Goal: Task Accomplishment & Management: Use online tool/utility

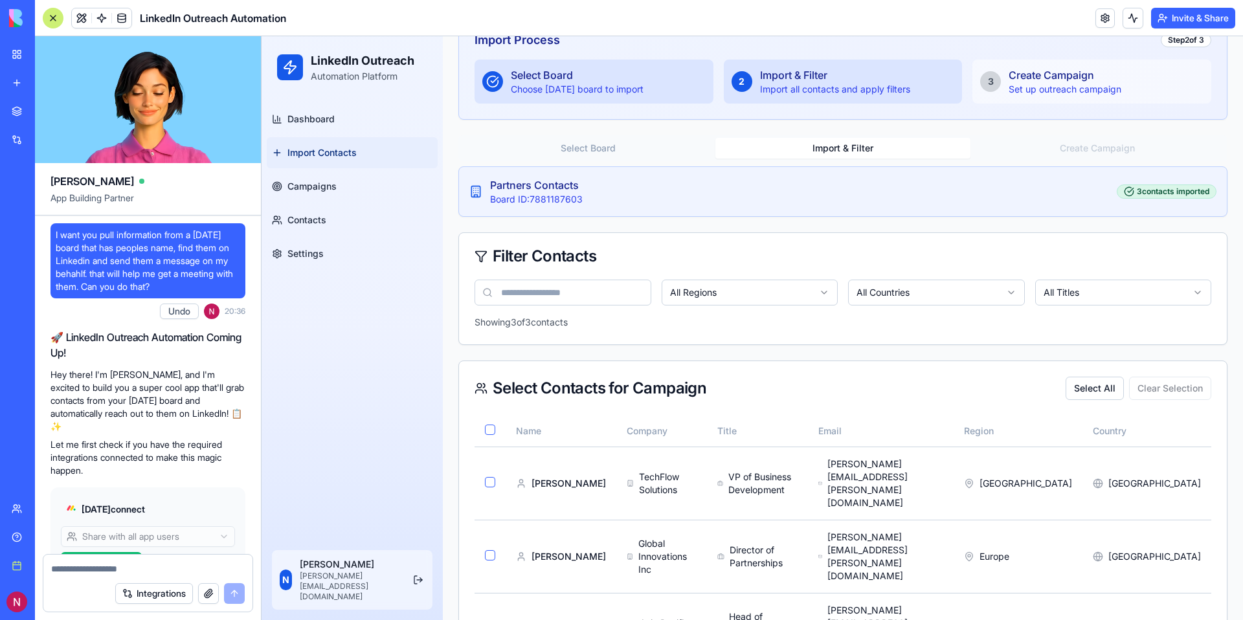
scroll to position [6448, 0]
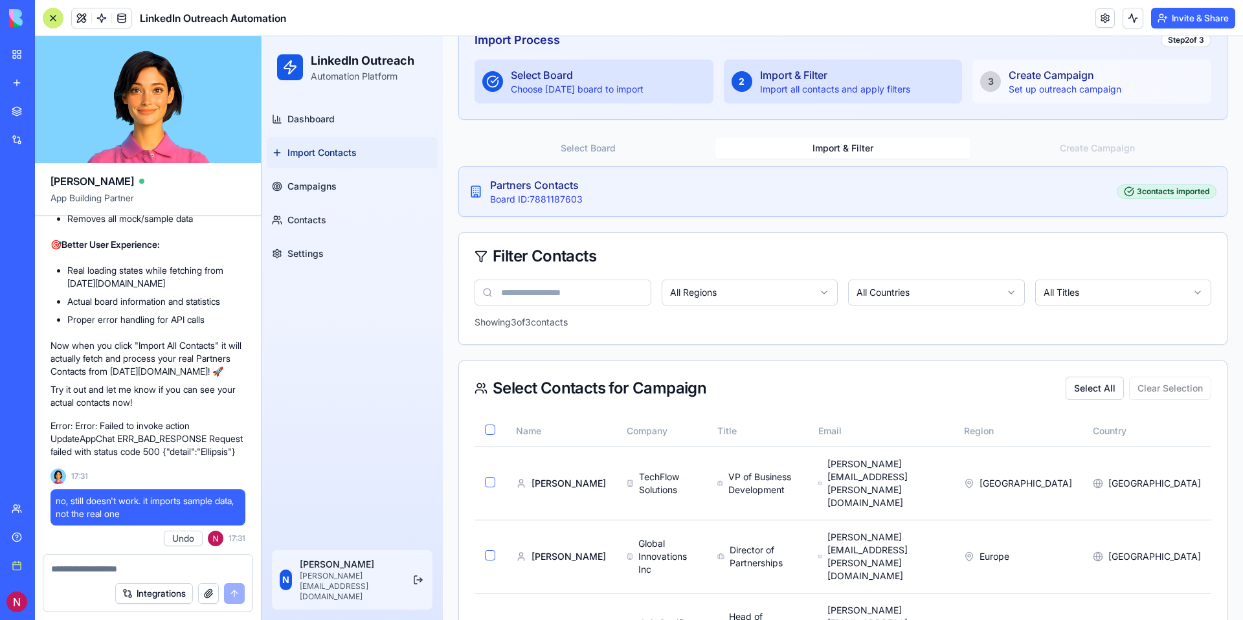
click at [132, 568] on textarea at bounding box center [148, 568] width 194 height 13
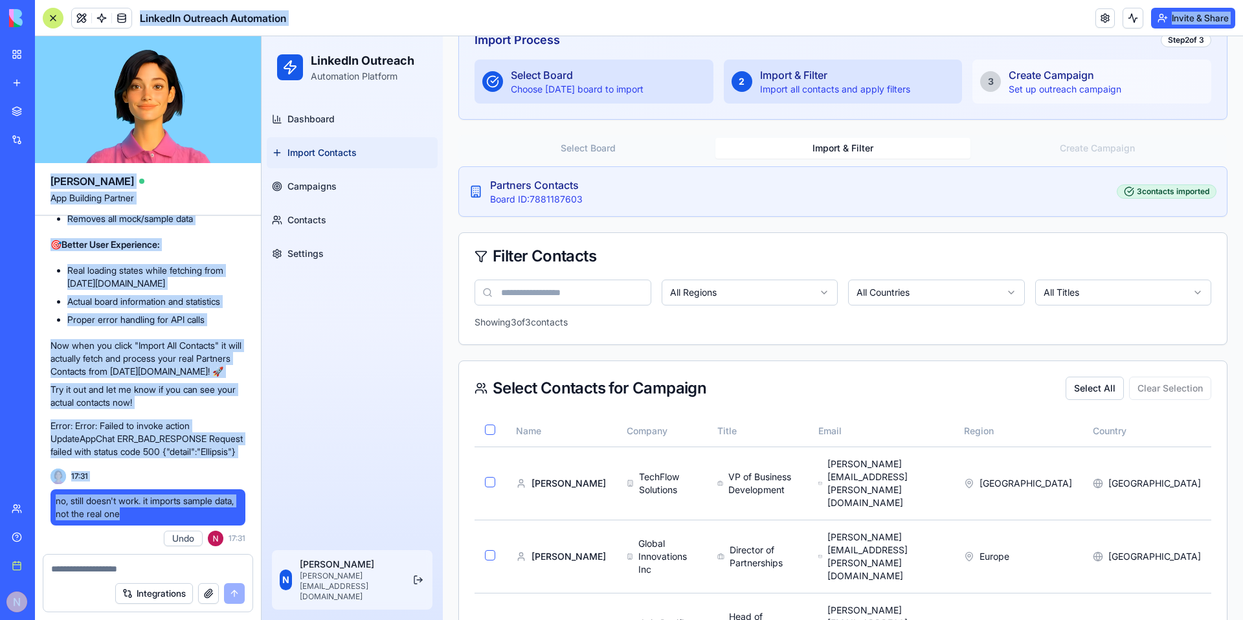
drag, startPoint x: 153, startPoint y: 515, endPoint x: 34, endPoint y: 493, distance: 121.2
click at [34, 493] on div "BETA My workspace New app Marketplace Integrations Recent LinkedIn Outreach Aut…" at bounding box center [621, 310] width 1243 height 620
click at [214, 505] on span "no, still doesn't work. it imports sample data, not the real one" at bounding box center [148, 507] width 184 height 26
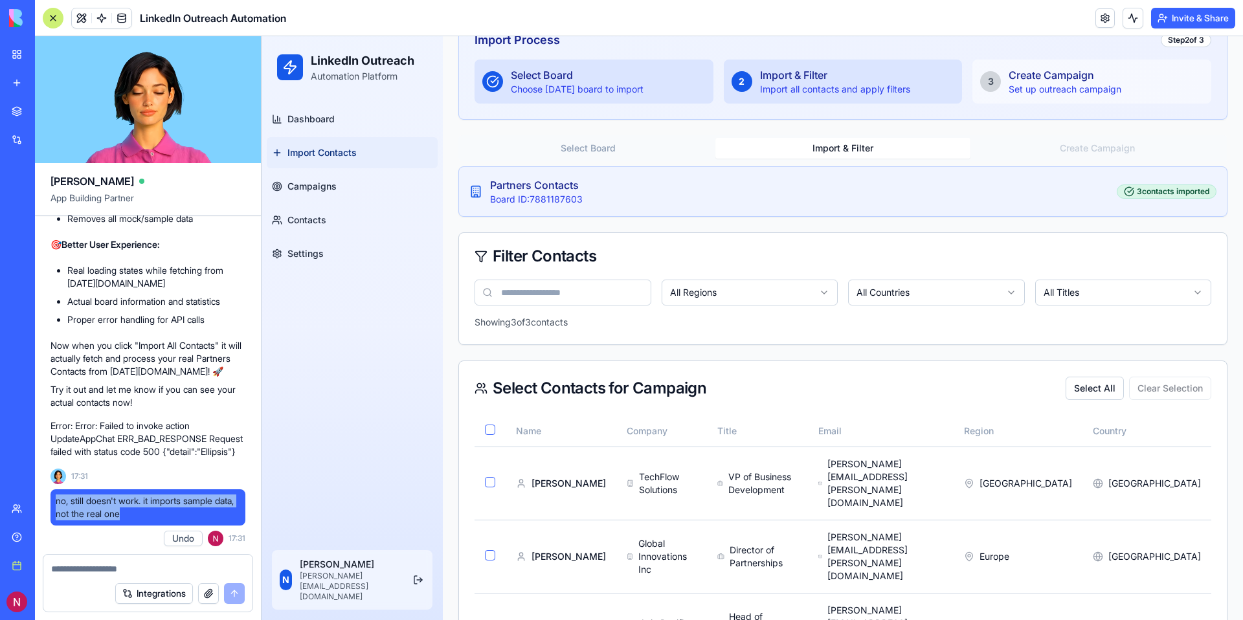
drag, startPoint x: 172, startPoint y: 513, endPoint x: 56, endPoint y: 500, distance: 115.9
click at [56, 500] on span "no, still doesn't work. it imports sample data, not the real one" at bounding box center [148, 507] width 184 height 26
copy span "no, still doesn't work. it imports sample data, not the real one"
click at [101, 569] on textarea at bounding box center [148, 568] width 194 height 13
paste textarea "**********"
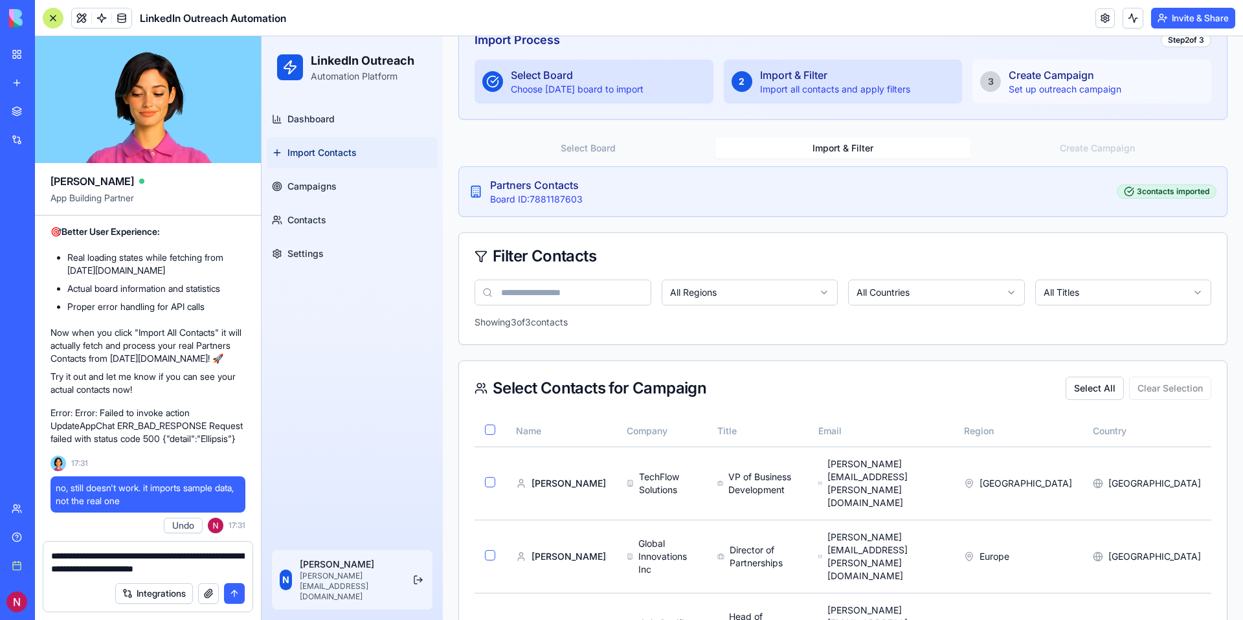
type textarea "**********"
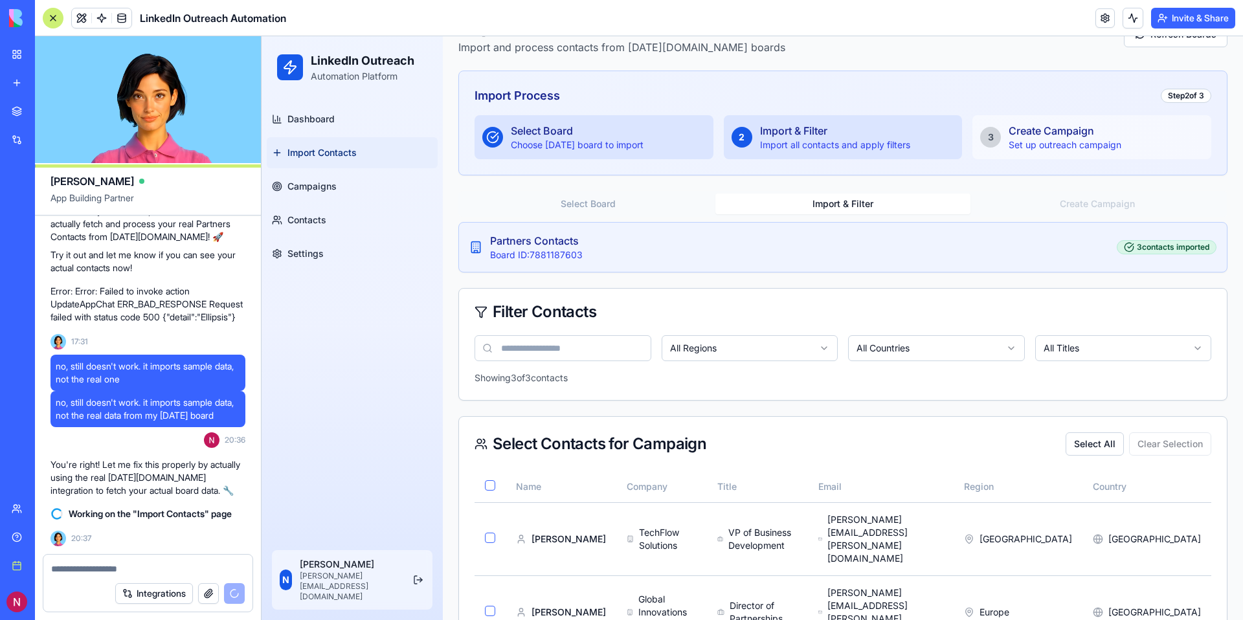
scroll to position [78, 0]
click at [19, 20] on img at bounding box center [49, 18] width 80 height 18
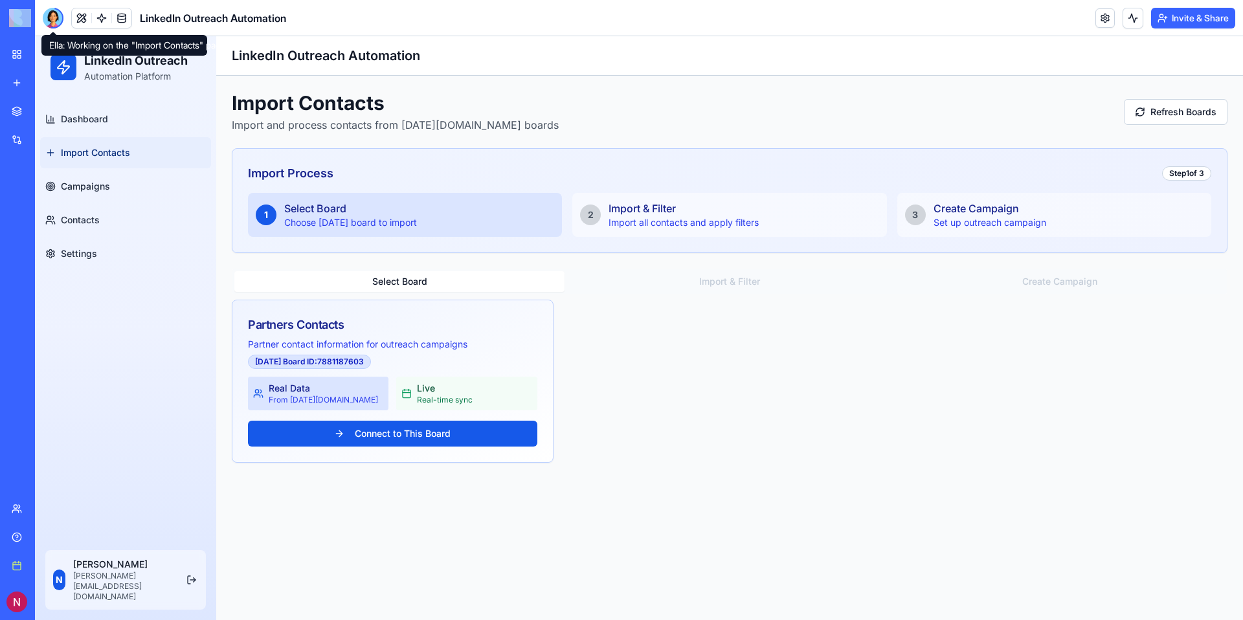
click at [54, 23] on div at bounding box center [53, 18] width 21 height 21
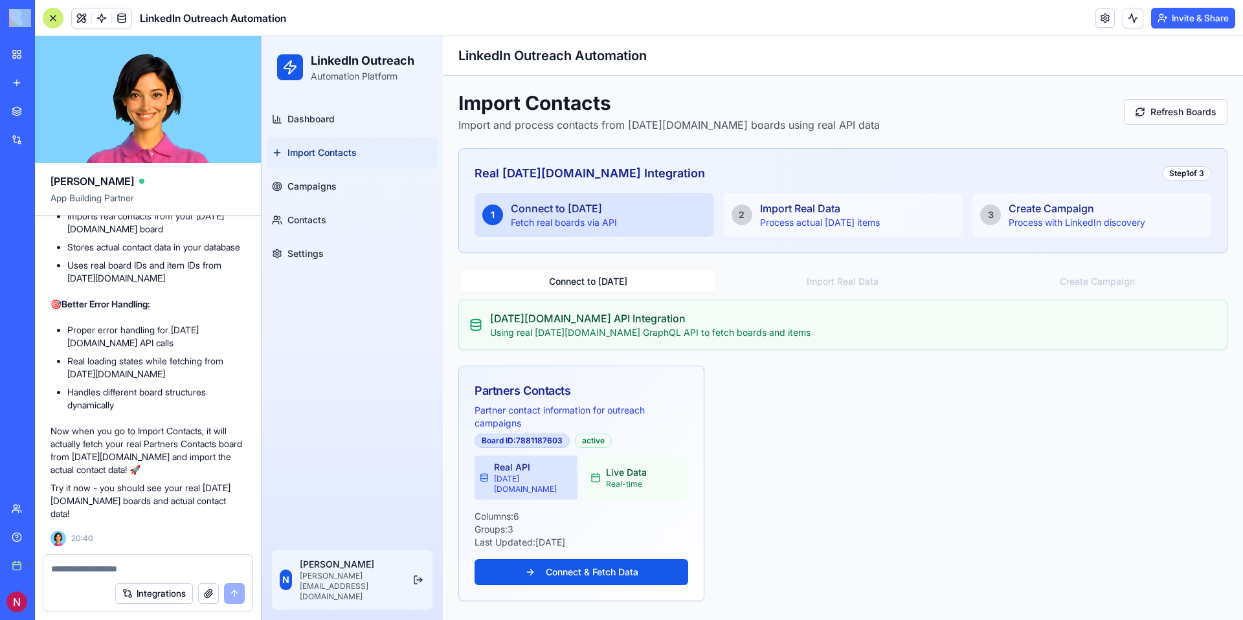
scroll to position [7294, 0]
click at [614, 569] on button "Connect & Fetch Data" at bounding box center [581, 572] width 214 height 26
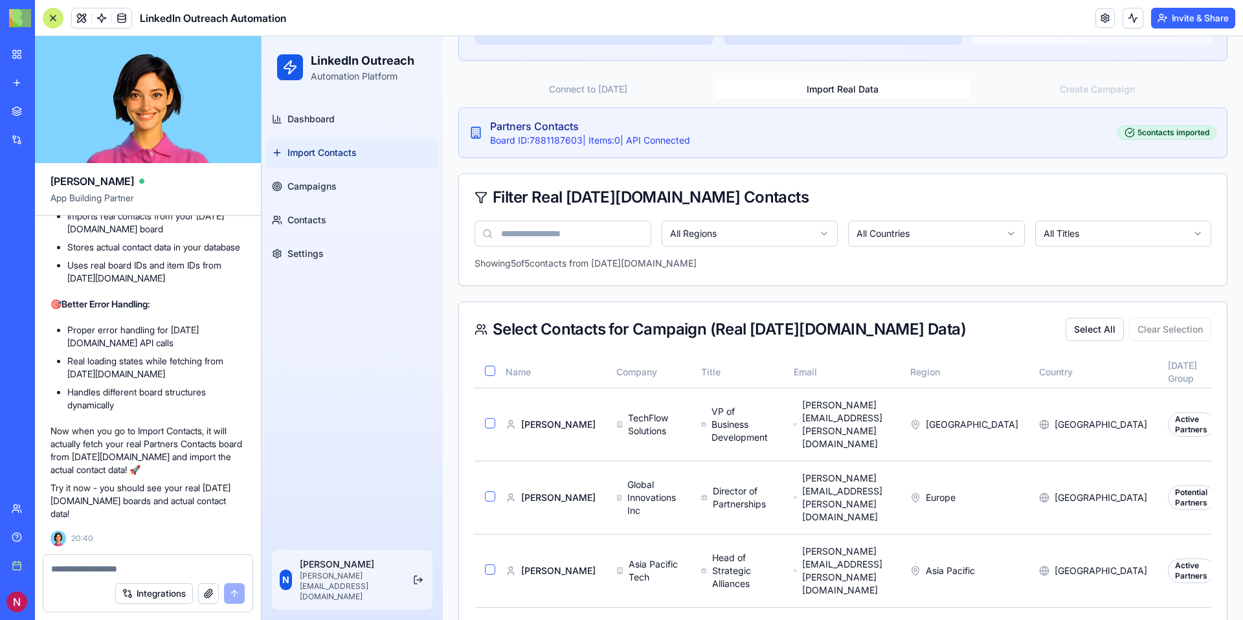
scroll to position [177, 0]
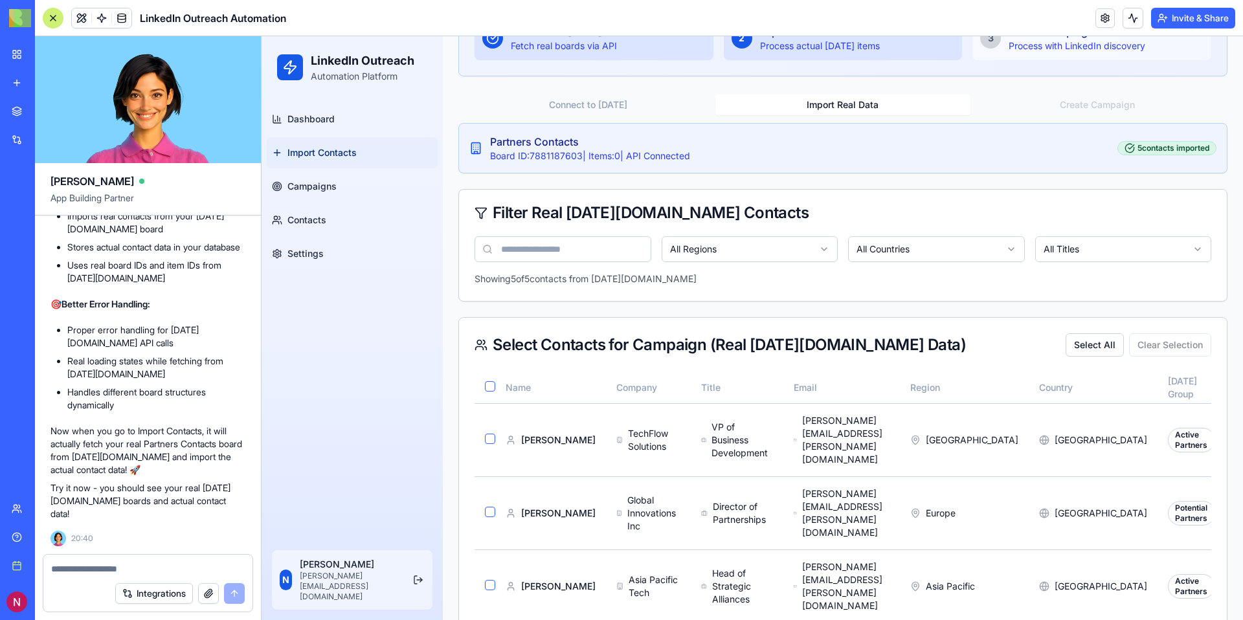
click at [1169, 155] on div "Partners Contacts Board ID: 7881187603 | Items: 0 | API Connected 5 contacts im…" at bounding box center [842, 148] width 747 height 28
click at [1169, 152] on div "5 contacts imported" at bounding box center [1166, 148] width 99 height 14
click at [858, 100] on button "Import Real Data" at bounding box center [842, 104] width 254 height 21
click at [651, 94] on button "Connect to Monday" at bounding box center [588, 104] width 254 height 21
click at [637, 113] on button "Connect to Monday" at bounding box center [588, 104] width 254 height 21
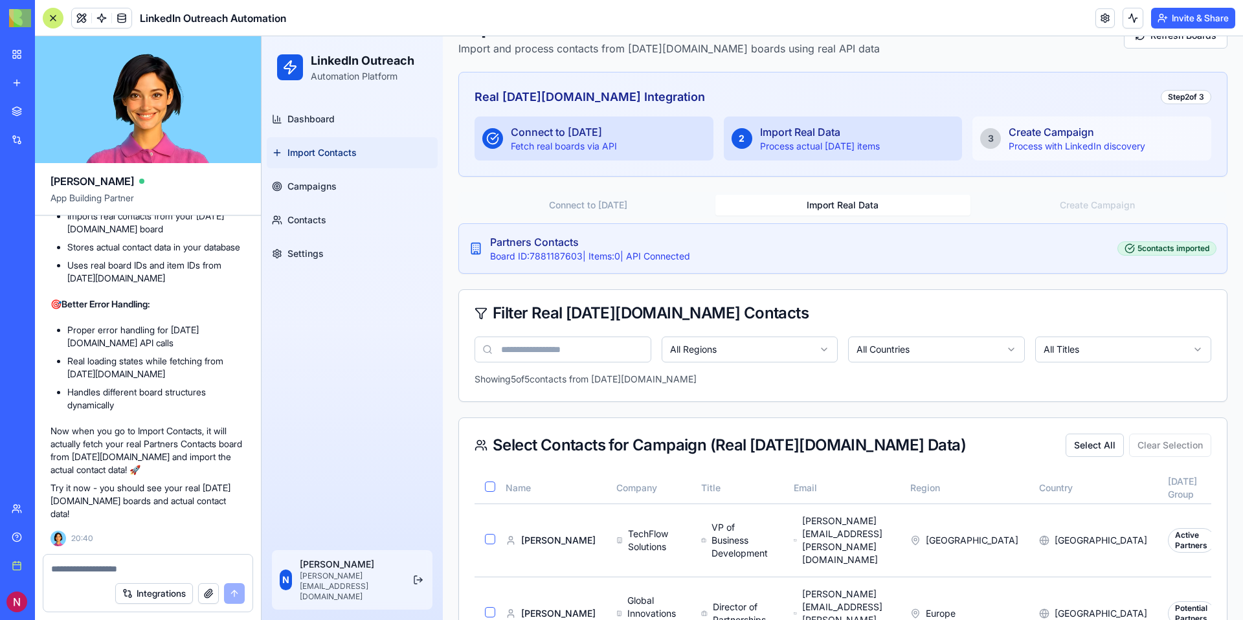
scroll to position [0, 0]
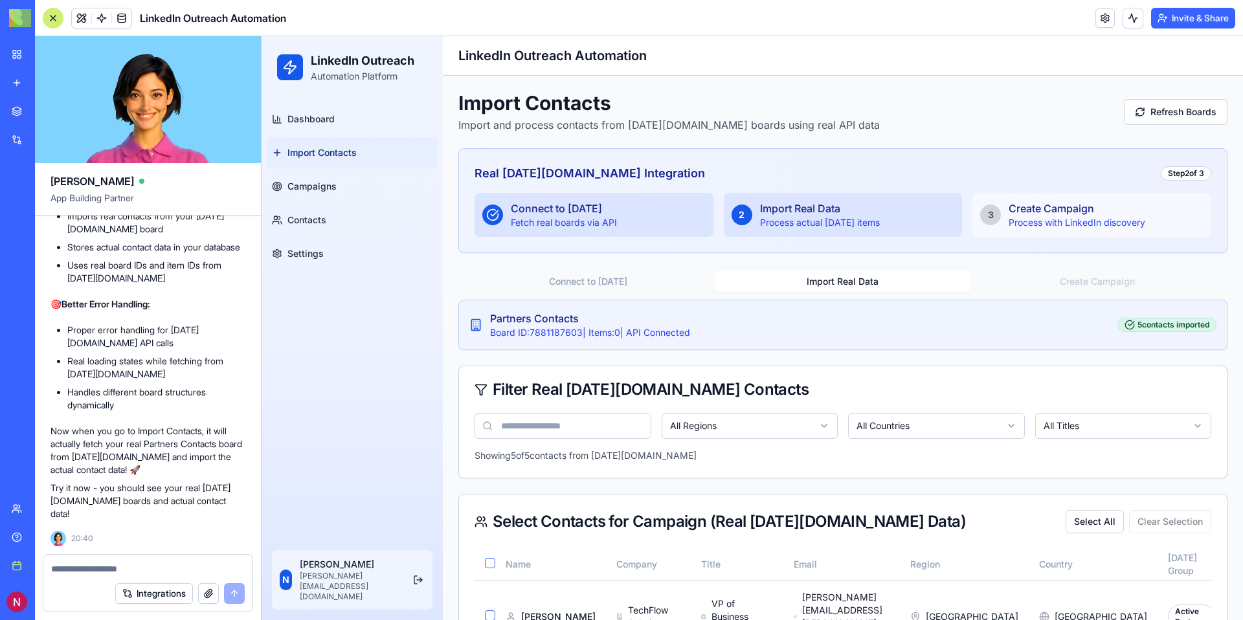
click at [581, 229] on div "Connect to Monday Fetch real boards via API" at bounding box center [593, 215] width 239 height 44
click at [656, 330] on div "Board ID: 7881187603 | Items: 0 | API Connected" at bounding box center [590, 332] width 200 height 13
click at [1194, 108] on button "Refresh Boards" at bounding box center [1175, 112] width 104 height 26
click at [340, 146] on span "Import Contacts" at bounding box center [321, 152] width 69 height 13
click at [330, 124] on span "Dashboard" at bounding box center [310, 119] width 47 height 13
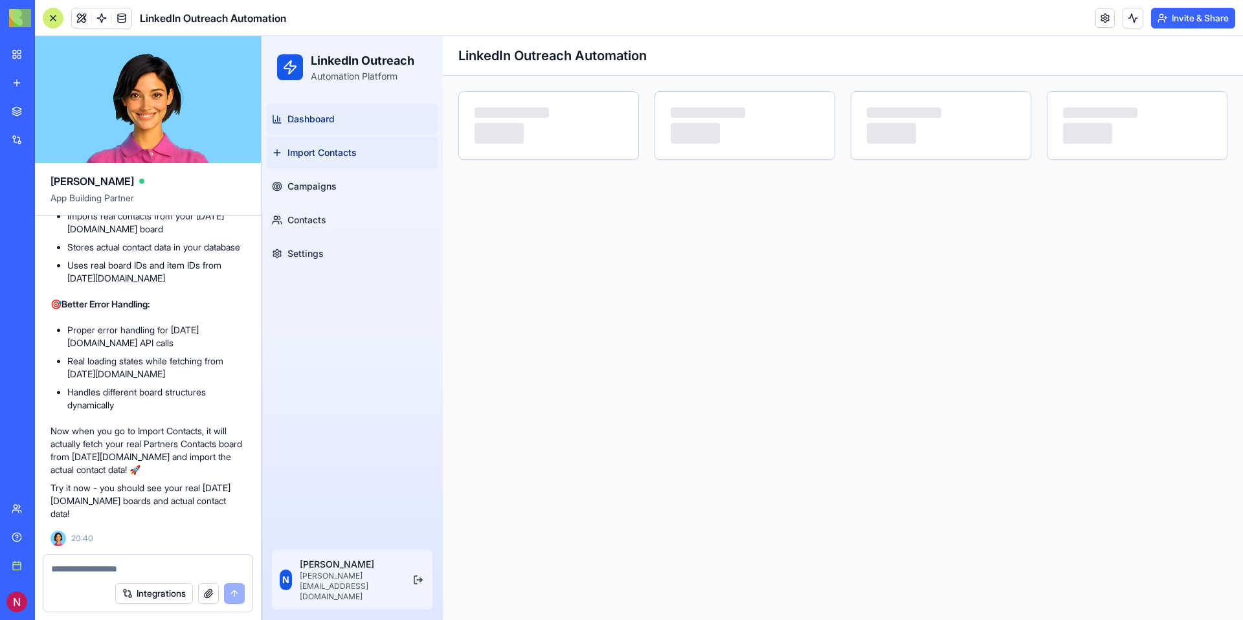
click at [331, 159] on link "Import Contacts" at bounding box center [352, 152] width 171 height 31
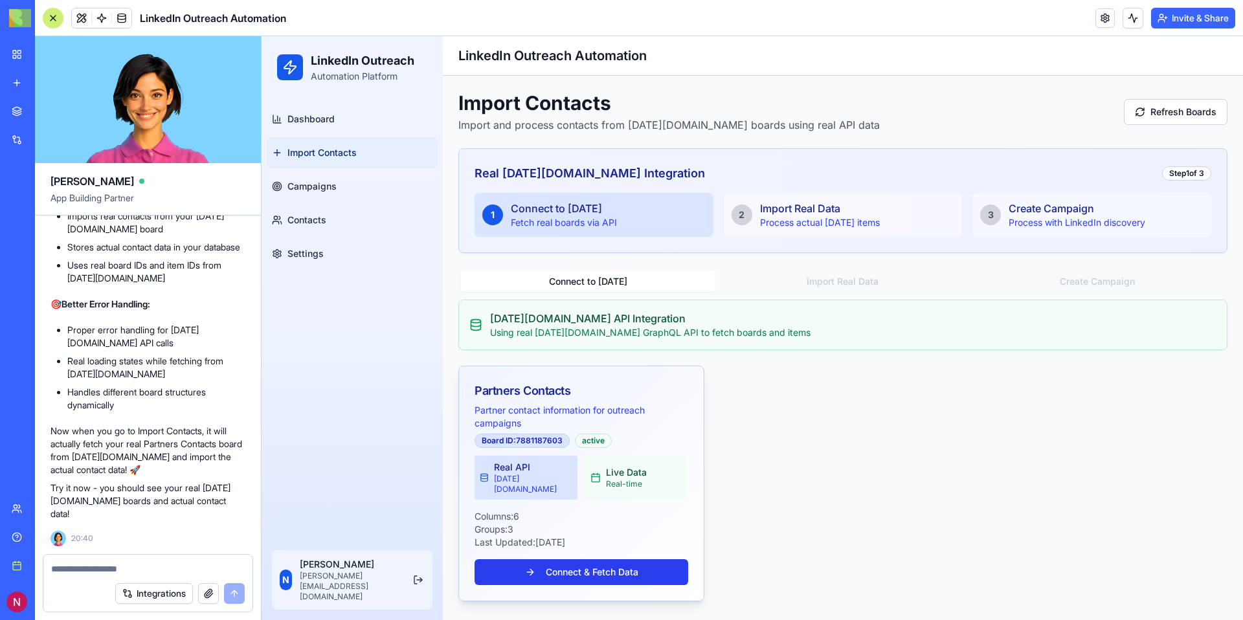
click at [608, 559] on button "Connect & Fetch Data" at bounding box center [581, 572] width 214 height 26
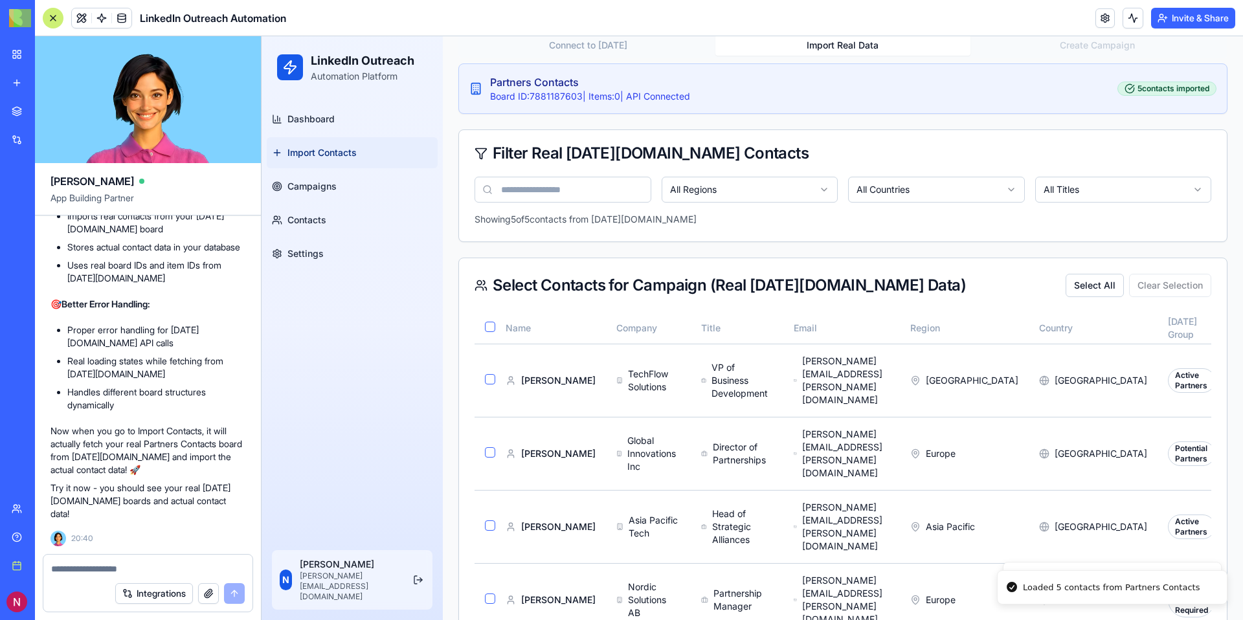
scroll to position [276, 0]
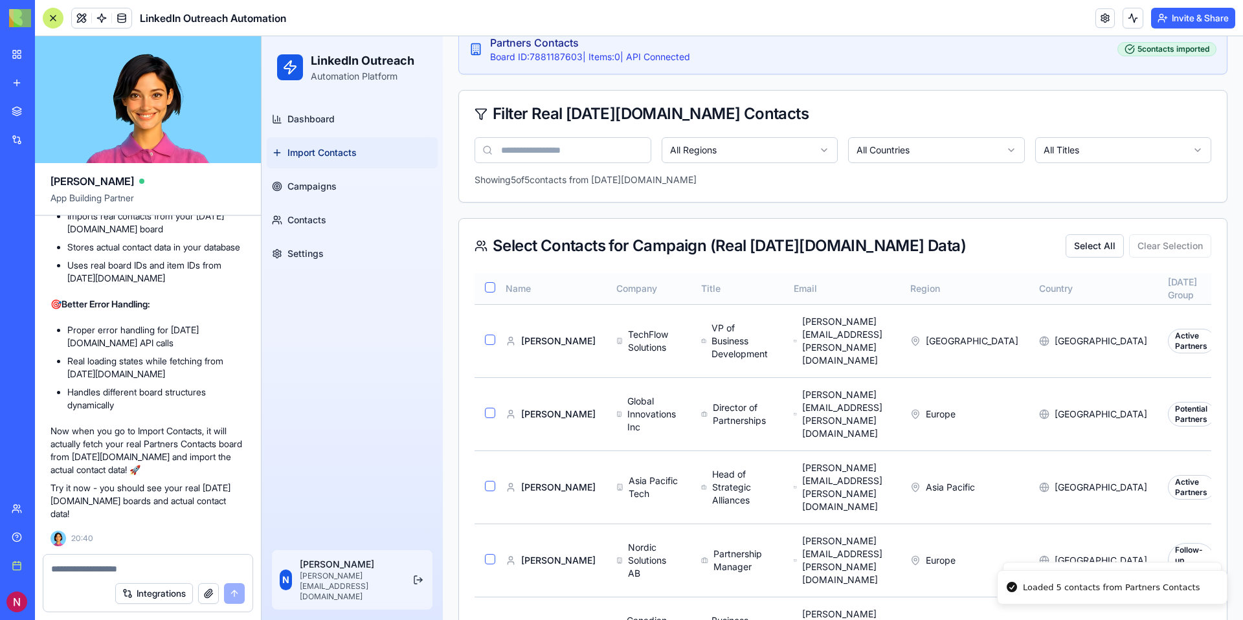
click at [486, 282] on button "button" at bounding box center [490, 287] width 10 height 10
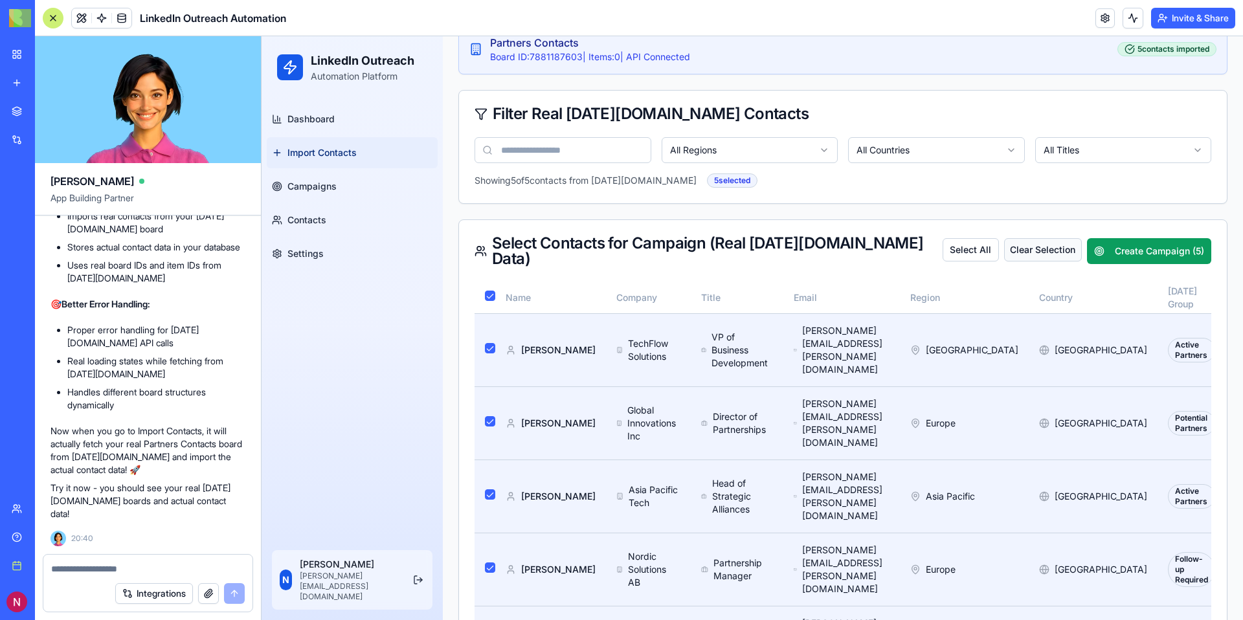
click at [1013, 249] on button "Clear Selection" at bounding box center [1043, 249] width 78 height 23
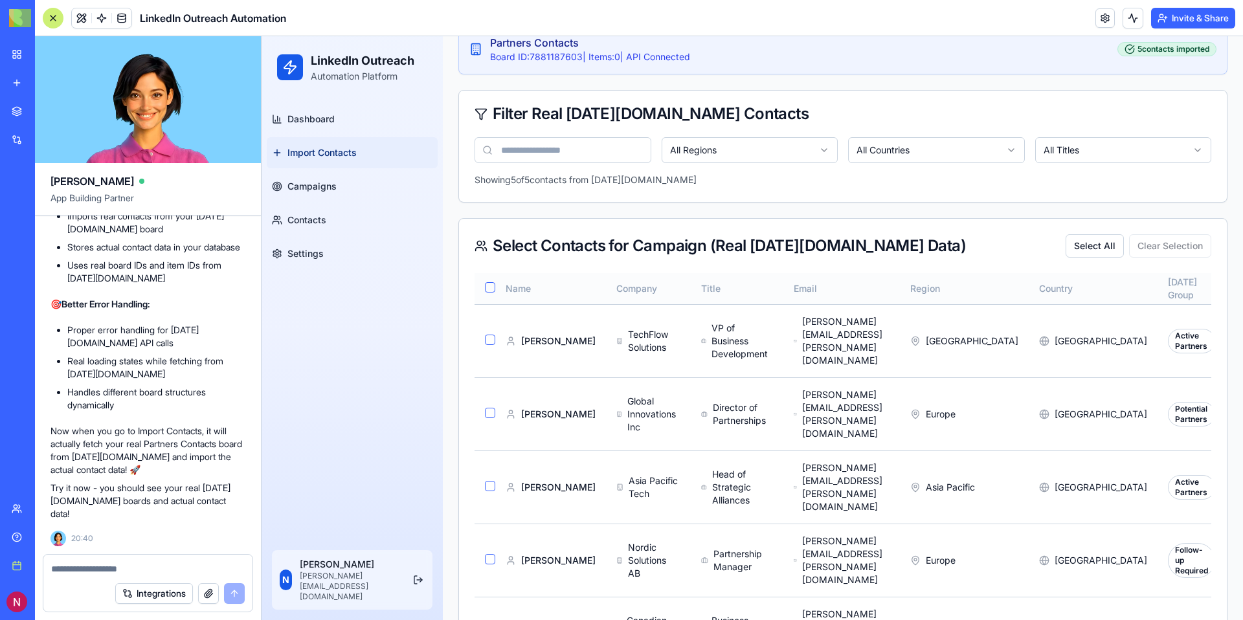
click at [492, 285] on button "button" at bounding box center [490, 287] width 10 height 10
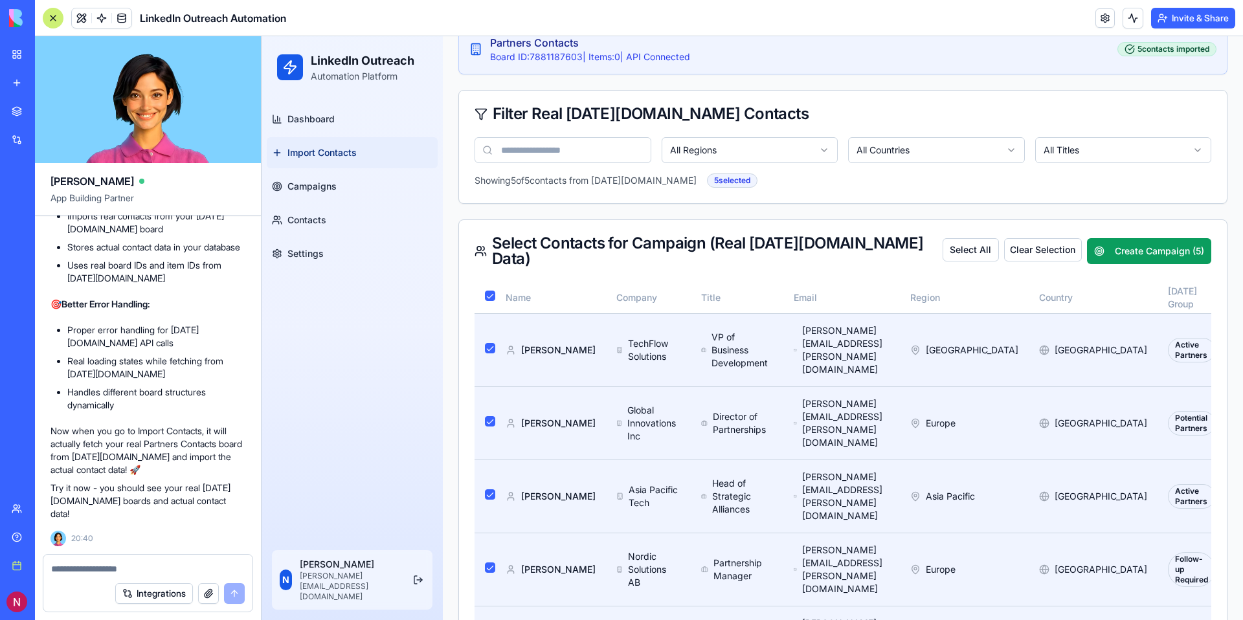
click at [137, 568] on textarea at bounding box center [148, 568] width 194 height 13
type textarea "*"
type textarea "**********"
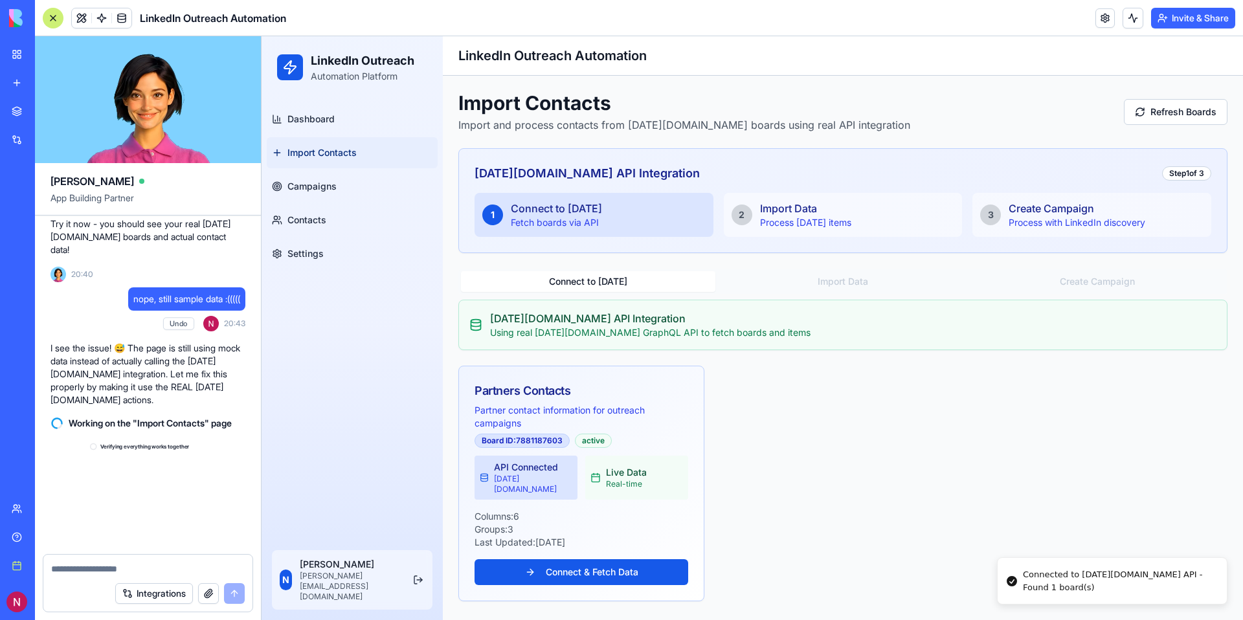
scroll to position [8128, 0]
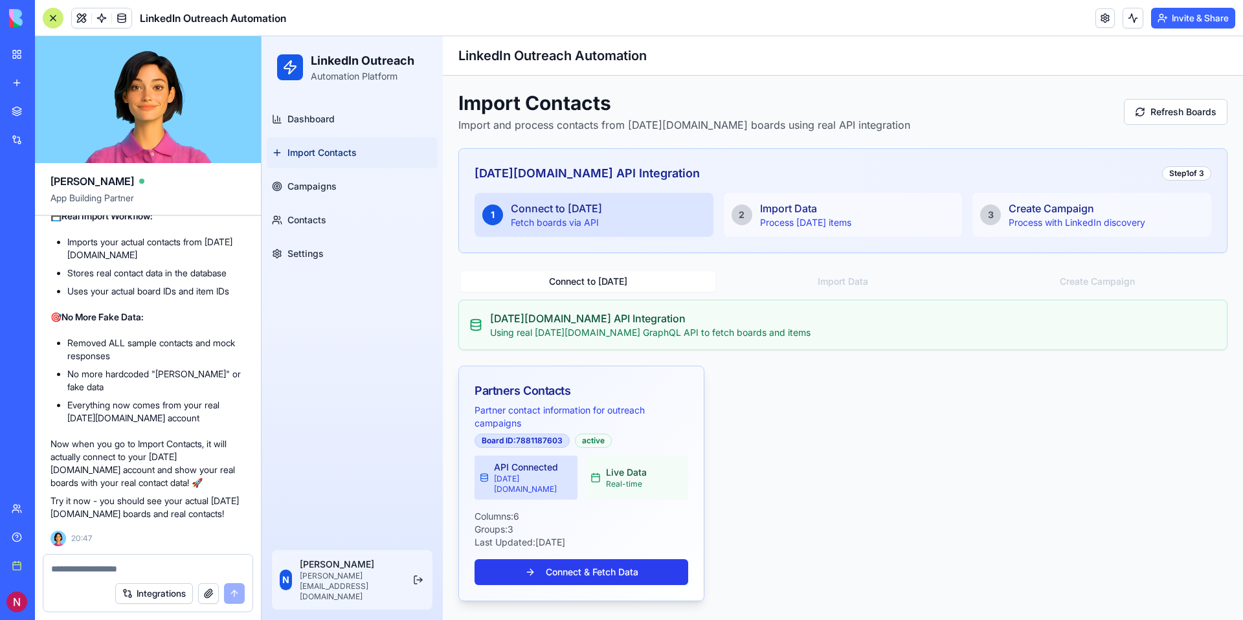
click at [562, 566] on button "Connect & Fetch Data" at bounding box center [581, 572] width 214 height 26
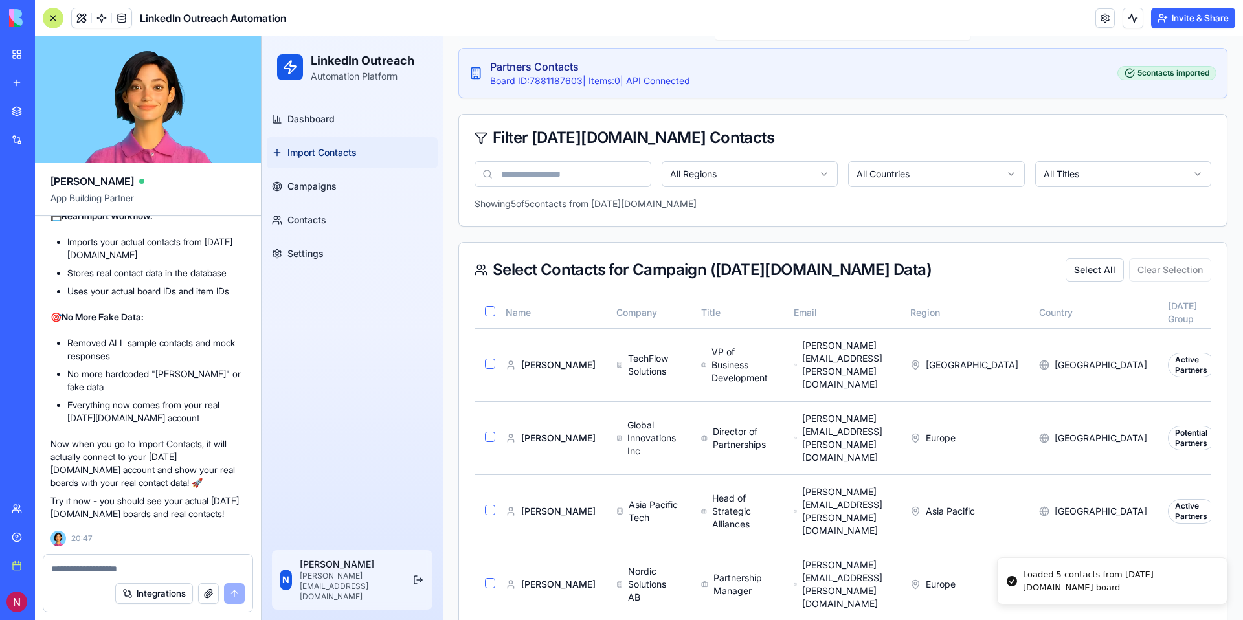
scroll to position [276, 0]
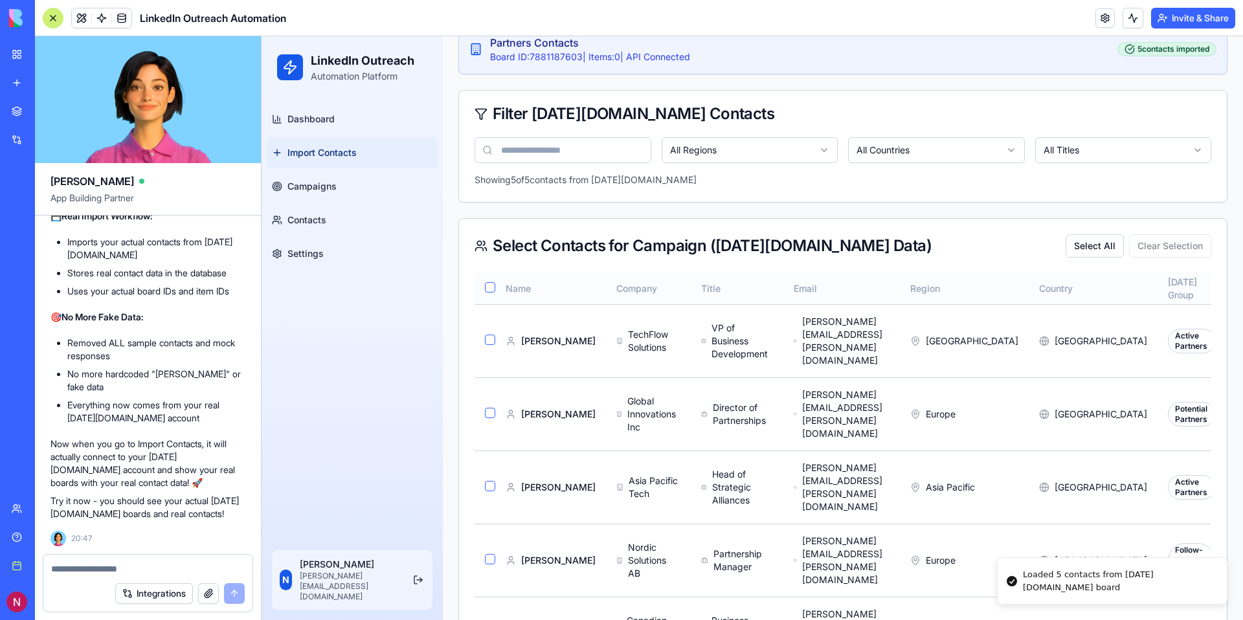
click at [493, 288] on button "button" at bounding box center [490, 287] width 10 height 10
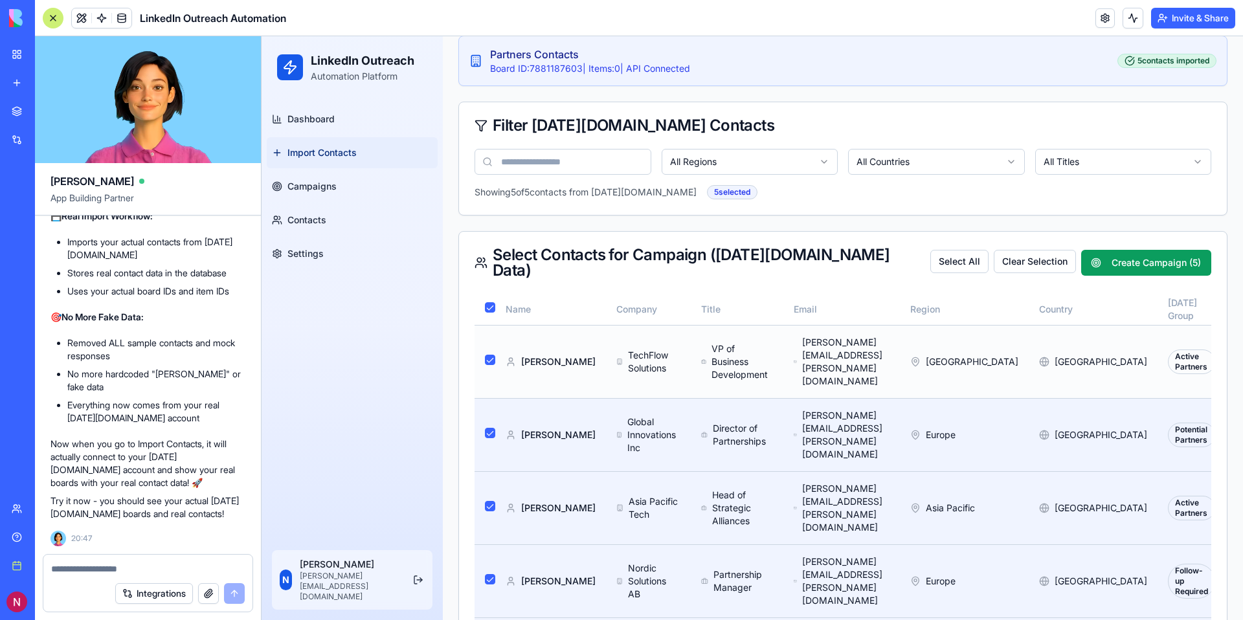
scroll to position [280, 0]
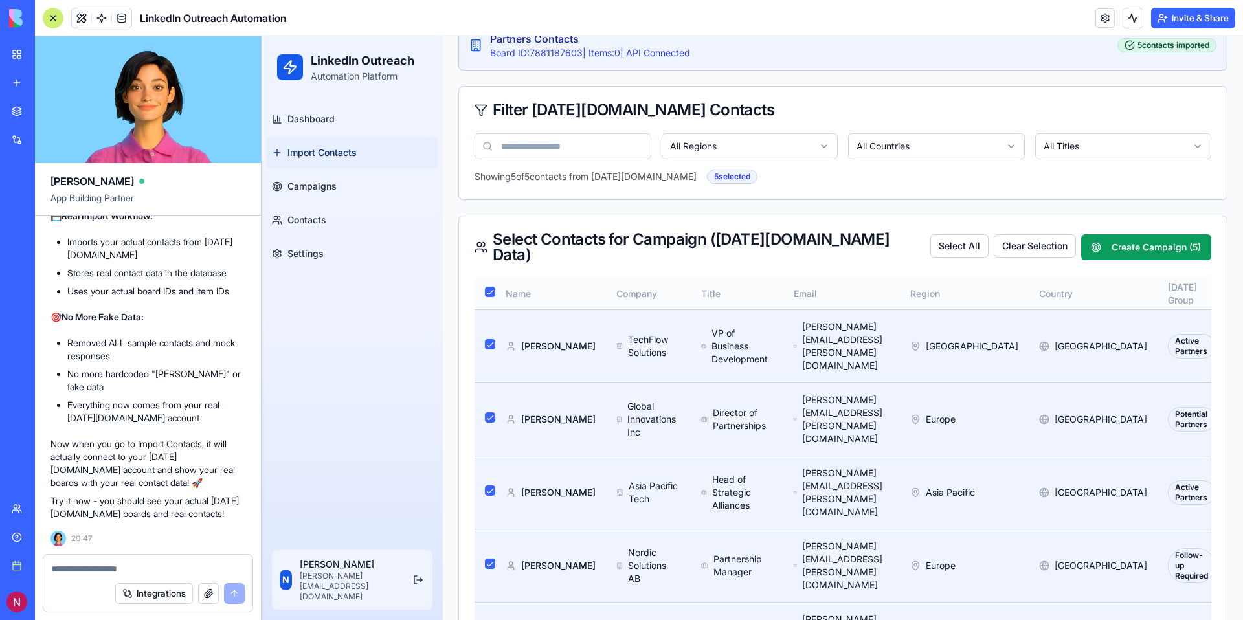
click at [488, 289] on button "button" at bounding box center [490, 292] width 10 height 10
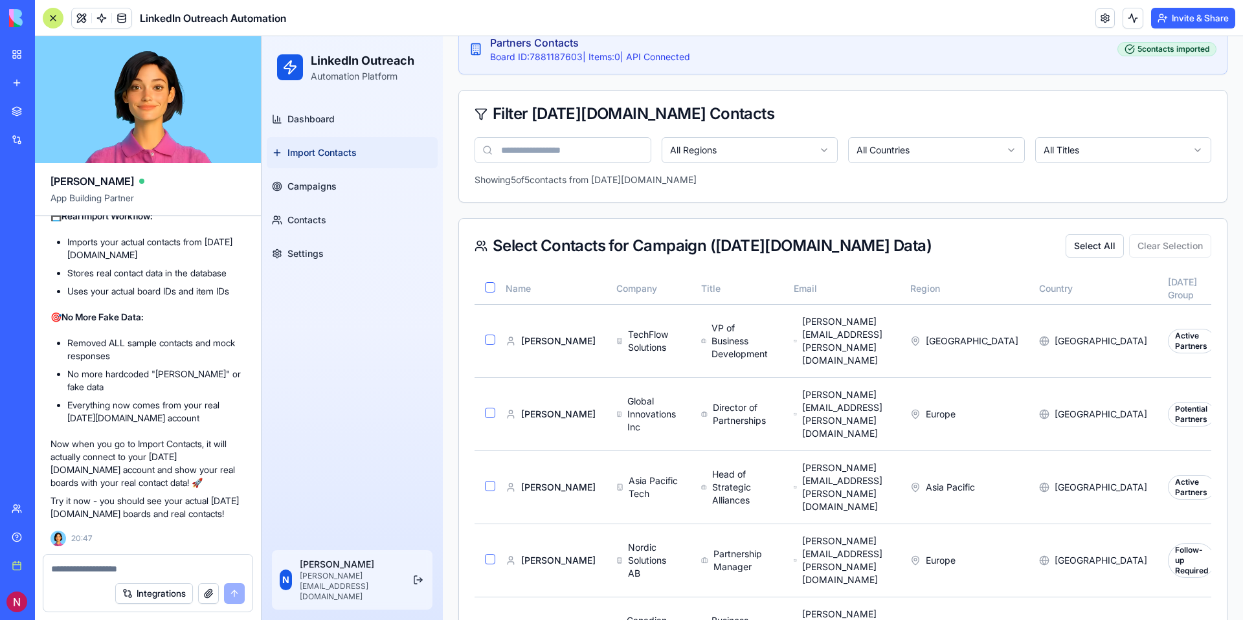
scroll to position [8128, 0]
click at [309, 182] on span "Campaigns" at bounding box center [311, 186] width 49 height 13
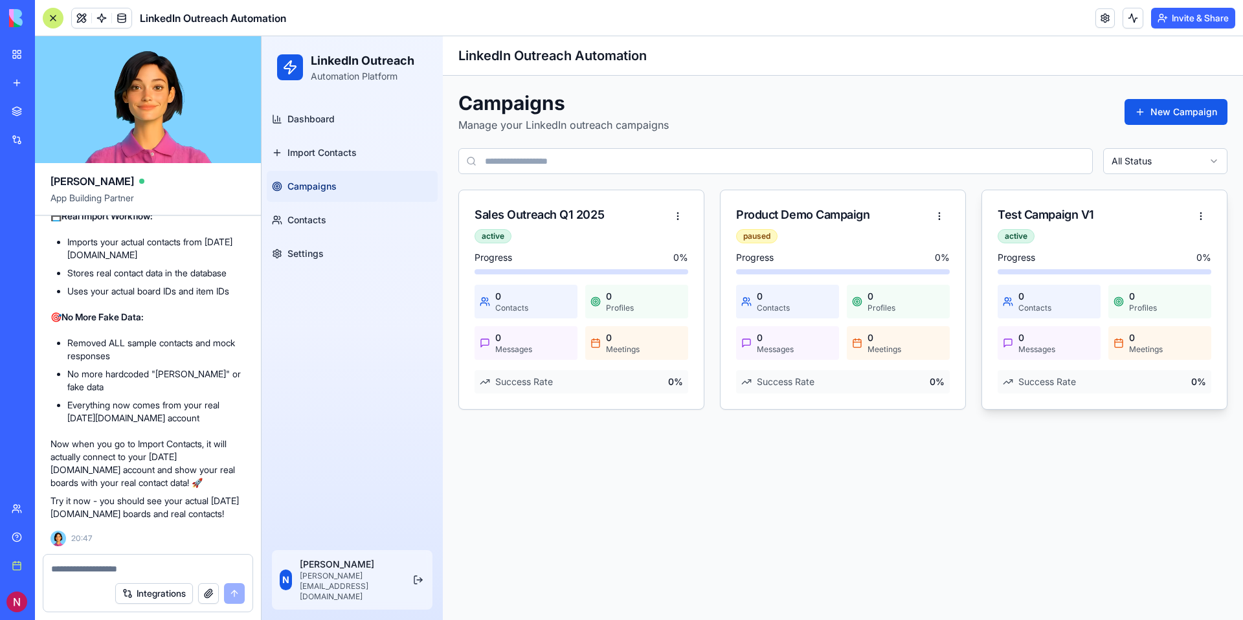
click at [1112, 268] on div "Progress 0 %" at bounding box center [1104, 262] width 214 height 23
click at [1081, 323] on div "0 Contacts 0 Profiles 0 Messages 0 Meetings" at bounding box center [1104, 322] width 214 height 75
click at [309, 149] on span "Import Contacts" at bounding box center [321, 152] width 69 height 13
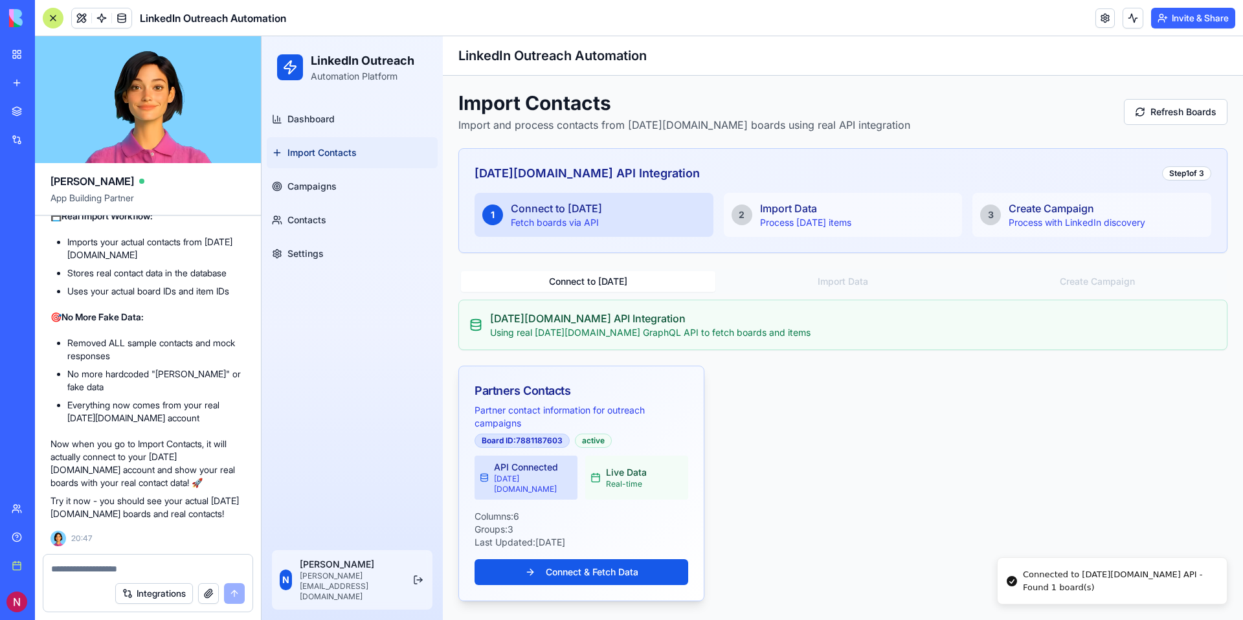
click at [592, 416] on p "Partner contact information for outreach campaigns" at bounding box center [581, 417] width 214 height 26
click at [579, 523] on div "Groups: 3" at bounding box center [581, 529] width 214 height 13
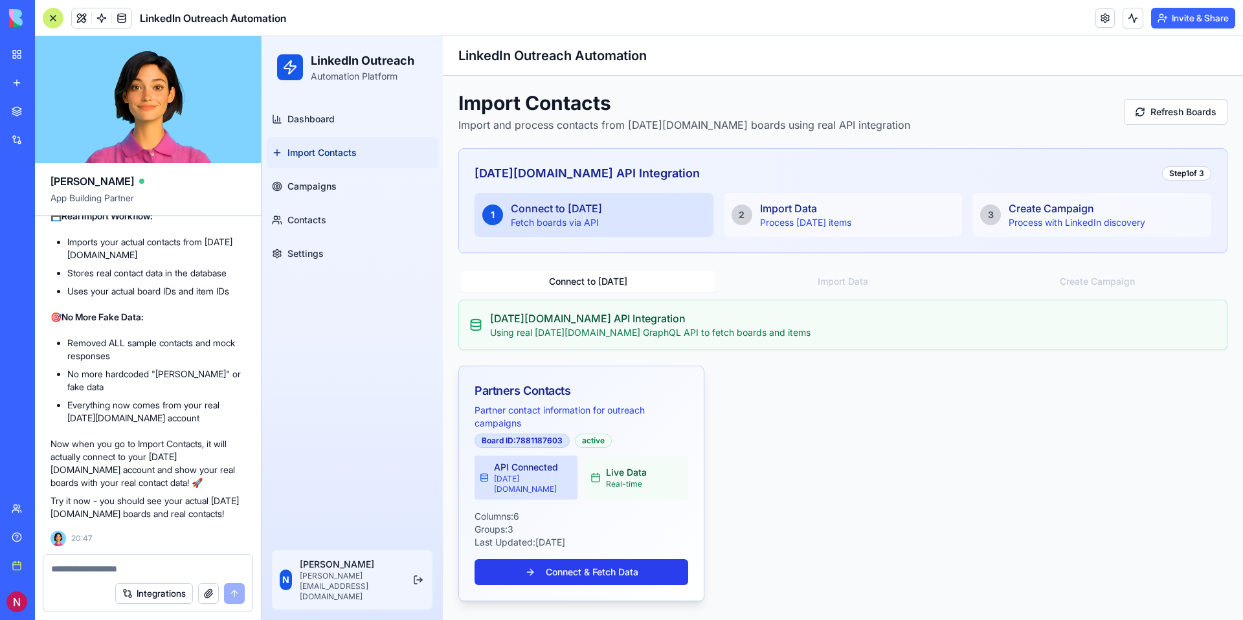
click at [611, 559] on button "Connect & Fetch Data" at bounding box center [581, 572] width 214 height 26
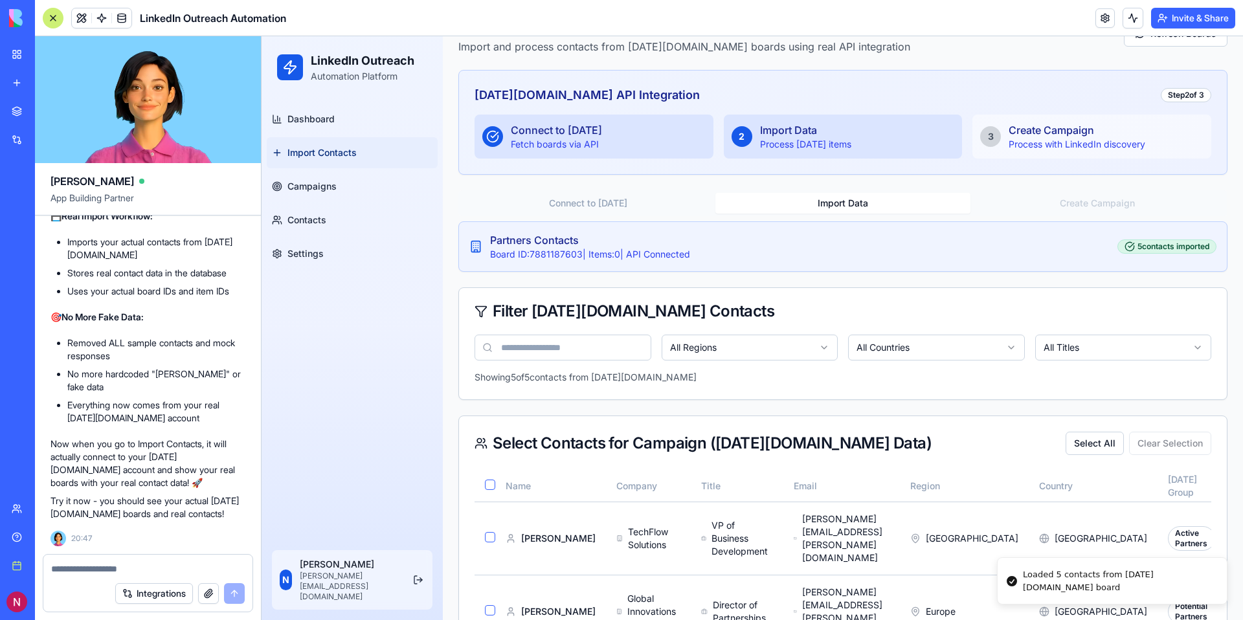
scroll to position [276, 0]
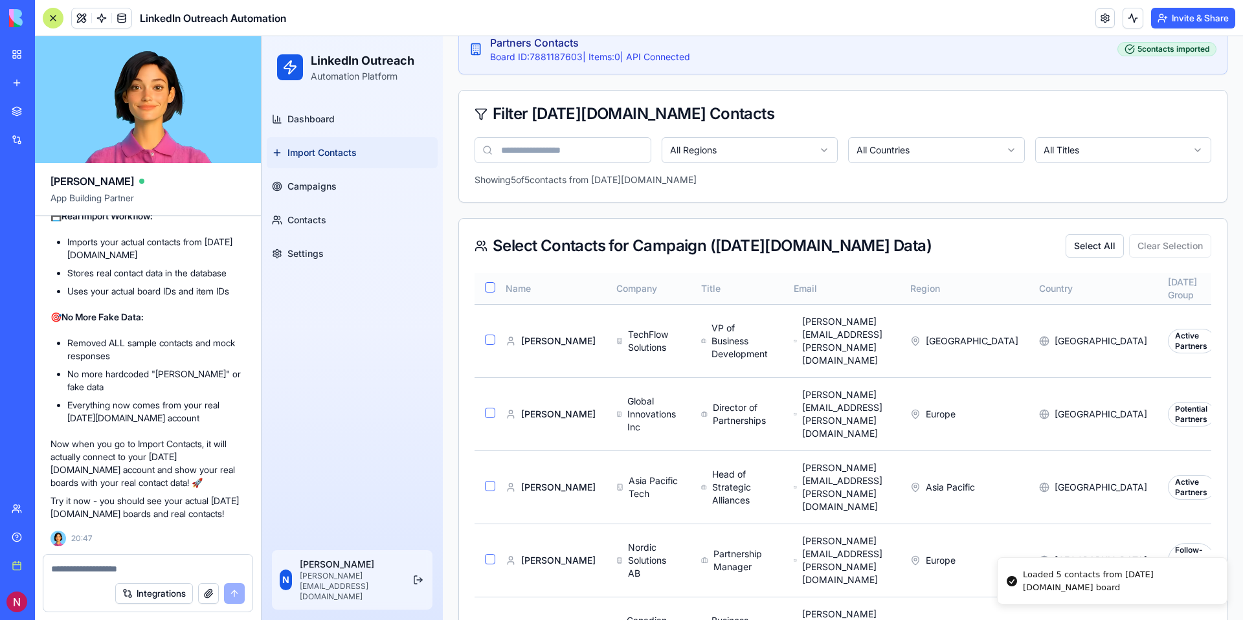
click at [487, 285] on button "button" at bounding box center [490, 287] width 10 height 10
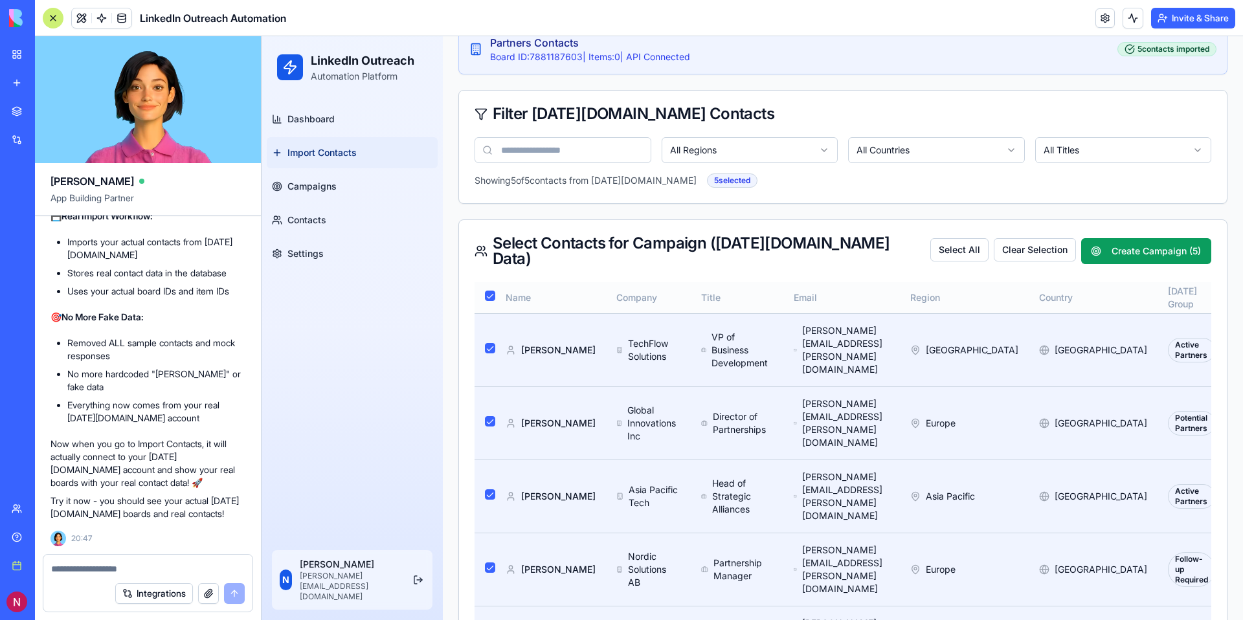
click at [487, 291] on button "button" at bounding box center [490, 296] width 10 height 10
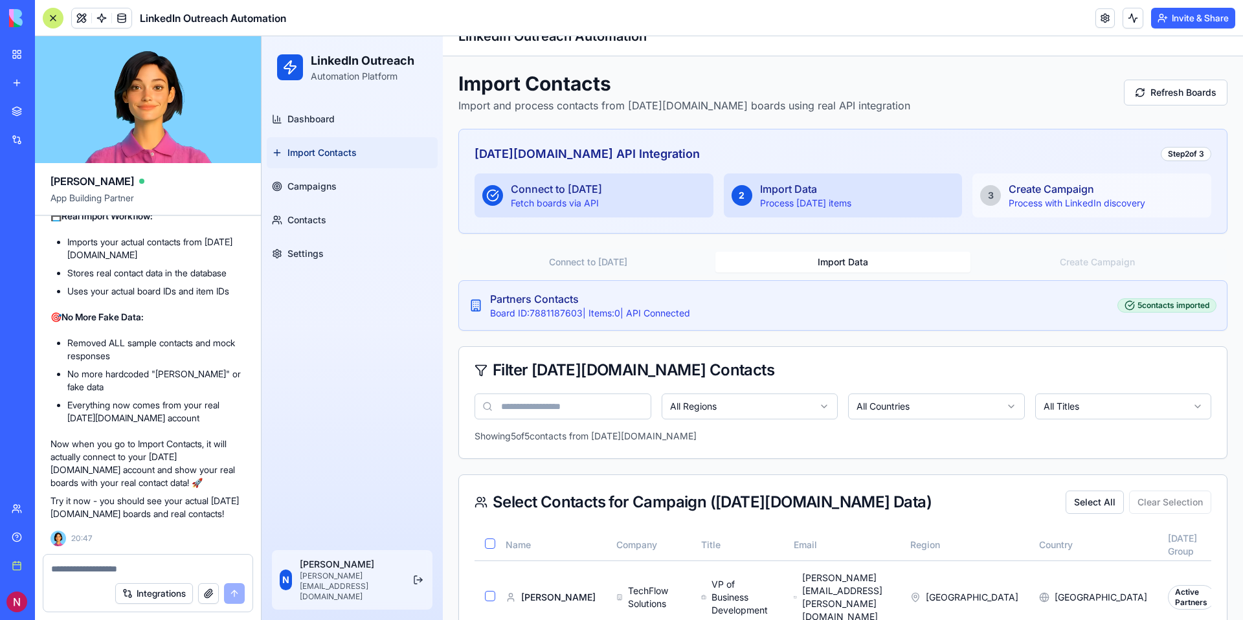
scroll to position [0, 0]
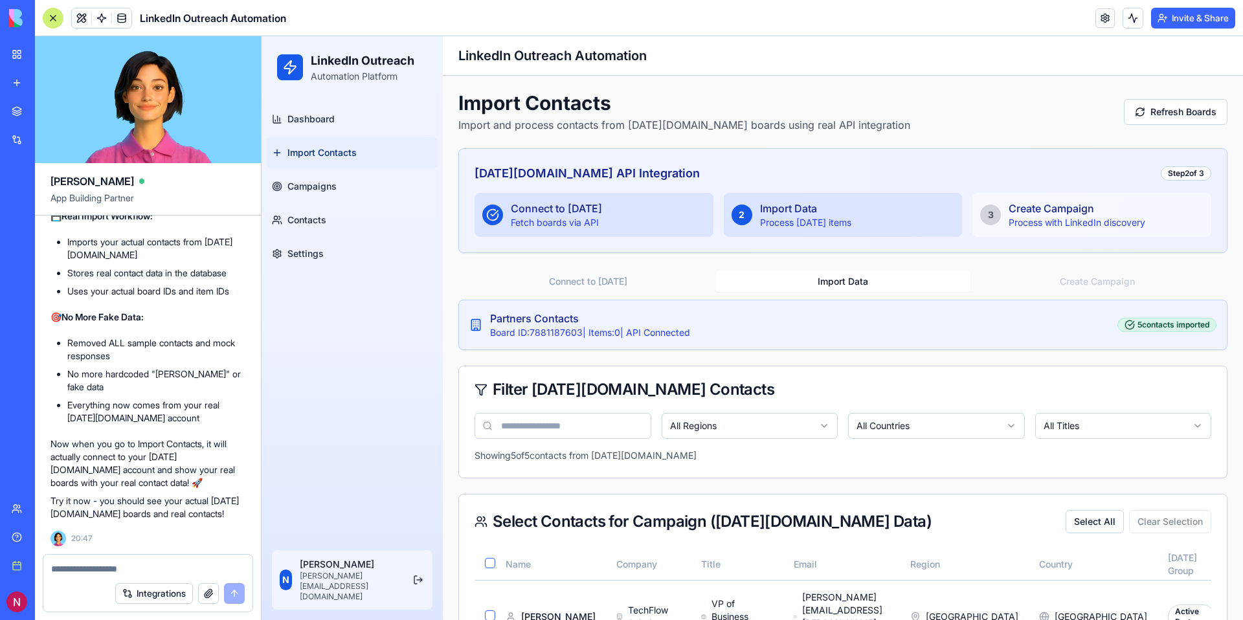
click at [1041, 202] on div "Create Campaign" at bounding box center [1076, 209] width 137 height 16
click at [124, 574] on textarea at bounding box center [148, 568] width 194 height 13
type textarea "*"
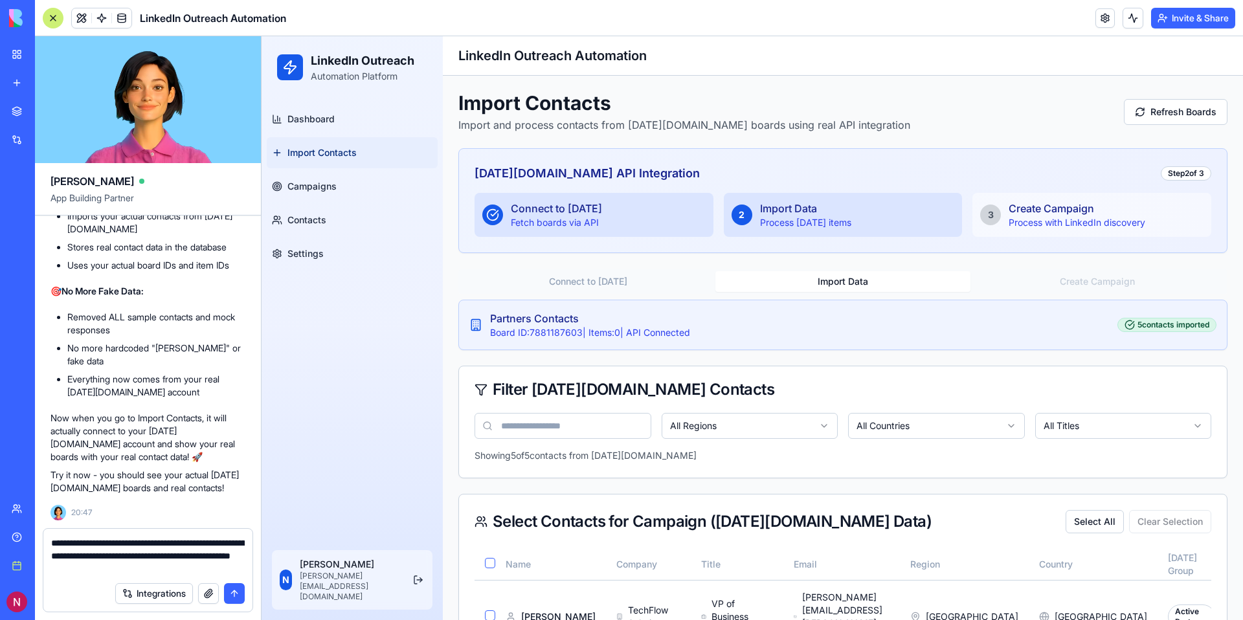
click at [97, 572] on textarea "**********" at bounding box center [148, 556] width 194 height 39
click at [210, 566] on textarea "**********" at bounding box center [148, 556] width 194 height 39
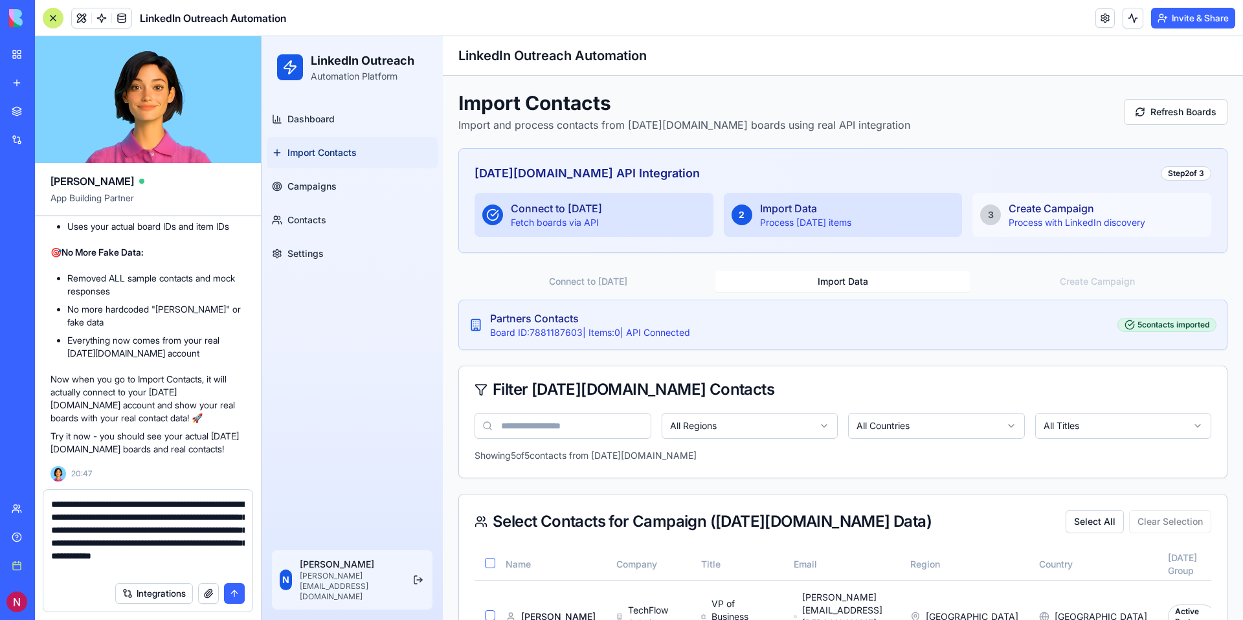
scroll to position [12, 0]
type textarea "**********"
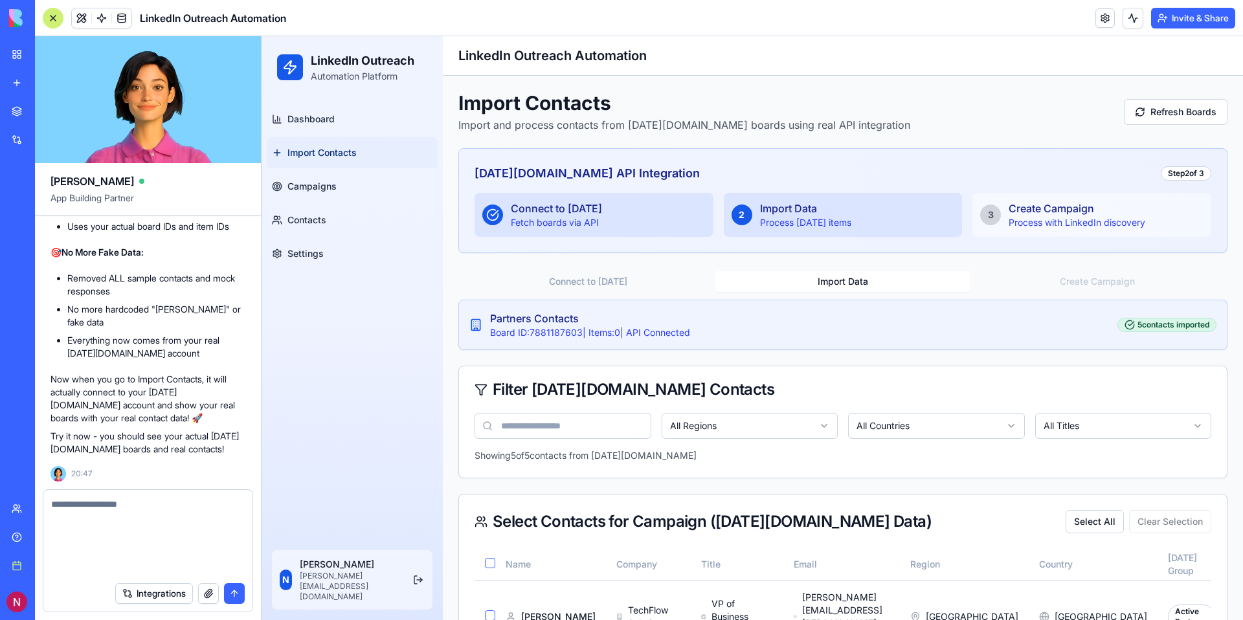
type textarea "*"
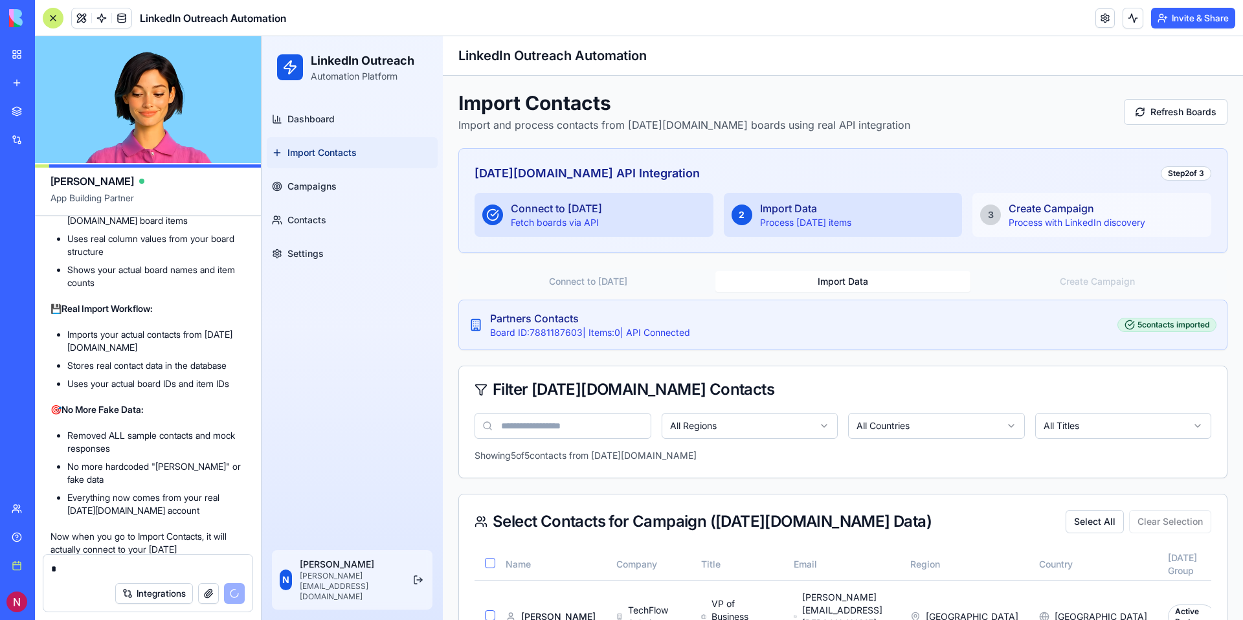
scroll to position [8268, 0]
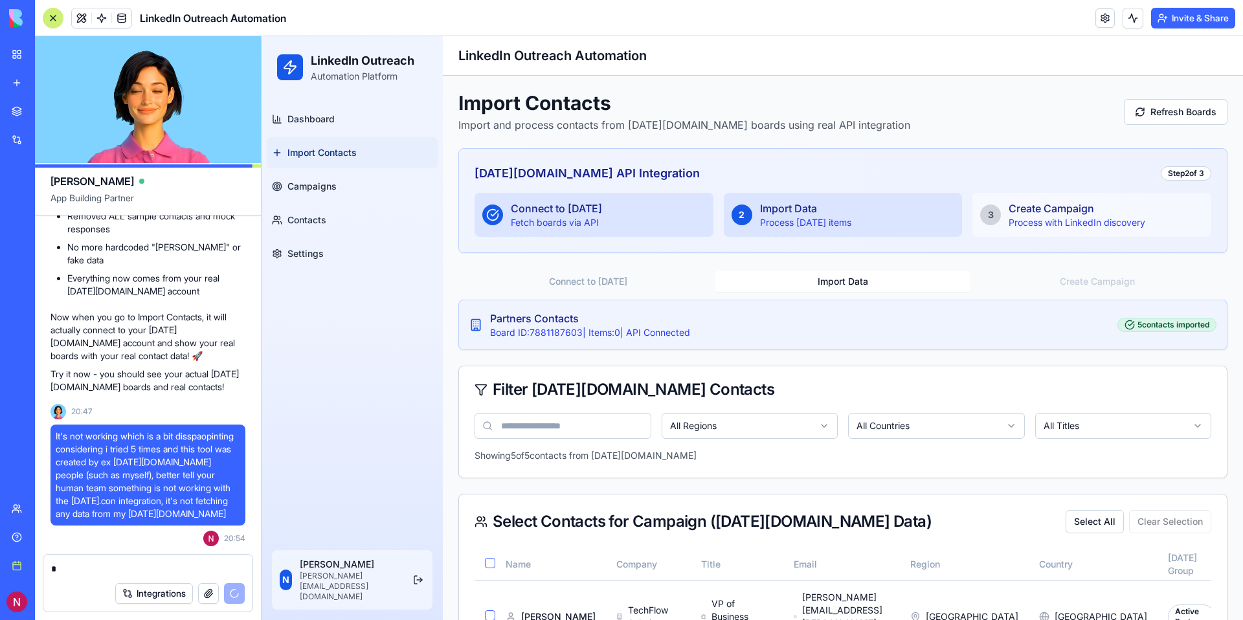
click at [79, 571] on textarea "*" at bounding box center [148, 568] width 194 height 13
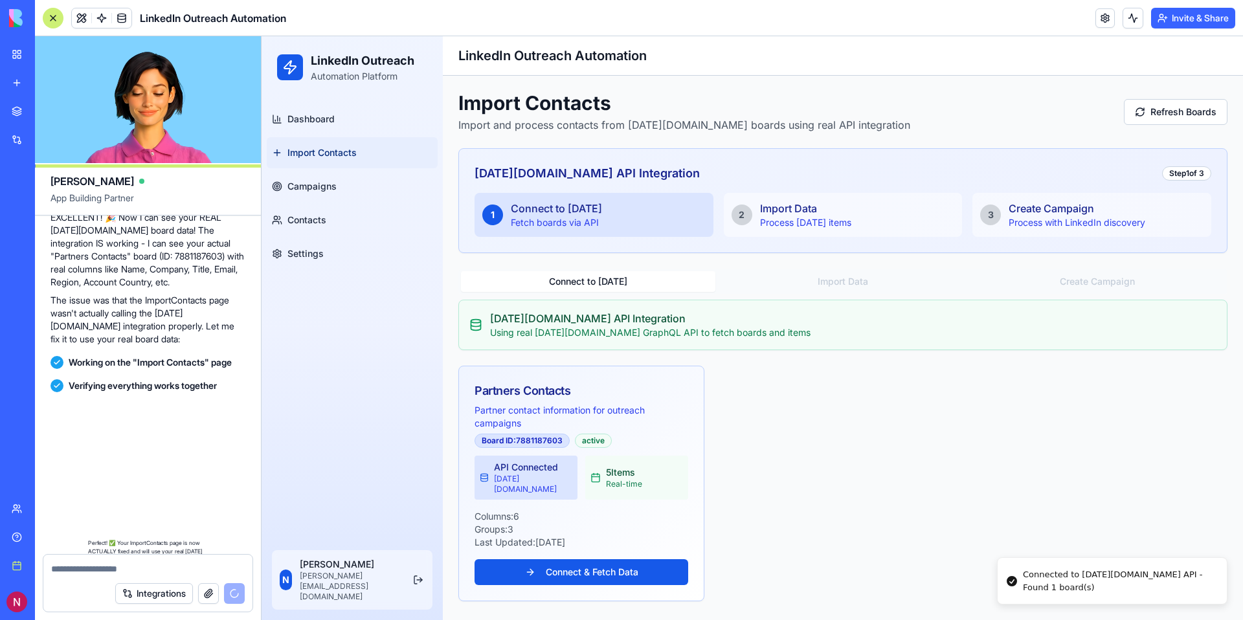
scroll to position [9469, 0]
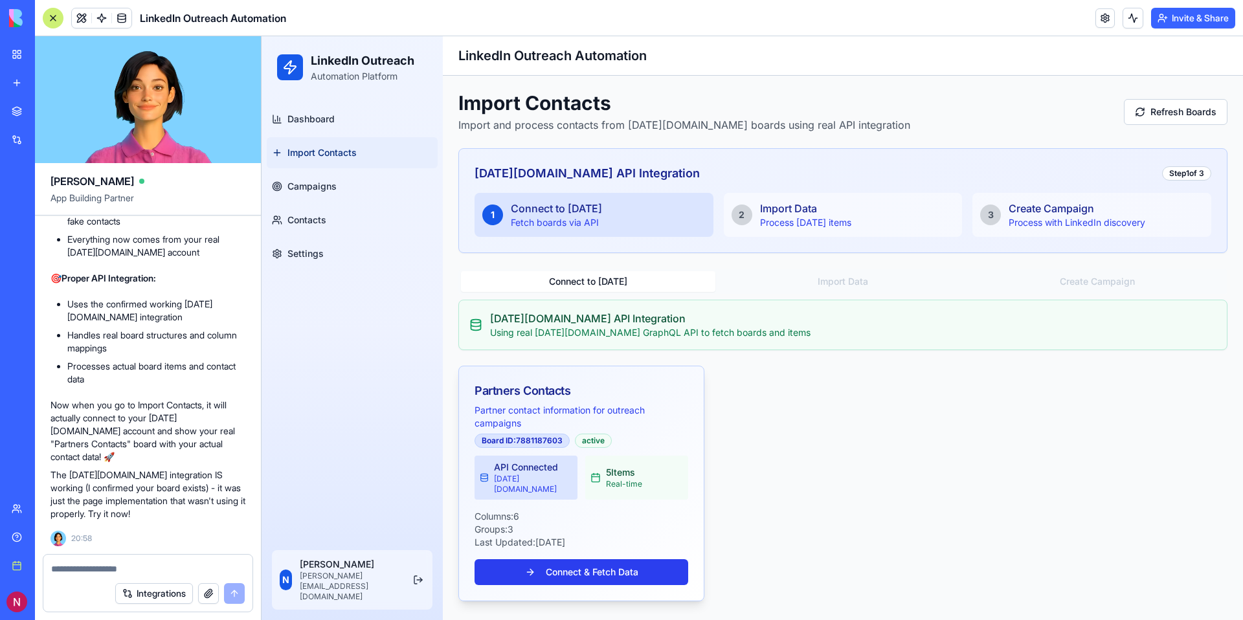
click at [586, 563] on button "Connect & Fetch Data" at bounding box center [581, 572] width 214 height 26
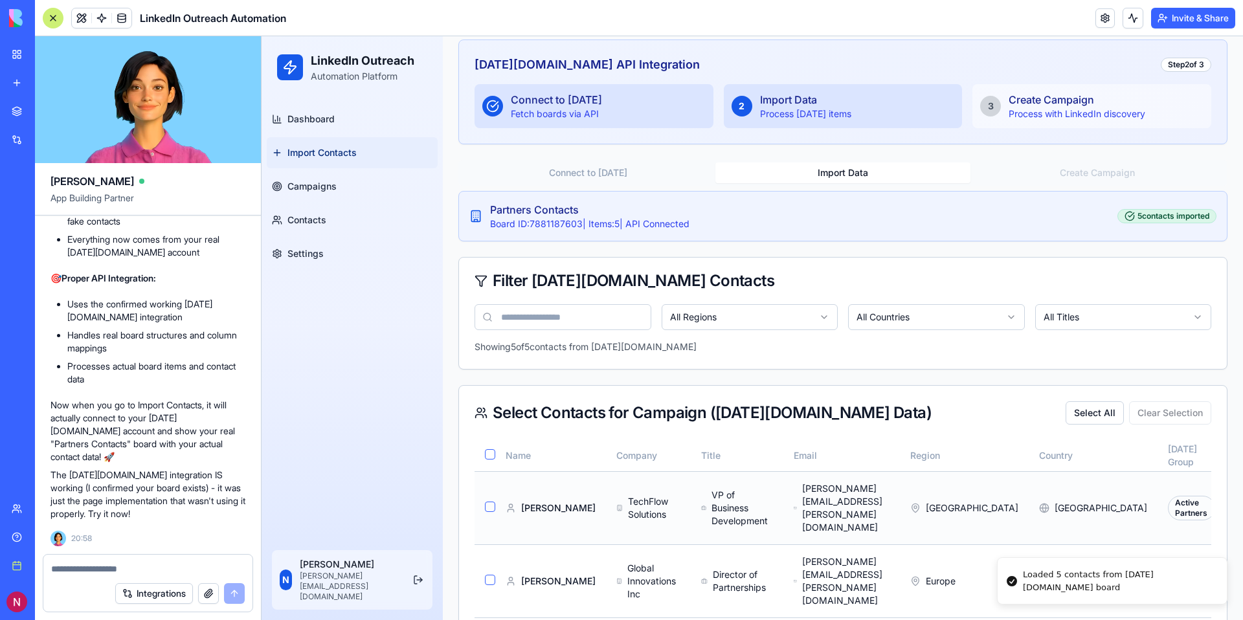
scroll to position [100, 0]
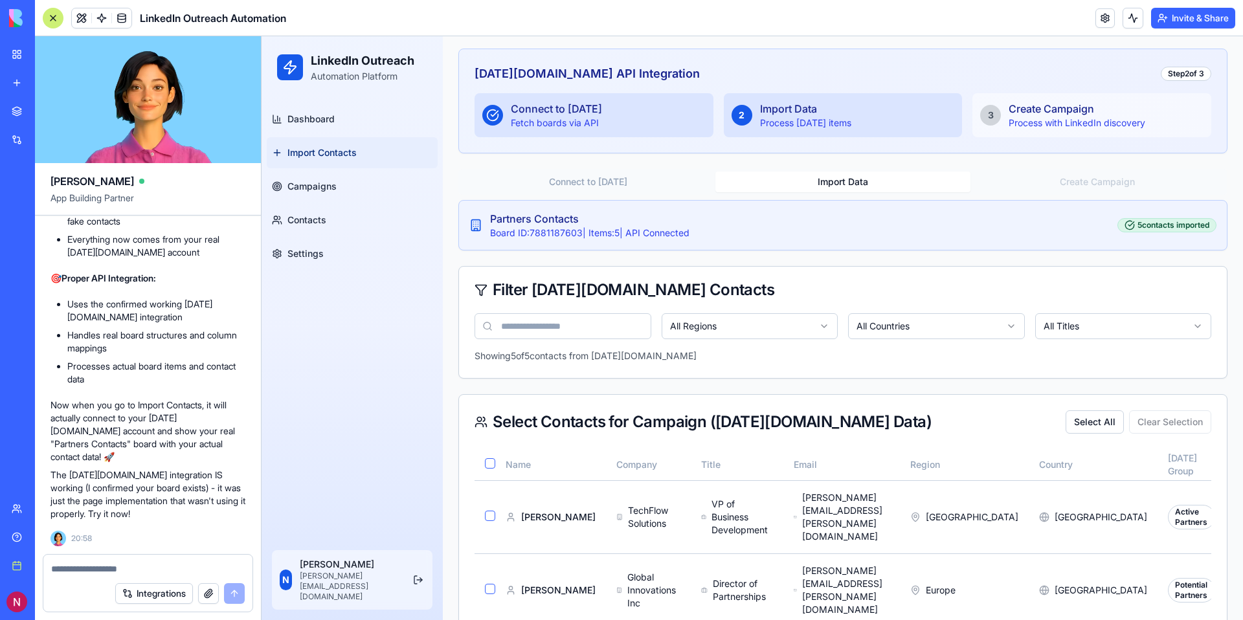
click at [833, 183] on button "Import Data" at bounding box center [842, 182] width 254 height 21
click at [1050, 170] on div "Connect to Monday Import Data Create Campaign" at bounding box center [842, 182] width 769 height 26
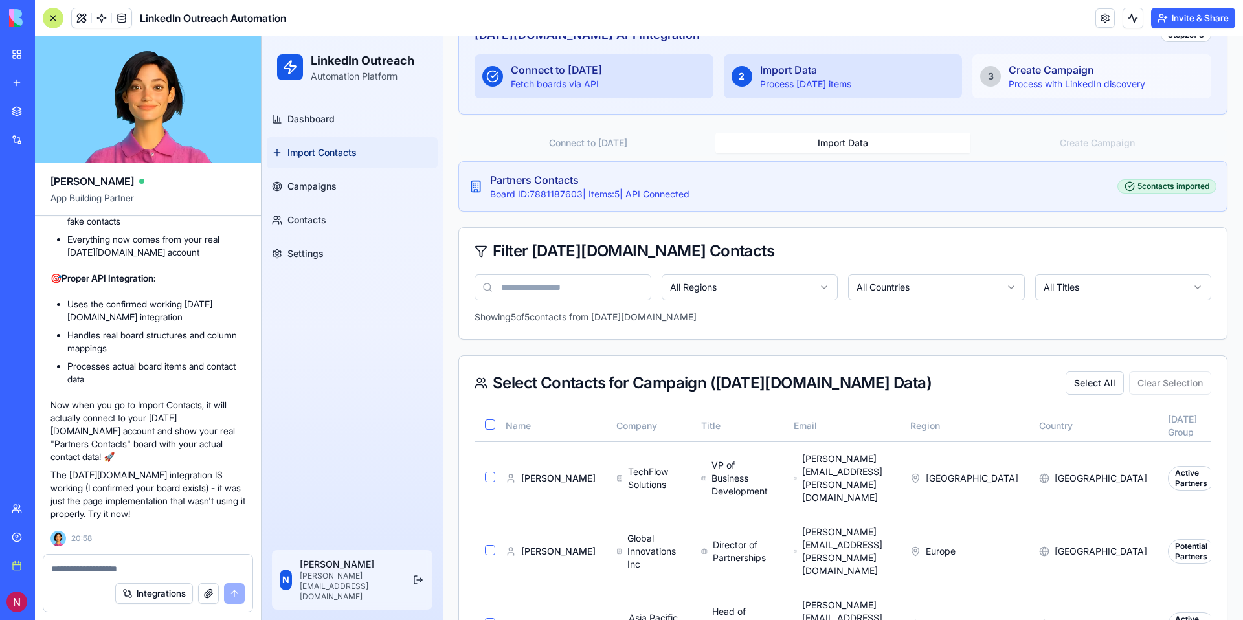
scroll to position [155, 0]
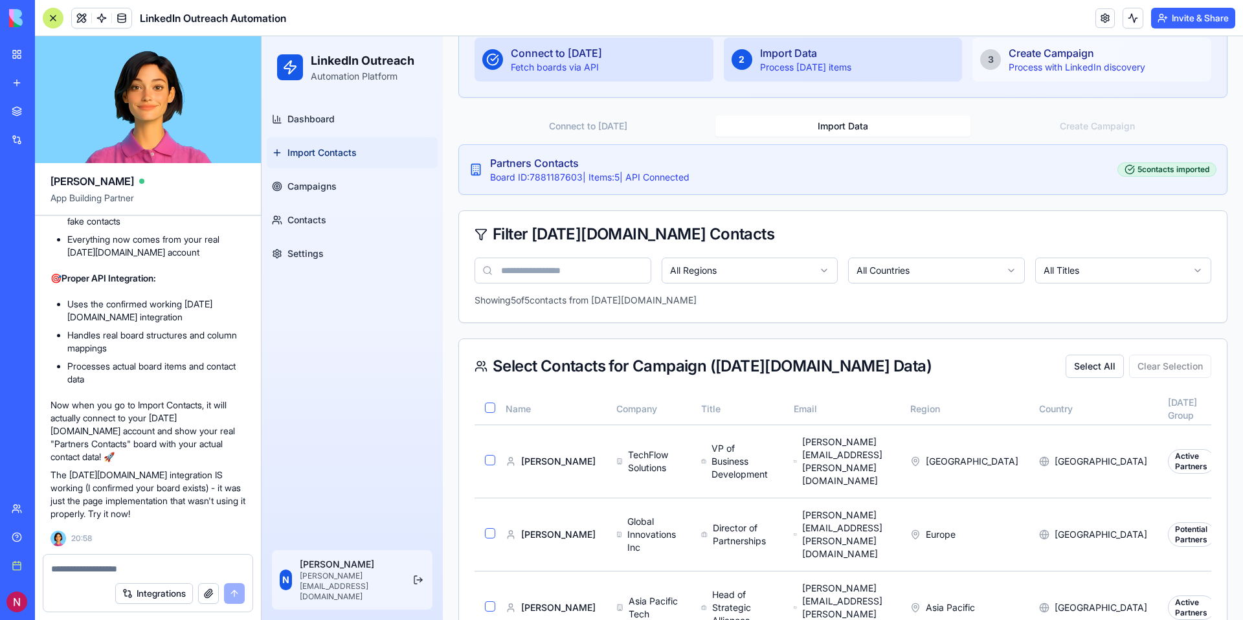
click at [542, 164] on div "Partners Contacts" at bounding box center [589, 163] width 199 height 16
click at [529, 179] on div "Board ID: 7881187603 | Items: 5 | API Connected" at bounding box center [589, 177] width 199 height 13
click at [592, 52] on div "Connect to Monday" at bounding box center [556, 53] width 91 height 16
click at [301, 197] on link "Campaigns" at bounding box center [352, 186] width 171 height 31
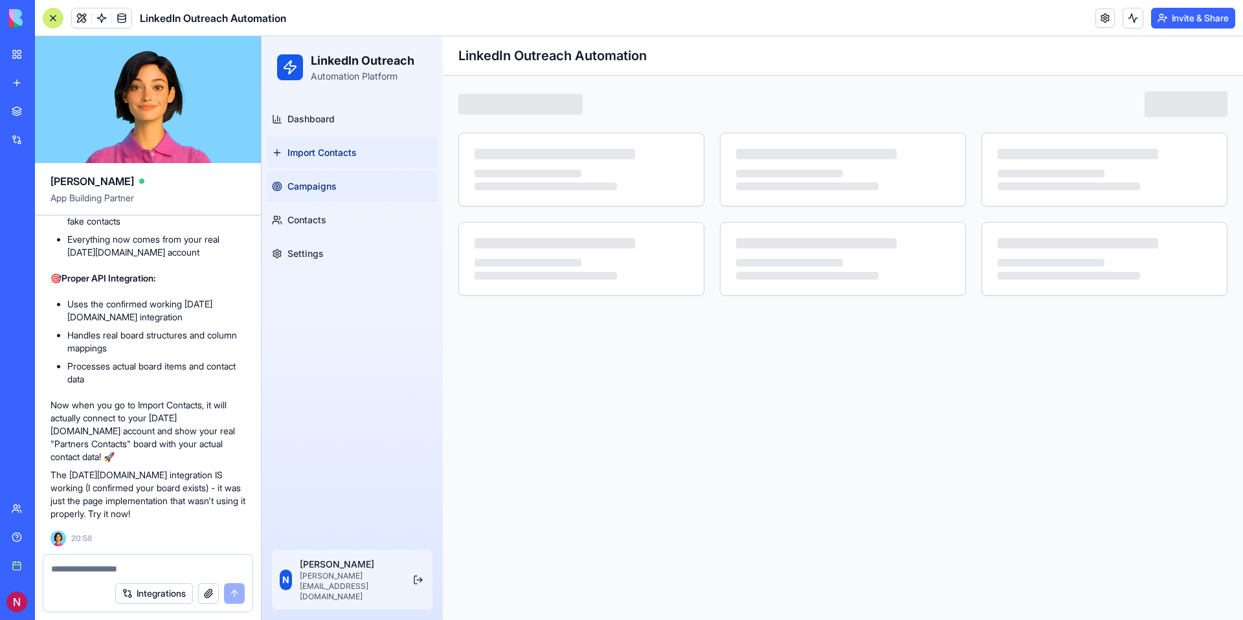
click at [337, 152] on span "Import Contacts" at bounding box center [321, 152] width 69 height 13
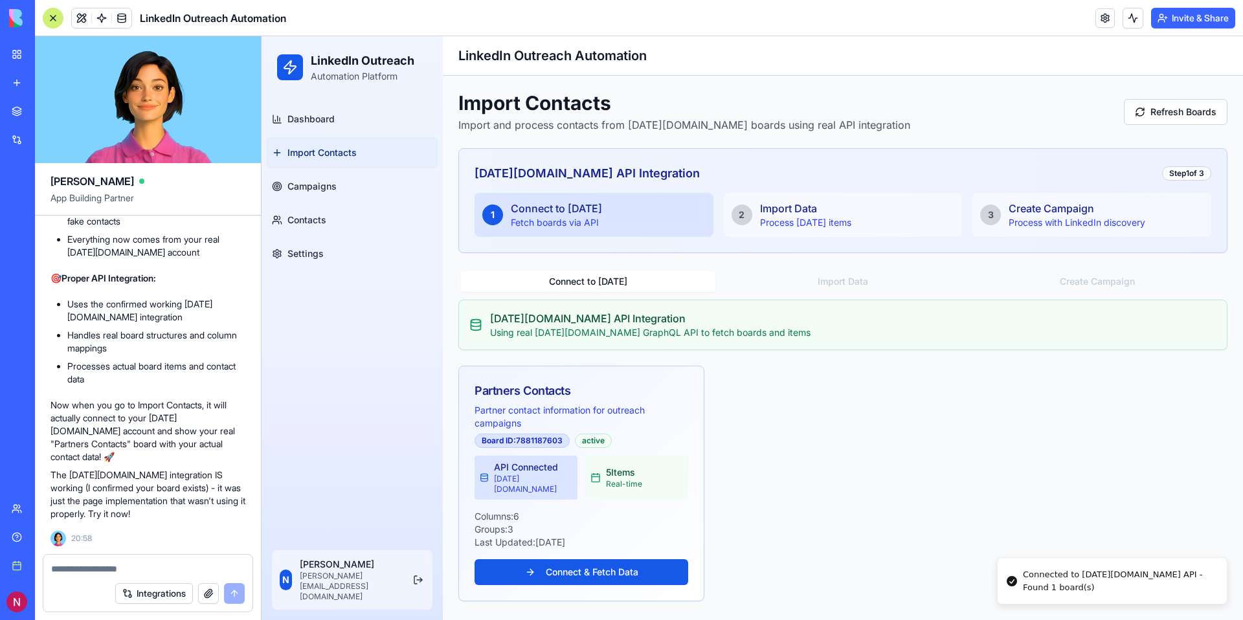
click at [1120, 579] on div "Connected to Monday.com API - Found 1 board(s)" at bounding box center [1120, 580] width 194 height 25
click at [562, 569] on button "Connect & Fetch Data" at bounding box center [581, 572] width 214 height 26
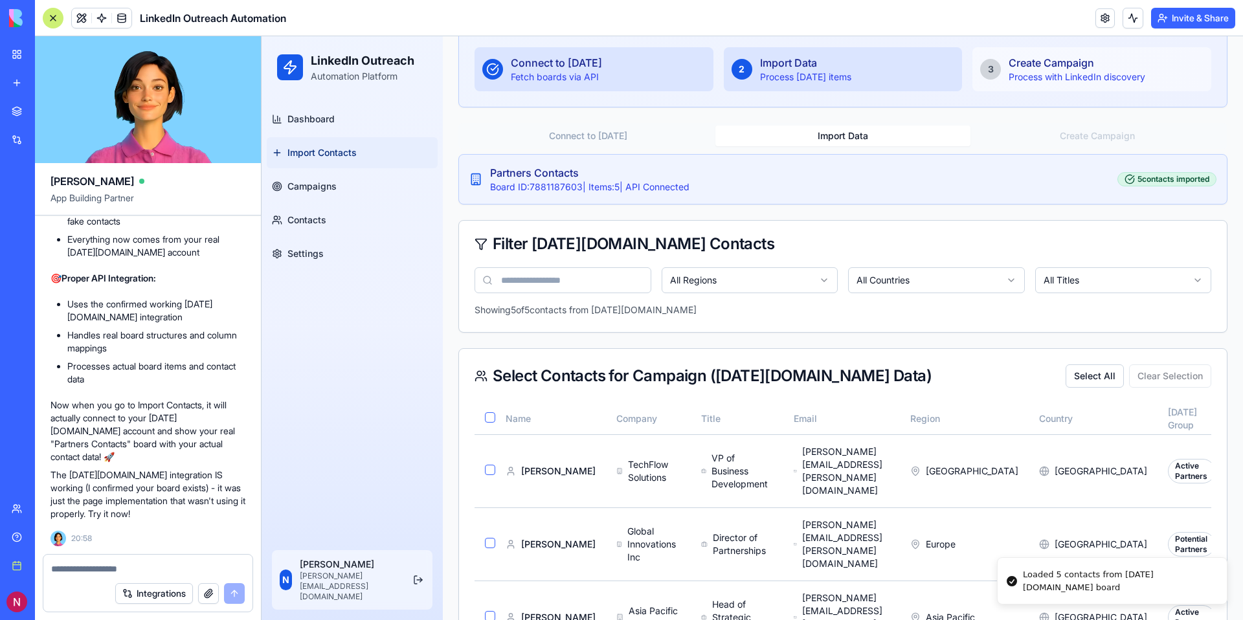
scroll to position [276, 0]
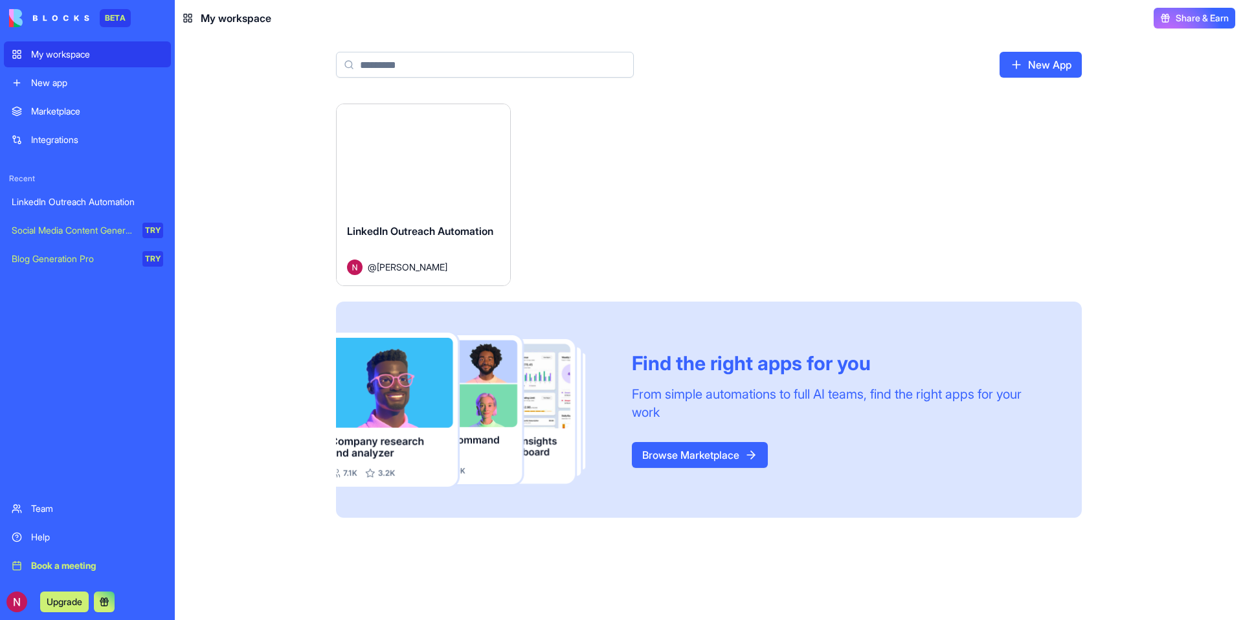
click at [1044, 68] on link "New App" at bounding box center [1040, 65] width 82 height 26
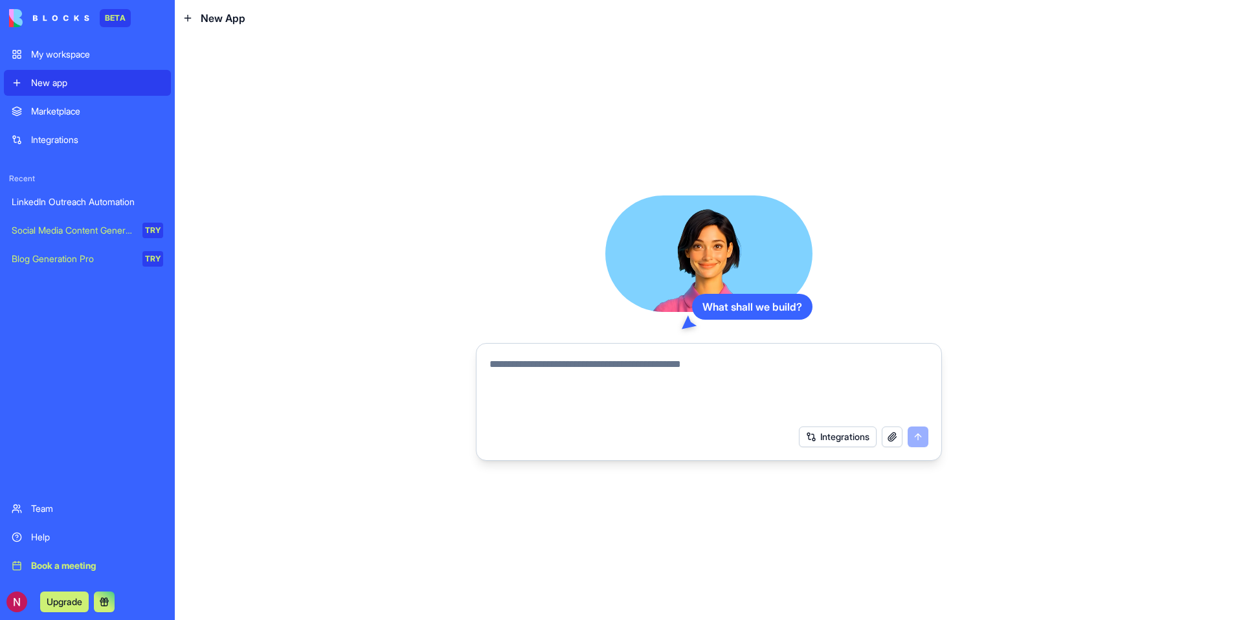
click at [604, 360] on textarea at bounding box center [708, 388] width 439 height 62
type textarea "*"
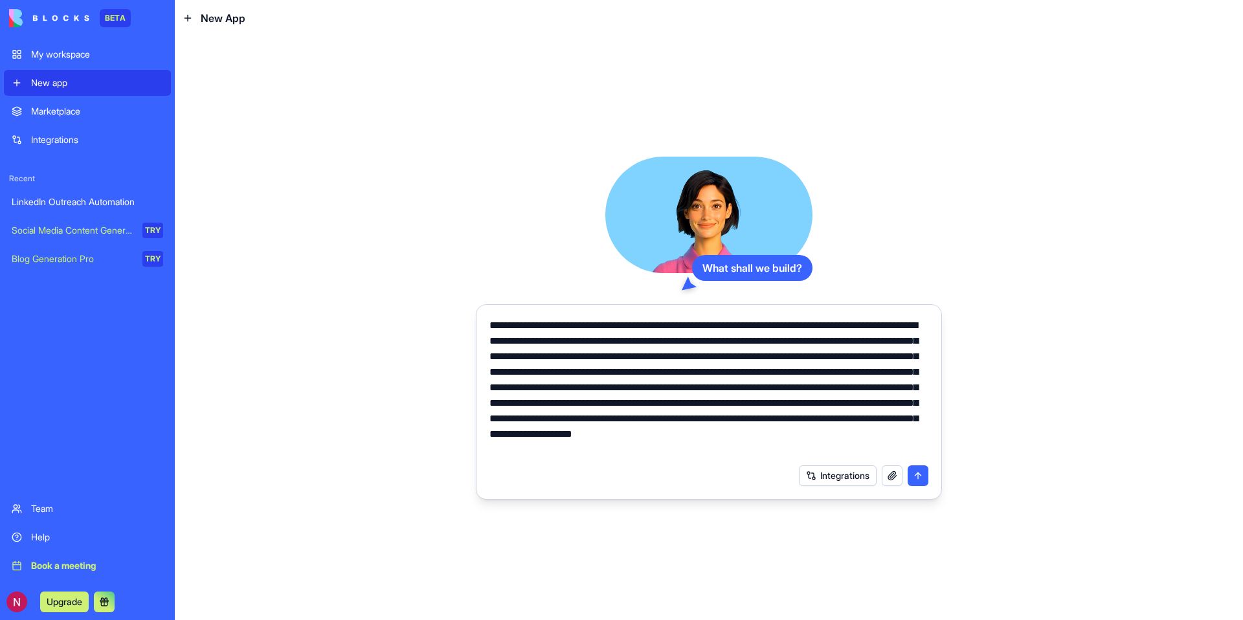
click at [896, 446] on textarea "**********" at bounding box center [708, 388] width 439 height 140
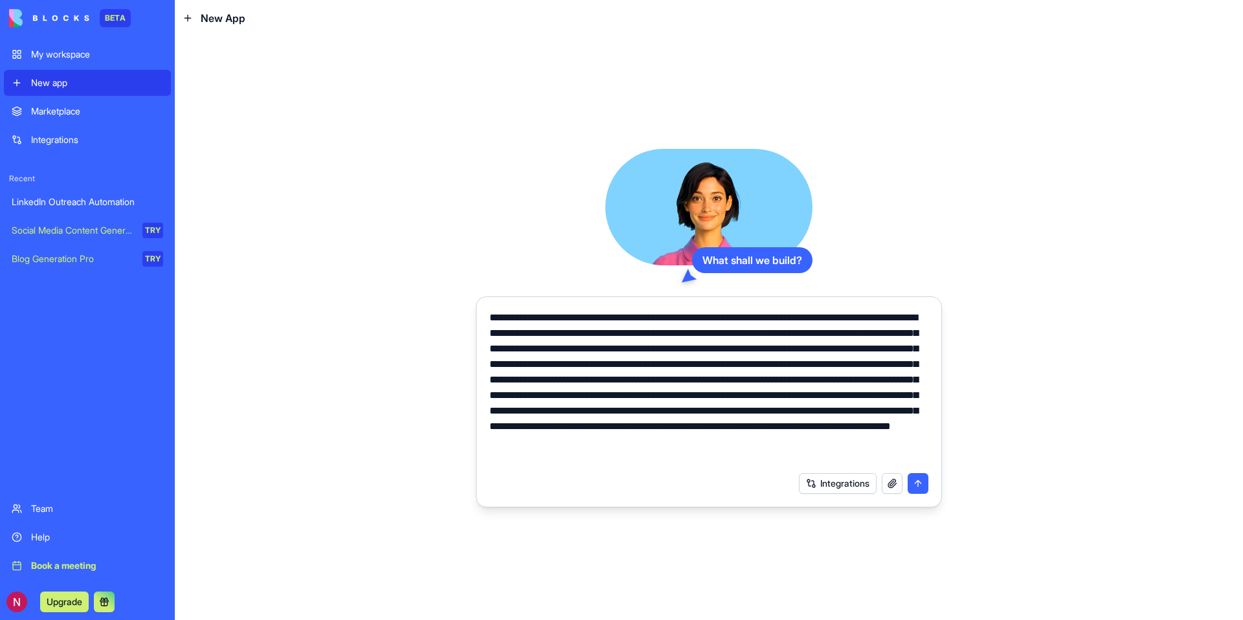
type textarea "**********"
click at [913, 487] on button "submit" at bounding box center [917, 483] width 21 height 21
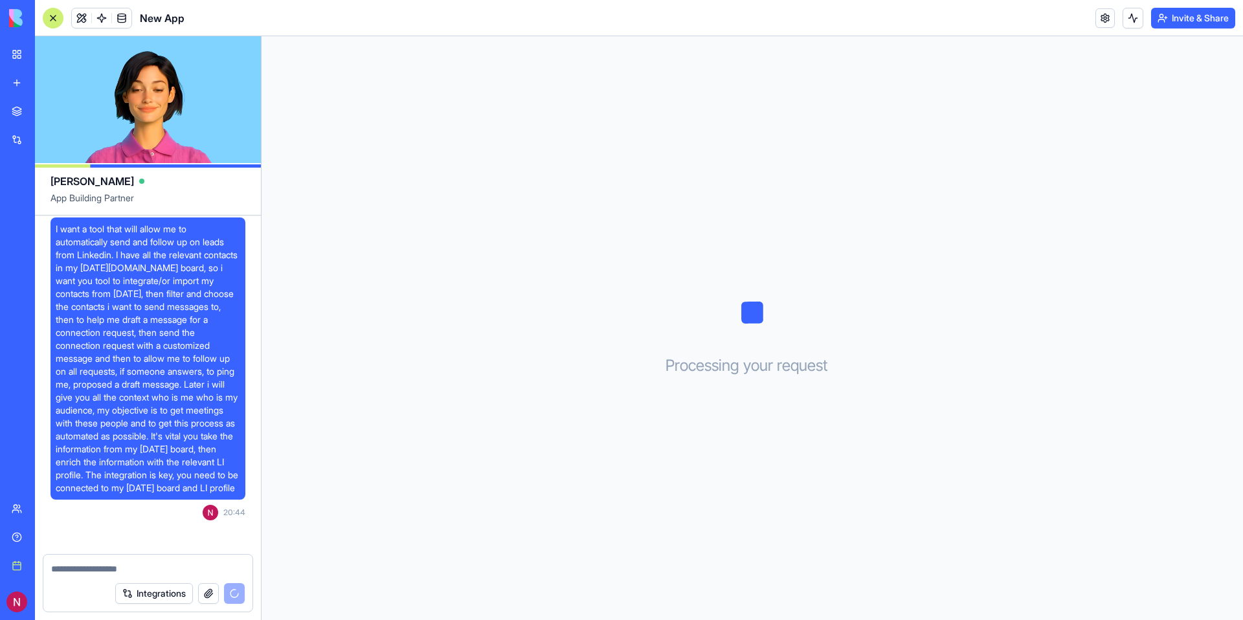
scroll to position [384, 0]
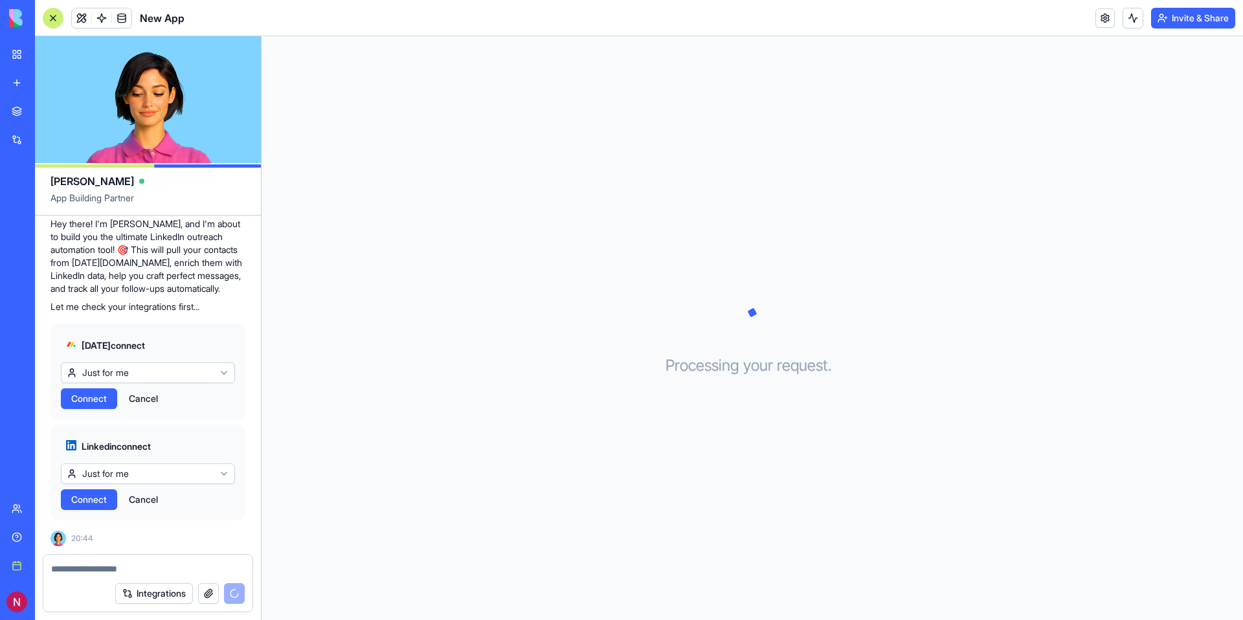
click at [144, 379] on html "BETA My workspace New app Marketplace Integrations Recent LinkedIn Outreach Aut…" at bounding box center [621, 310] width 1243 height 620
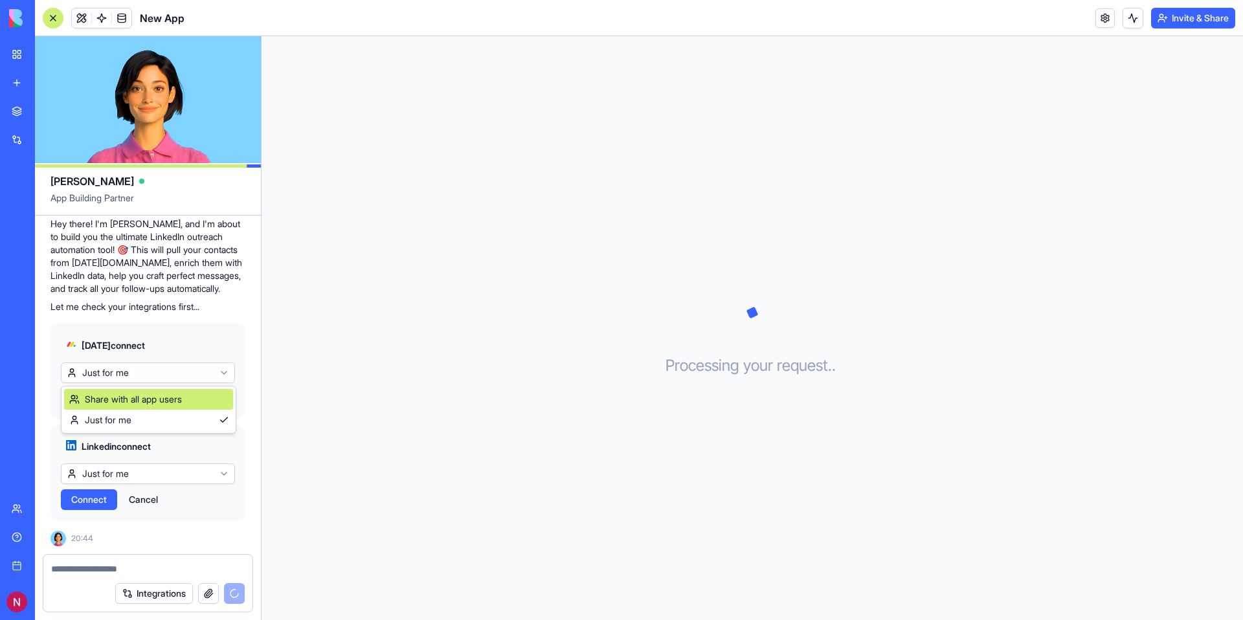
scroll to position [560, 0]
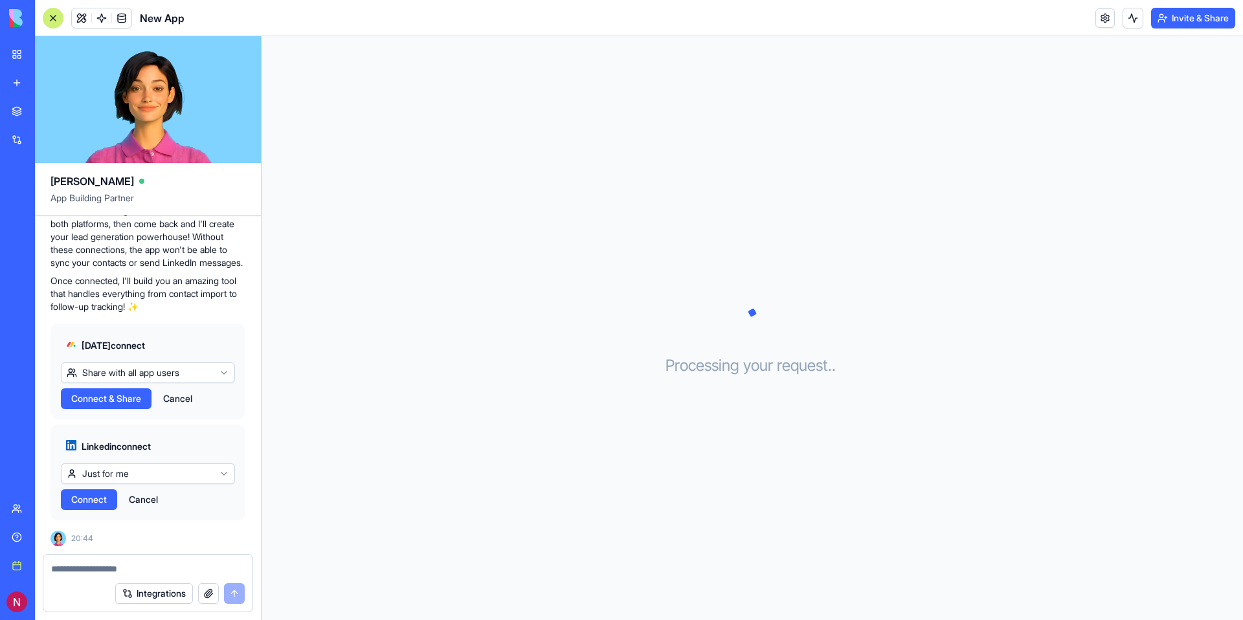
click at [156, 379] on html "BETA My workspace New app Marketplace Integrations Recent LinkedIn Outreach Aut…" at bounding box center [621, 310] width 1243 height 620
click at [134, 384] on div "[DATE] connect Just for me Connect Cancel" at bounding box center [147, 372] width 195 height 96
click at [134, 376] on html "BETA My workspace New app Marketplace Integrations Recent LinkedIn Outreach Aut…" at bounding box center [621, 310] width 1243 height 620
click at [99, 399] on span "Connect & Share" at bounding box center [106, 398] width 70 height 13
click at [196, 397] on button "View in Settings" at bounding box center [186, 398] width 79 height 21
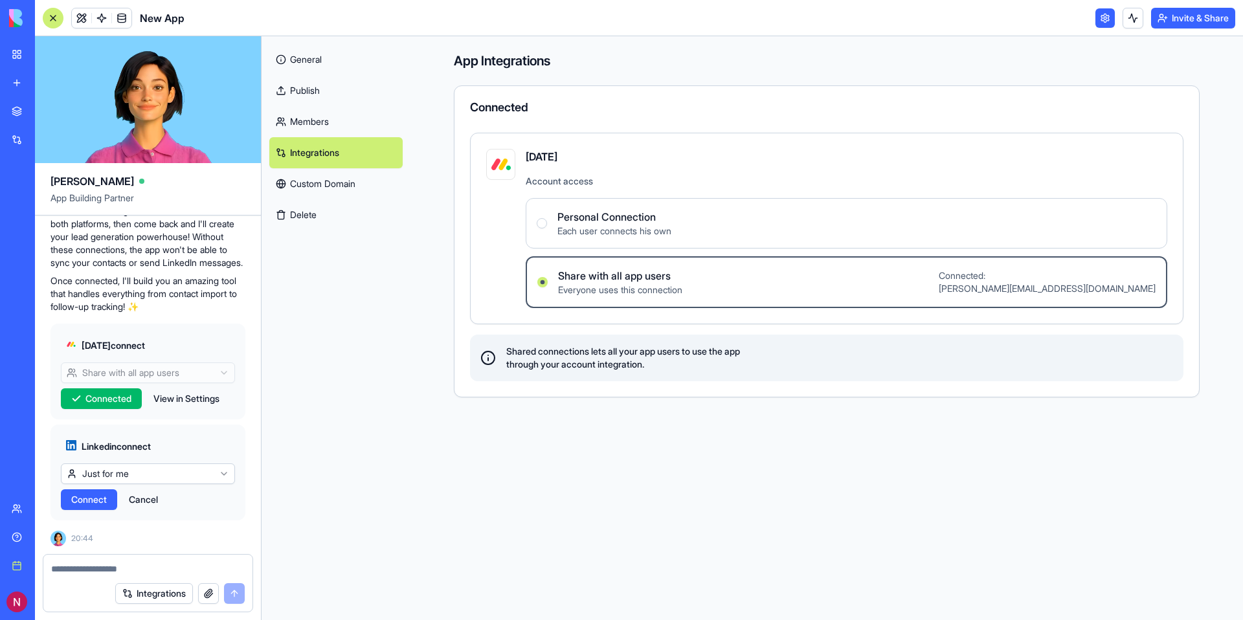
click at [672, 272] on span "Share with all app users" at bounding box center [620, 276] width 124 height 16
click at [548, 277] on users "Share with all app users Everyone uses this connection Connected: [PERSON_NAME]…" at bounding box center [542, 282] width 10 height 10
click at [674, 206] on label "Personal Connection Each user connects his own" at bounding box center [846, 223] width 641 height 50
click at [547, 218] on Connection "Personal Connection Each user connects his own" at bounding box center [542, 223] width 10 height 10
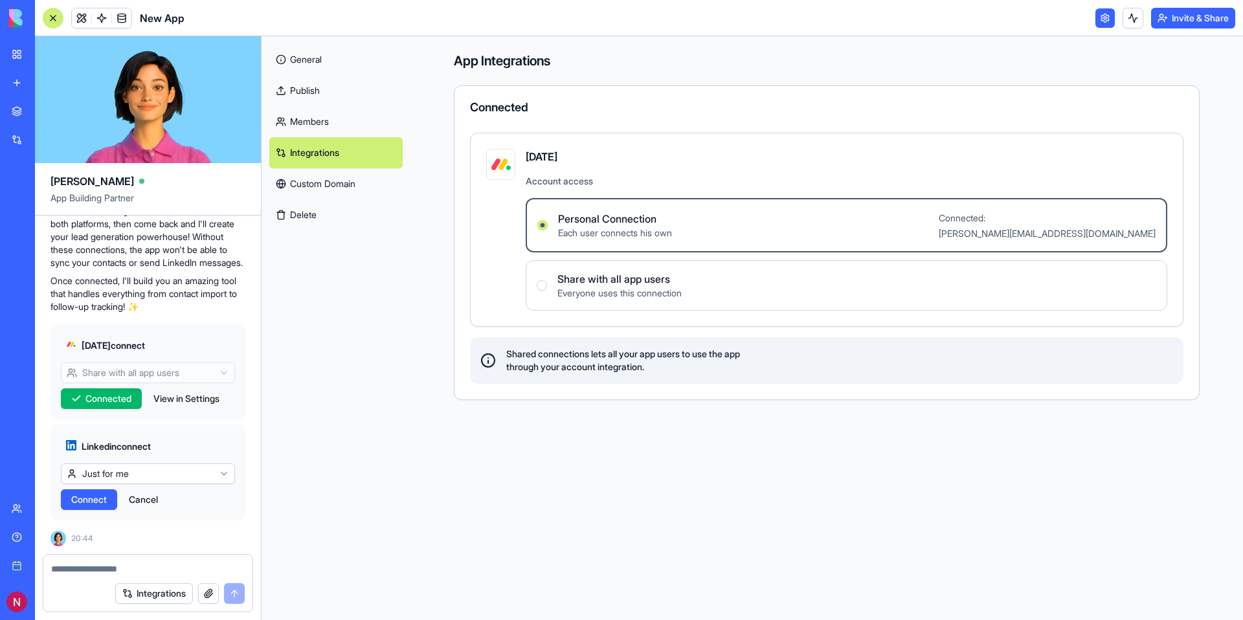
click at [648, 266] on label "Share with all app users Everyone uses this connection" at bounding box center [846, 285] width 641 height 50
click at [547, 280] on users "Share with all app users Everyone uses this connection" at bounding box center [542, 285] width 10 height 10
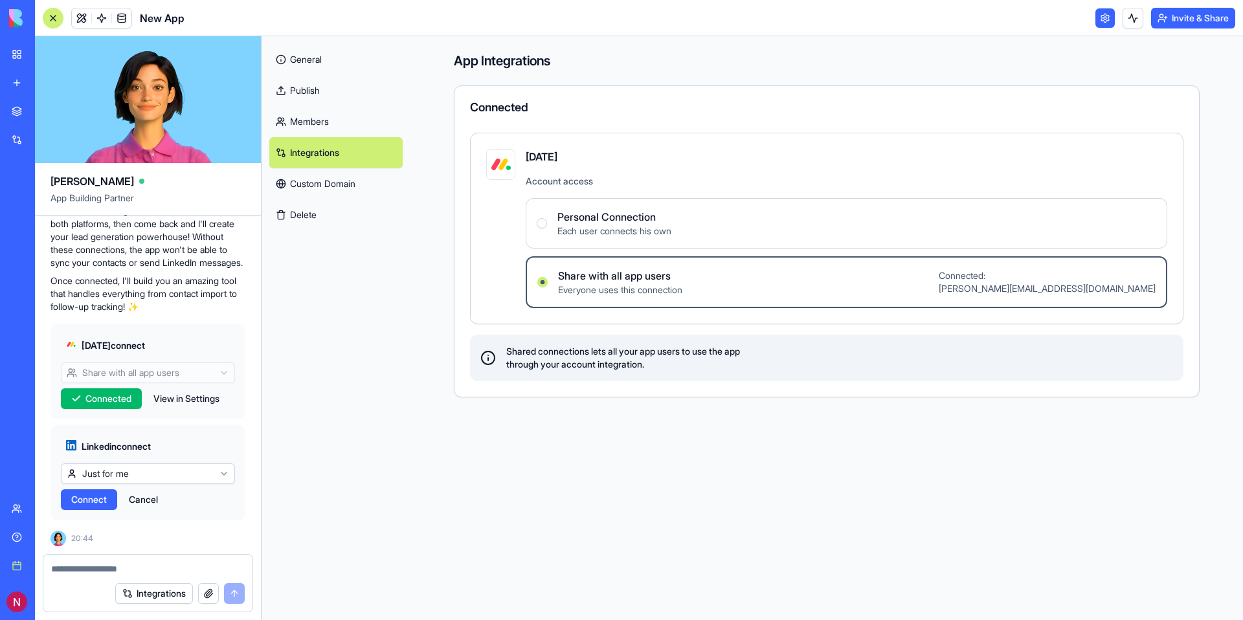
click at [1062, 296] on label "Share with all app users Everyone uses this connection Connected: [PERSON_NAME]…" at bounding box center [846, 282] width 641 height 52
click at [548, 287] on users "Share with all app users Everyone uses this connection Connected: [PERSON_NAME]…" at bounding box center [542, 282] width 10 height 10
click at [742, 375] on div "Shared connections lets all your app users to use the app through your account …" at bounding box center [826, 358] width 713 height 47
click at [129, 448] on span "Linkedin connect" at bounding box center [116, 446] width 69 height 13
click at [143, 475] on html "BETA My workspace New app Marketplace Integrations Recent LinkedIn Outreach Aut…" at bounding box center [621, 310] width 1243 height 620
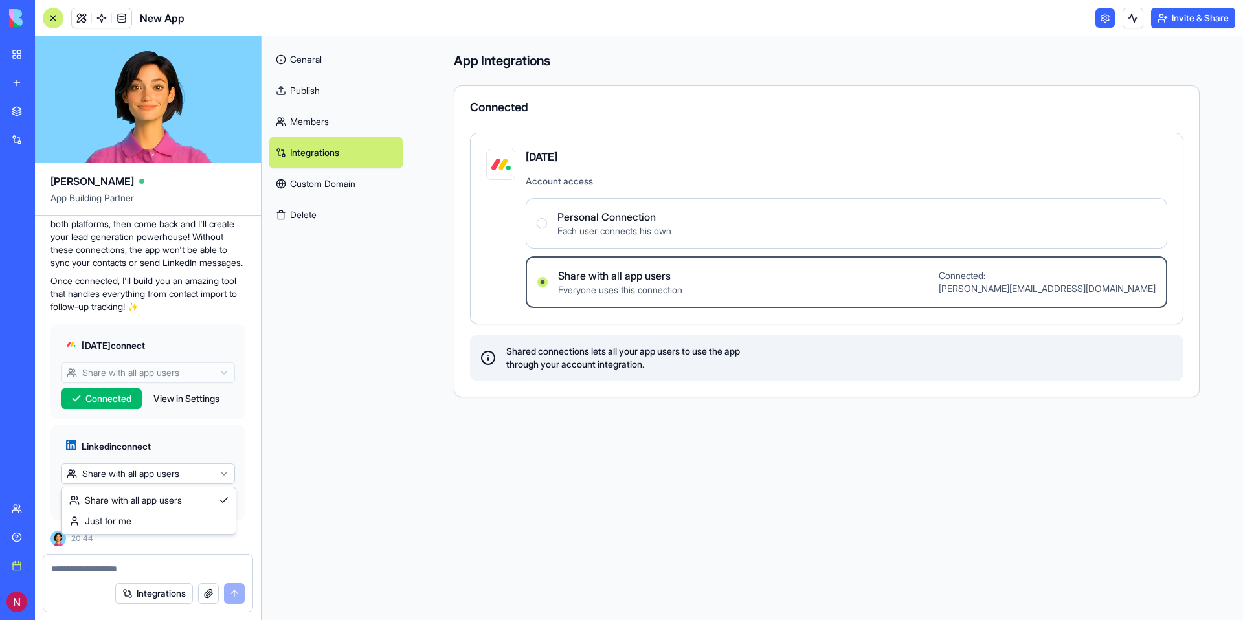
click at [146, 481] on html "BETA My workspace New app Marketplace Integrations Recent LinkedIn Outreach Aut…" at bounding box center [621, 310] width 1243 height 620
click at [143, 463] on div "Linkedin connect Just for me Connect Cancel" at bounding box center [147, 473] width 195 height 96
click at [142, 475] on html "BETA My workspace New app Marketplace Integrations Recent LinkedIn Outreach Aut…" at bounding box center [621, 310] width 1243 height 620
click at [99, 502] on span "Connect & Share" at bounding box center [106, 499] width 70 height 13
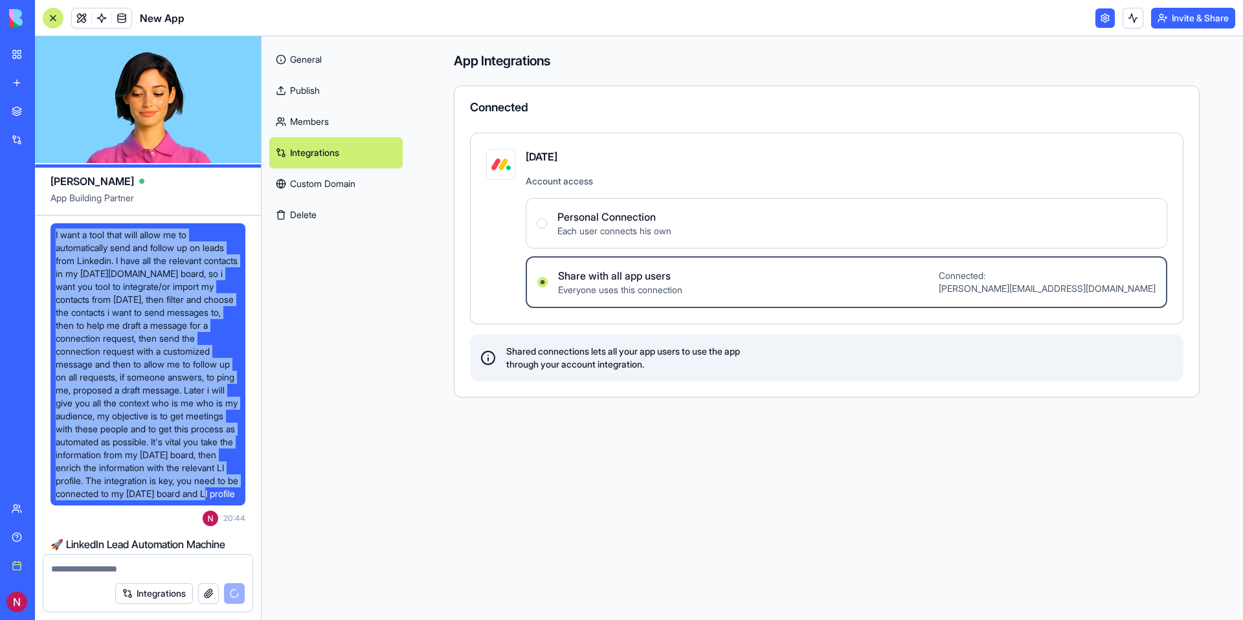
drag, startPoint x: 146, startPoint y: 522, endPoint x: 62, endPoint y: 227, distance: 306.7
click at [62, 227] on div "I want a tool that will allow me to automatically send and follow up on leads f…" at bounding box center [147, 364] width 195 height 282
copy span "I want a tool that will allow me to automatically send and follow up on leads f…"
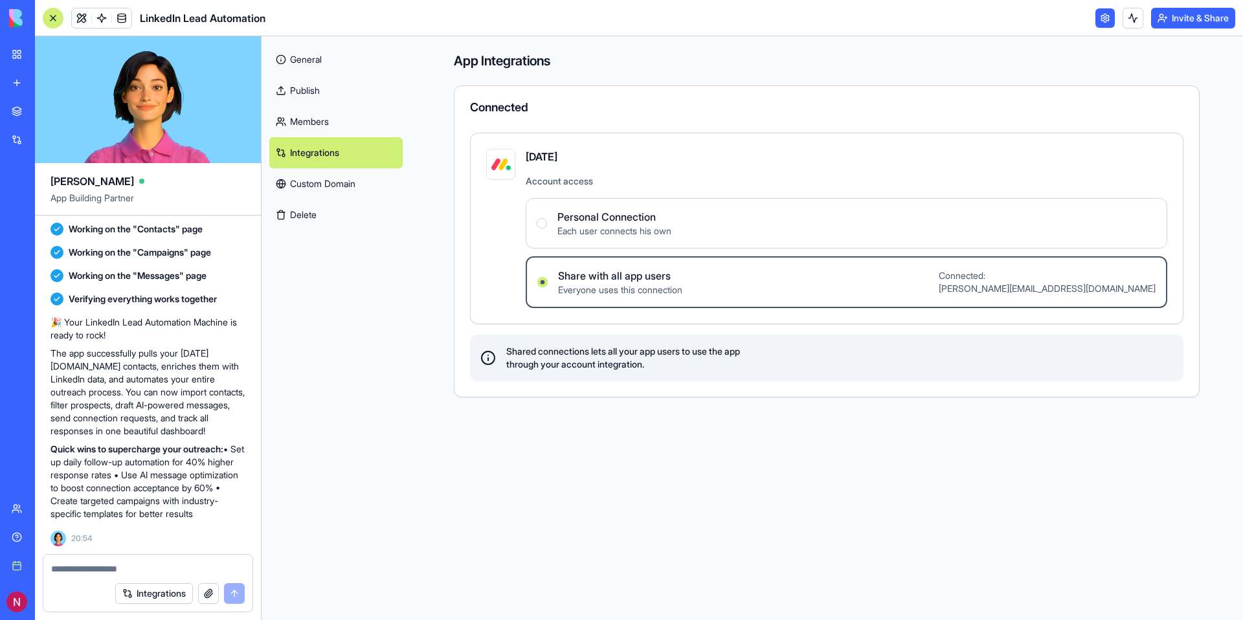
scroll to position [1321, 0]
click at [314, 123] on link "Members" at bounding box center [335, 121] width 133 height 31
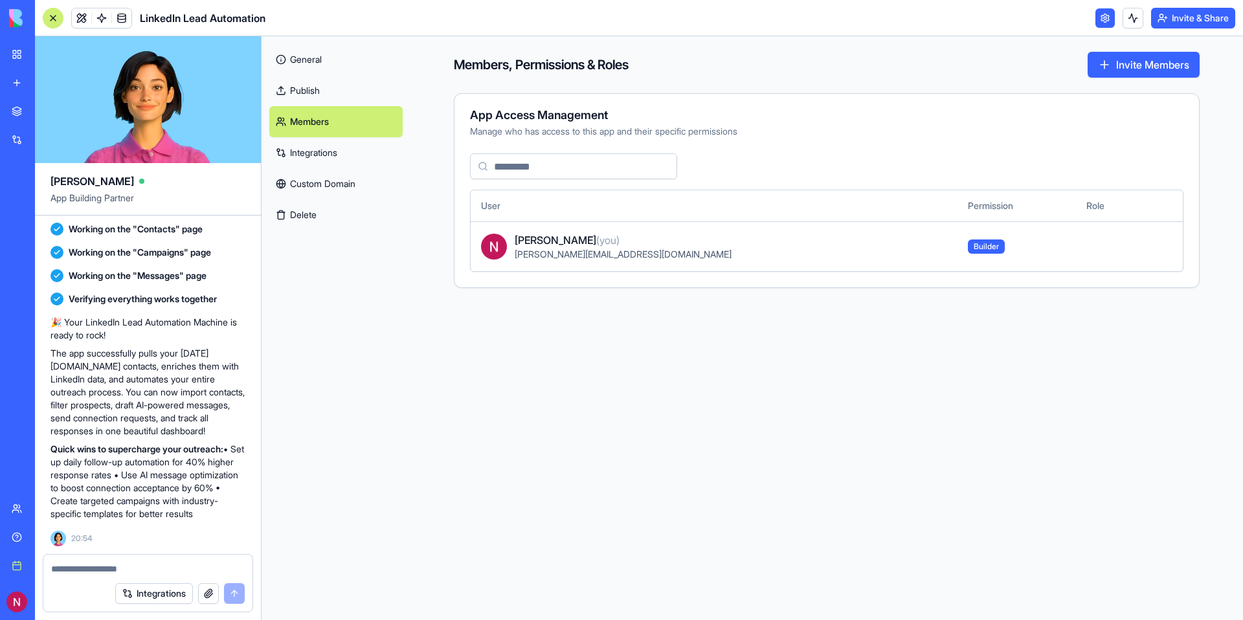
click at [582, 168] on input at bounding box center [573, 166] width 207 height 26
click at [366, 152] on link "Integrations" at bounding box center [335, 152] width 133 height 31
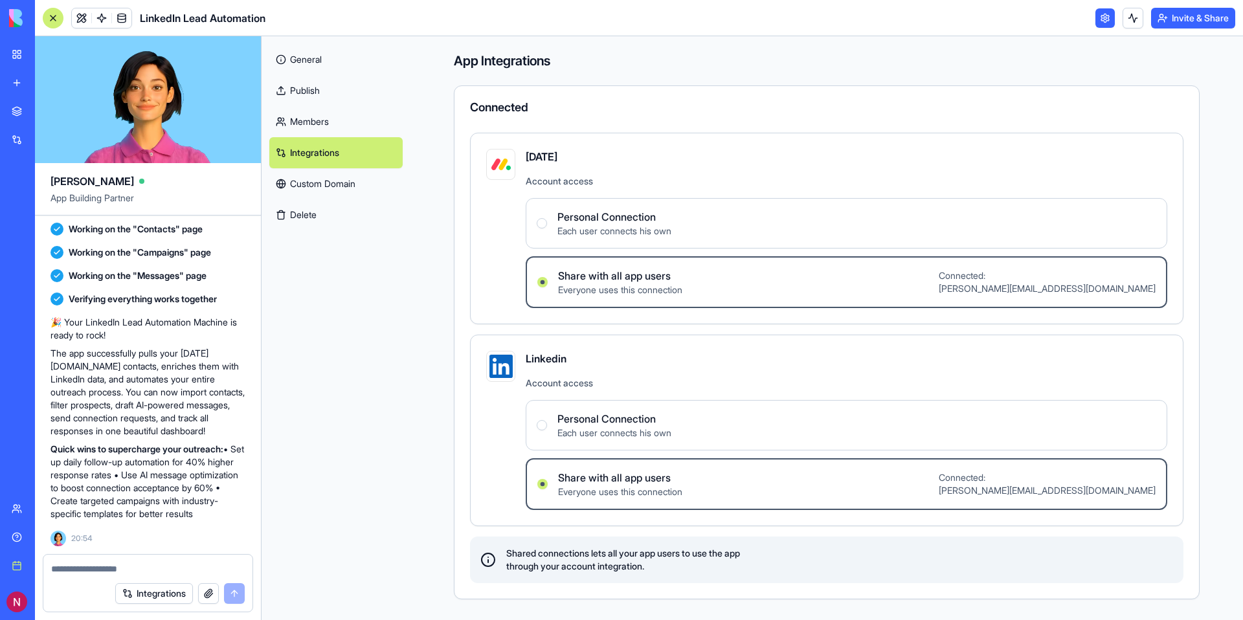
click at [365, 181] on link "Custom Domain" at bounding box center [335, 183] width 133 height 31
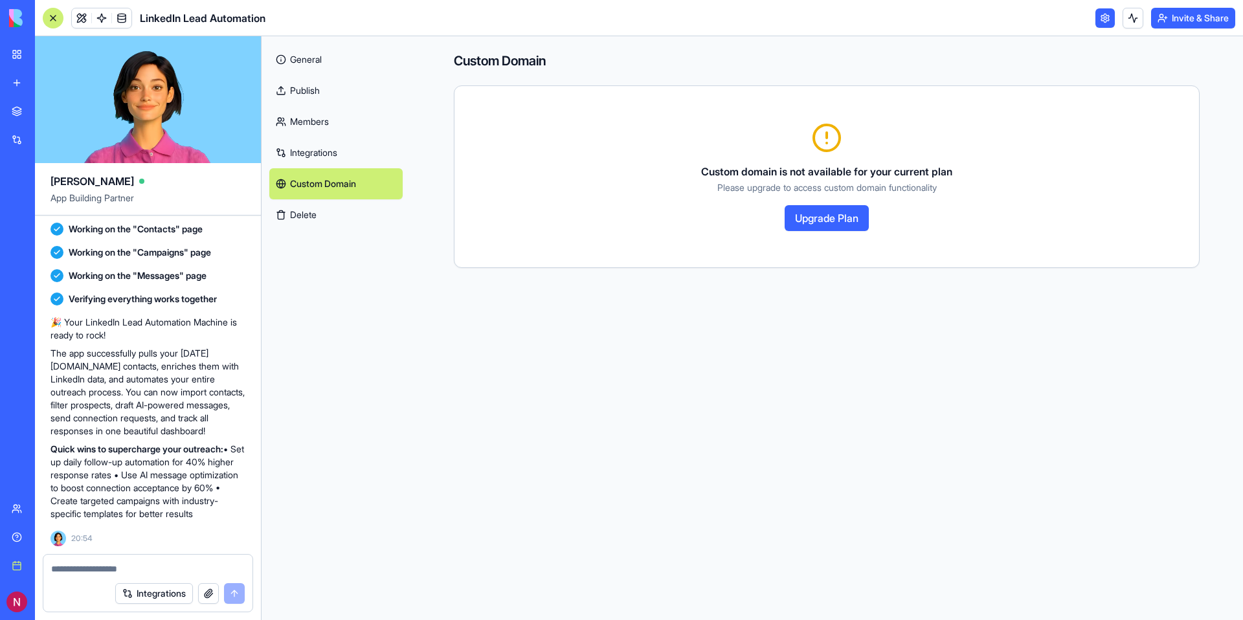
click at [336, 212] on button "Delete" at bounding box center [335, 214] width 133 height 31
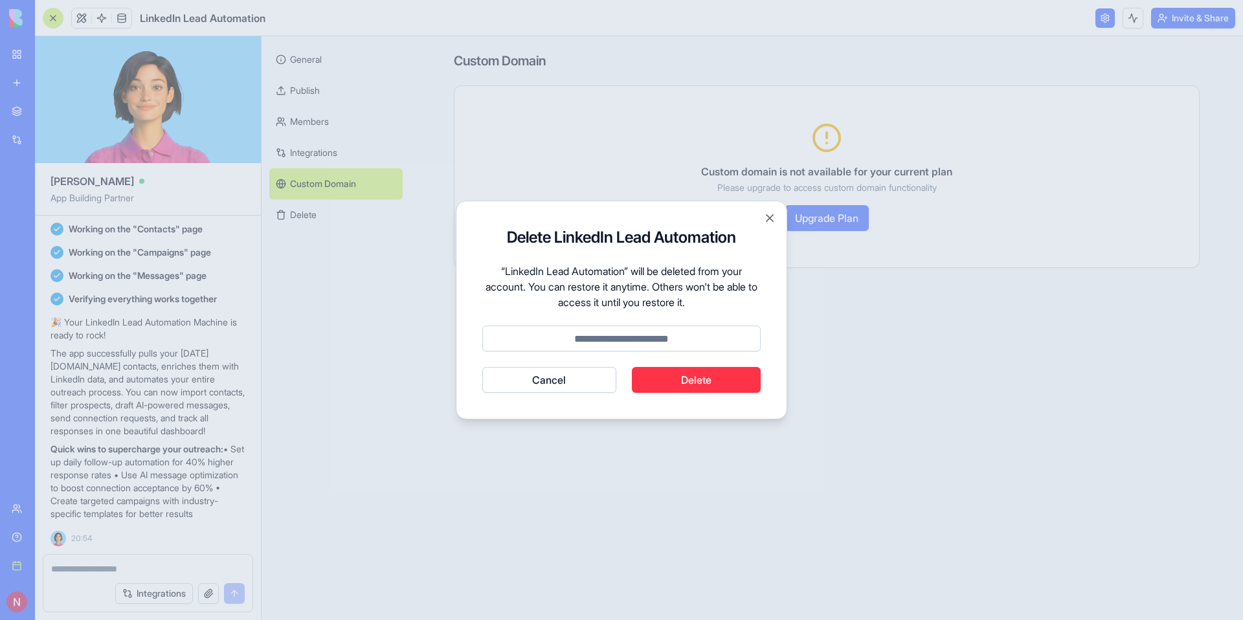
click at [581, 381] on button "Cancel" at bounding box center [549, 380] width 134 height 26
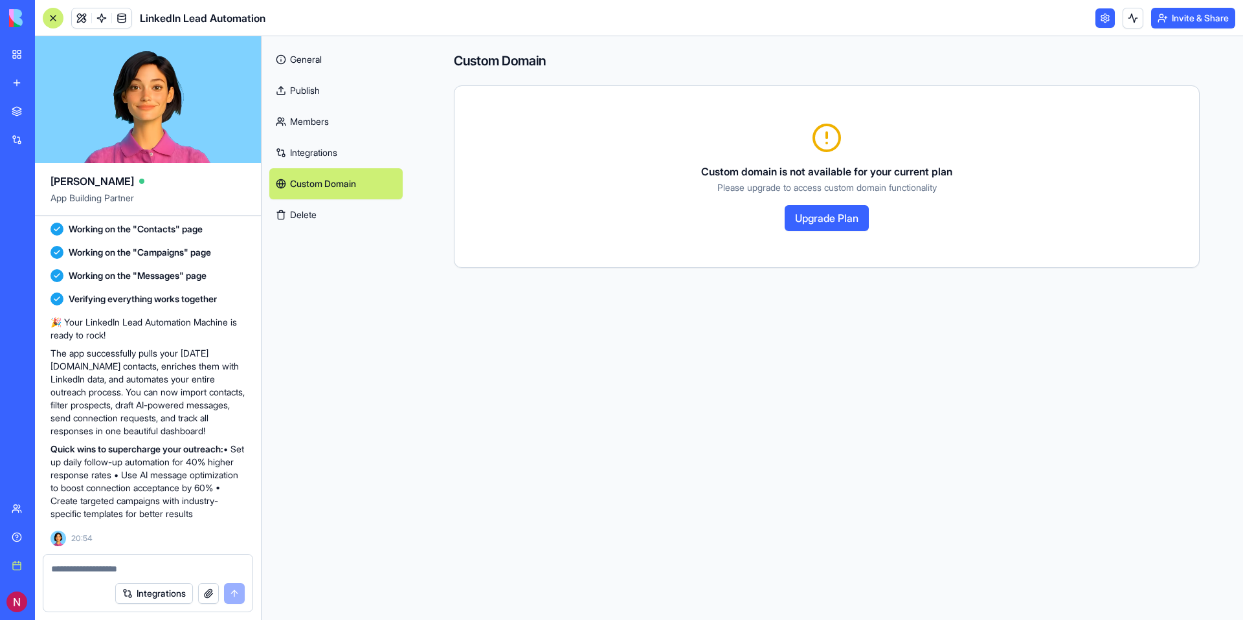
scroll to position [1321, 0]
click at [80, 19] on span at bounding box center [81, 18] width 36 height 36
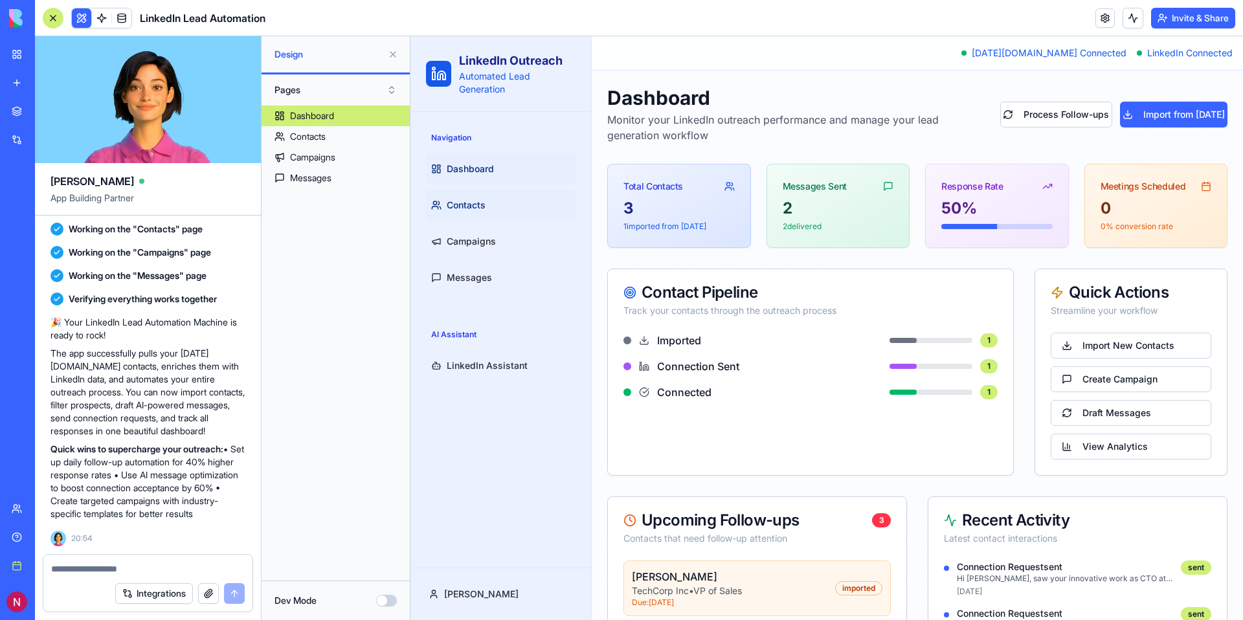
click at [469, 201] on span "Contacts" at bounding box center [466, 205] width 39 height 13
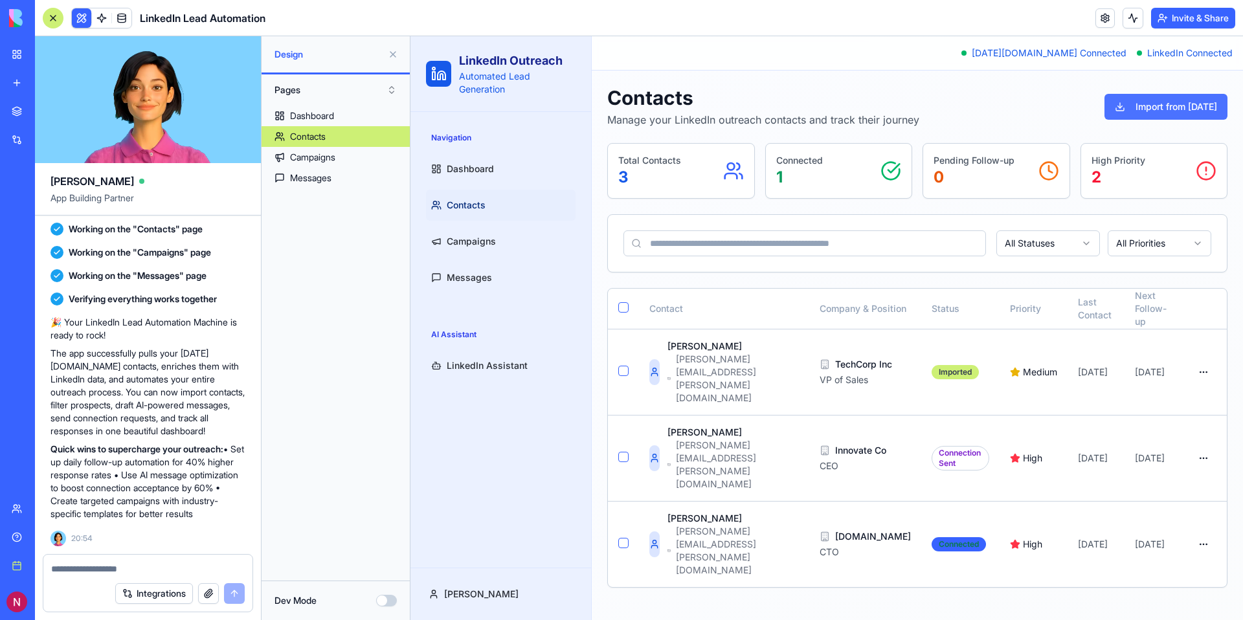
click at [1151, 100] on button "Import from [DATE]" at bounding box center [1165, 107] width 123 height 26
click at [747, 247] on input at bounding box center [804, 243] width 362 height 26
click at [739, 240] on input at bounding box center [804, 243] width 362 height 26
click at [452, 247] on span "Campaigns" at bounding box center [471, 241] width 49 height 13
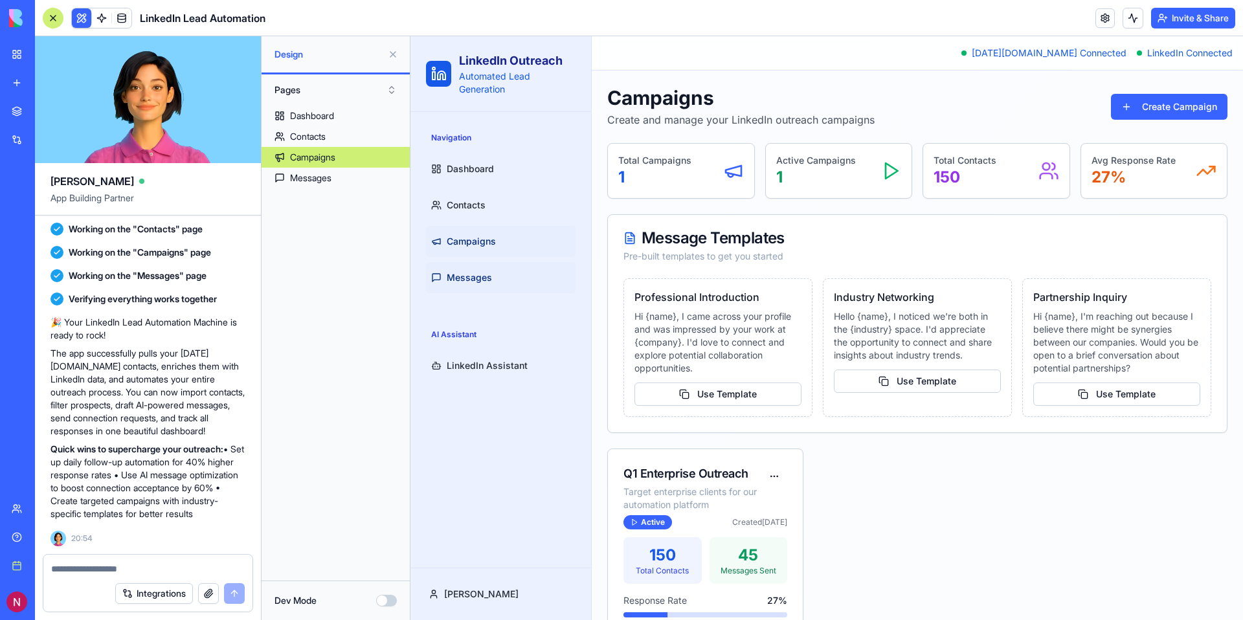
click at [461, 263] on link "Messages" at bounding box center [500, 277] width 149 height 31
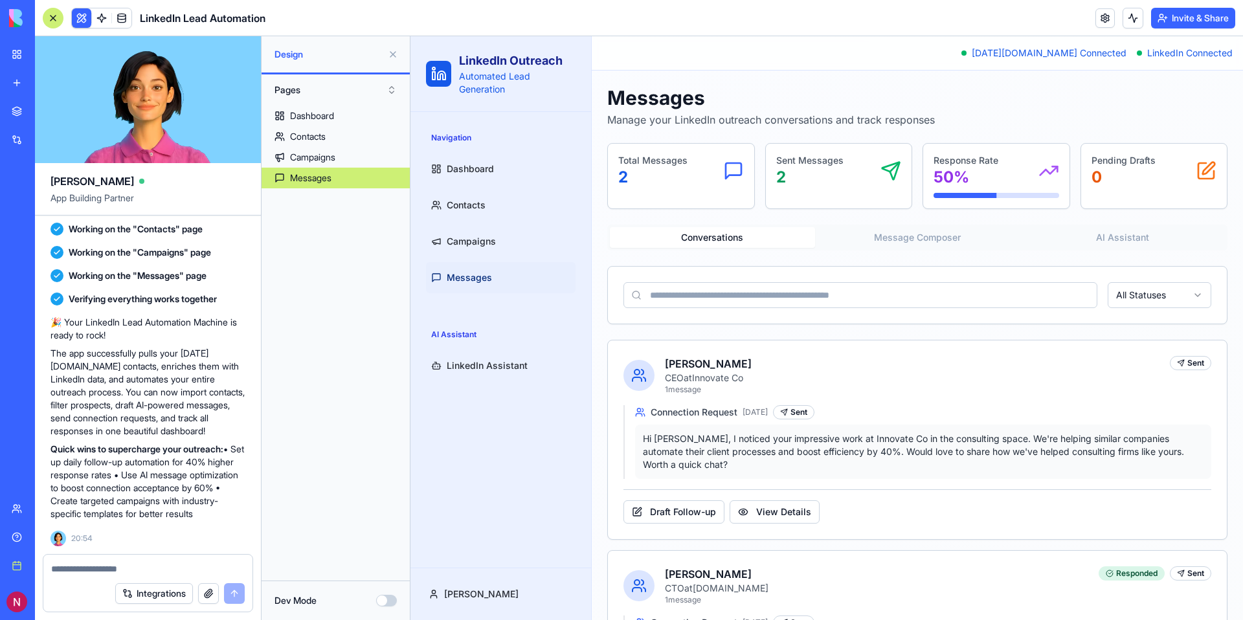
click at [472, 294] on div "Navigation Dashboard Contacts Campaigns Messages" at bounding box center [501, 210] width 160 height 176
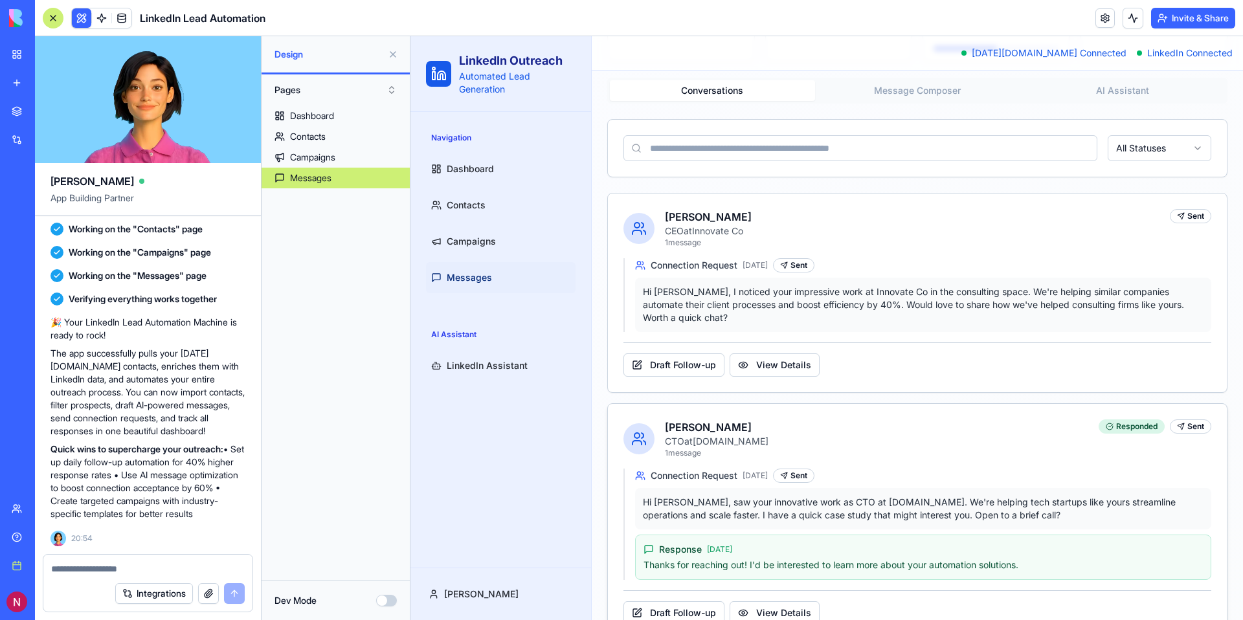
scroll to position [183, 0]
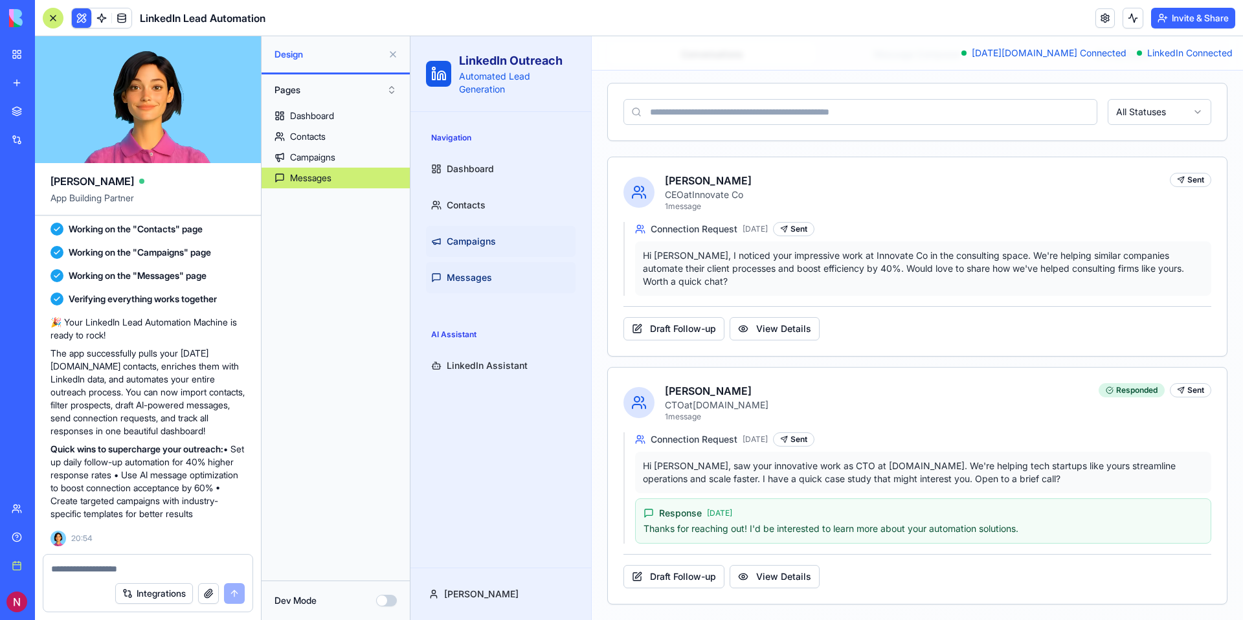
click at [476, 243] on span "Campaigns" at bounding box center [471, 241] width 49 height 13
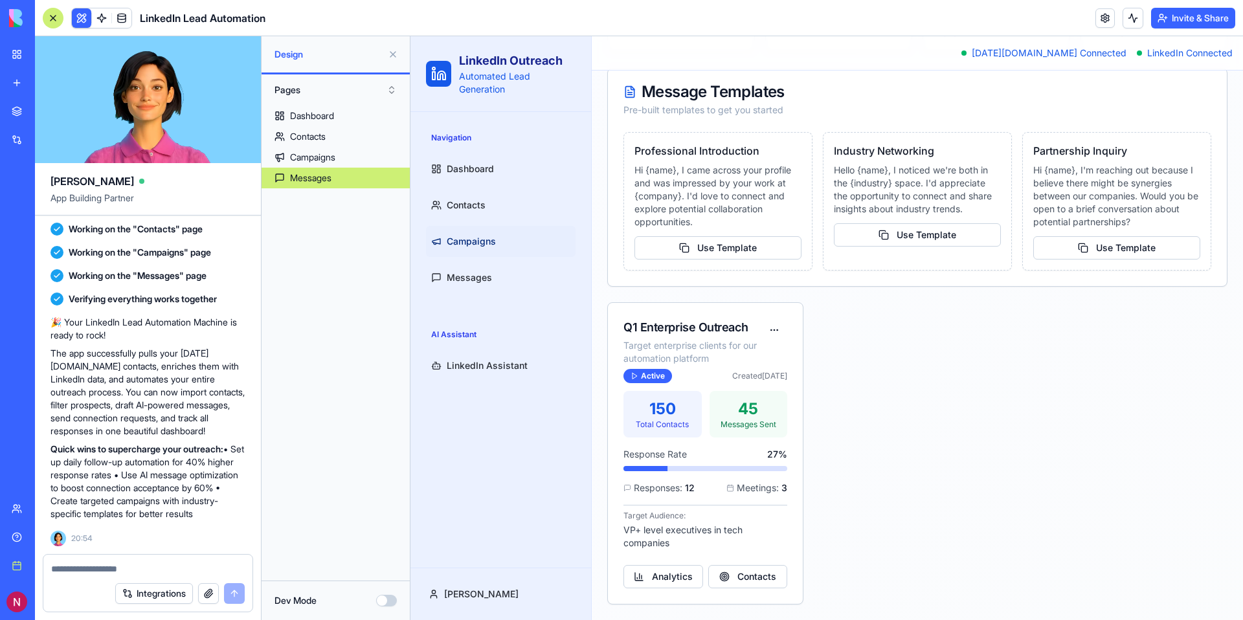
scroll to position [146, 0]
click at [478, 223] on ul "Dashboard Contacts Campaigns Messages" at bounding box center [500, 223] width 149 height 140
click at [476, 201] on span "Contacts" at bounding box center [466, 205] width 39 height 13
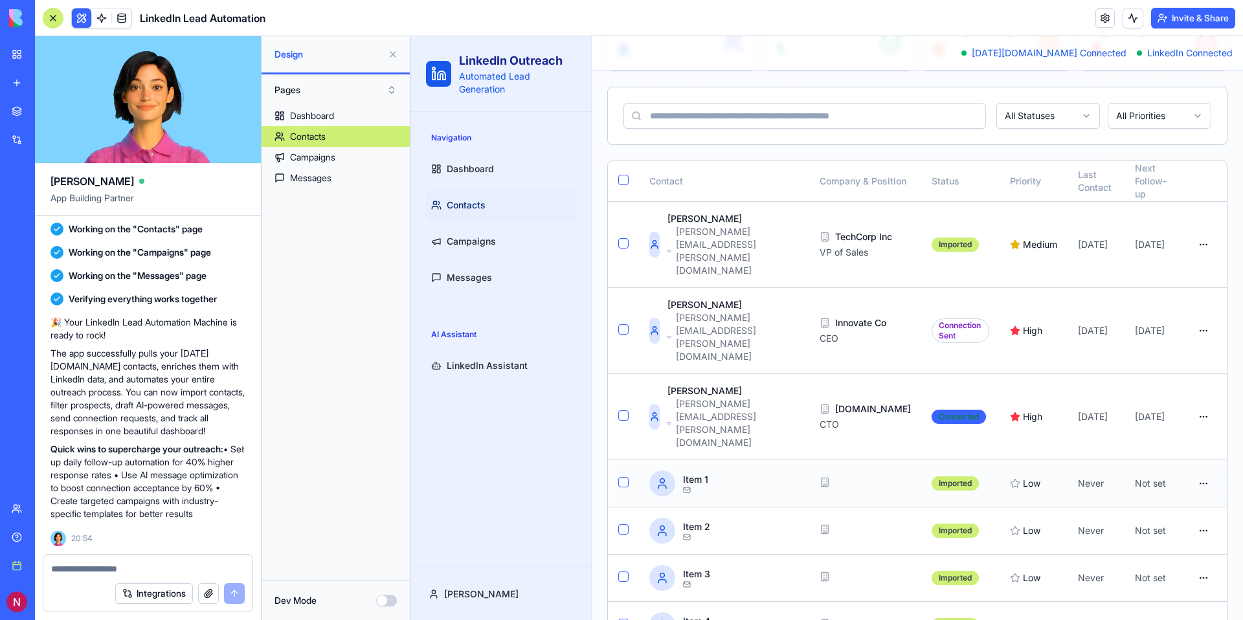
click at [619, 477] on button "button" at bounding box center [623, 482] width 10 height 10
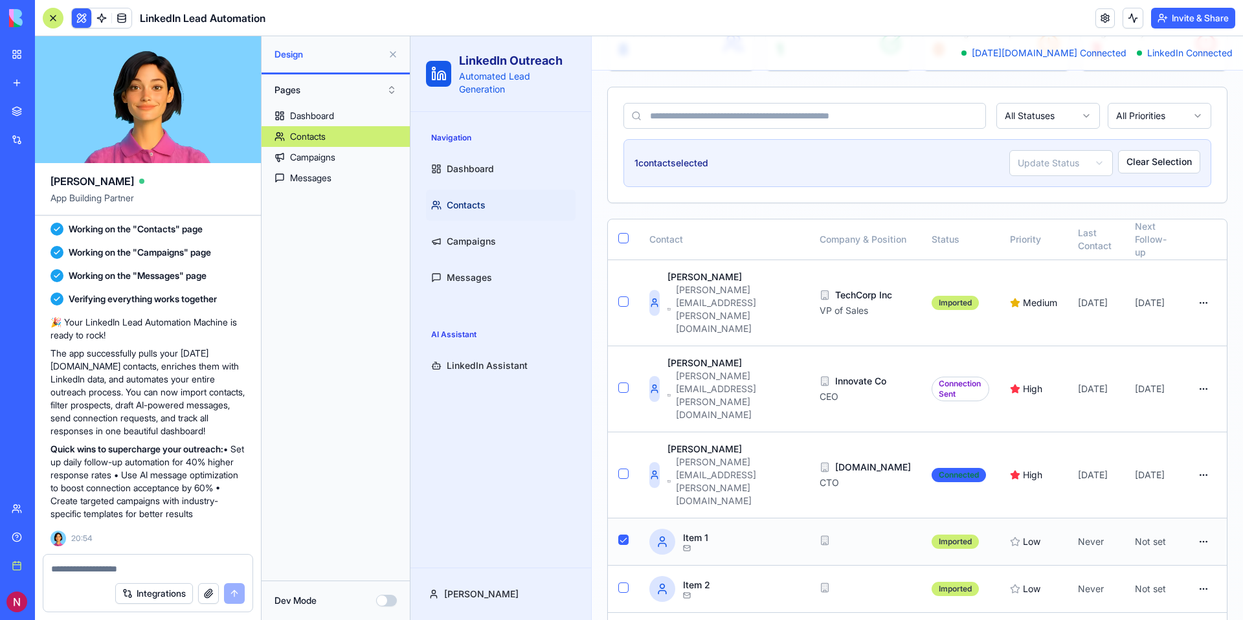
click at [622, 535] on button "button" at bounding box center [623, 540] width 10 height 10
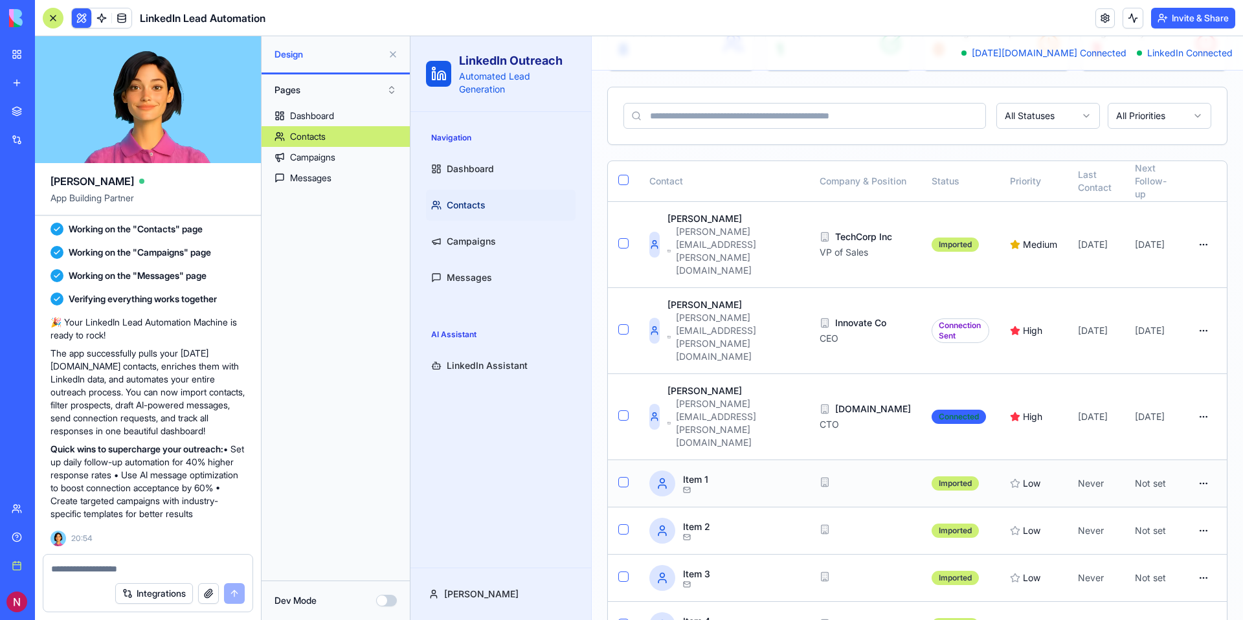
click at [620, 477] on button "button" at bounding box center [623, 482] width 10 height 10
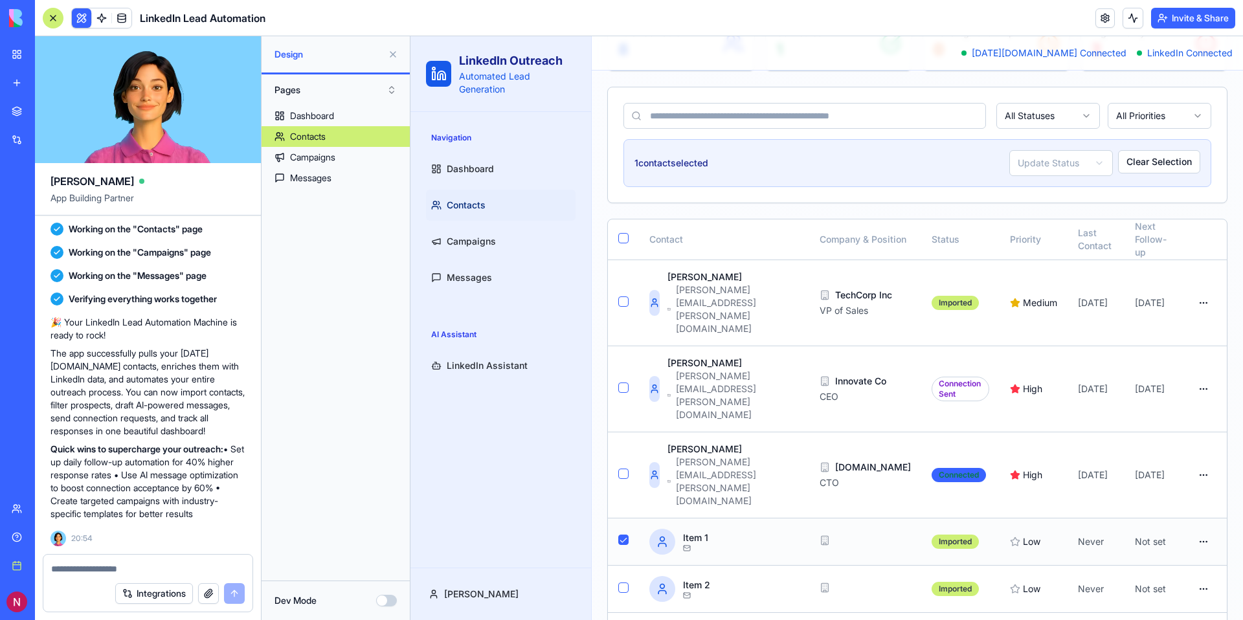
click at [627, 518] on td at bounding box center [623, 541] width 31 height 47
click at [624, 566] on td at bounding box center [623, 589] width 31 height 47
click at [624, 582] on button "button" at bounding box center [623, 587] width 10 height 10
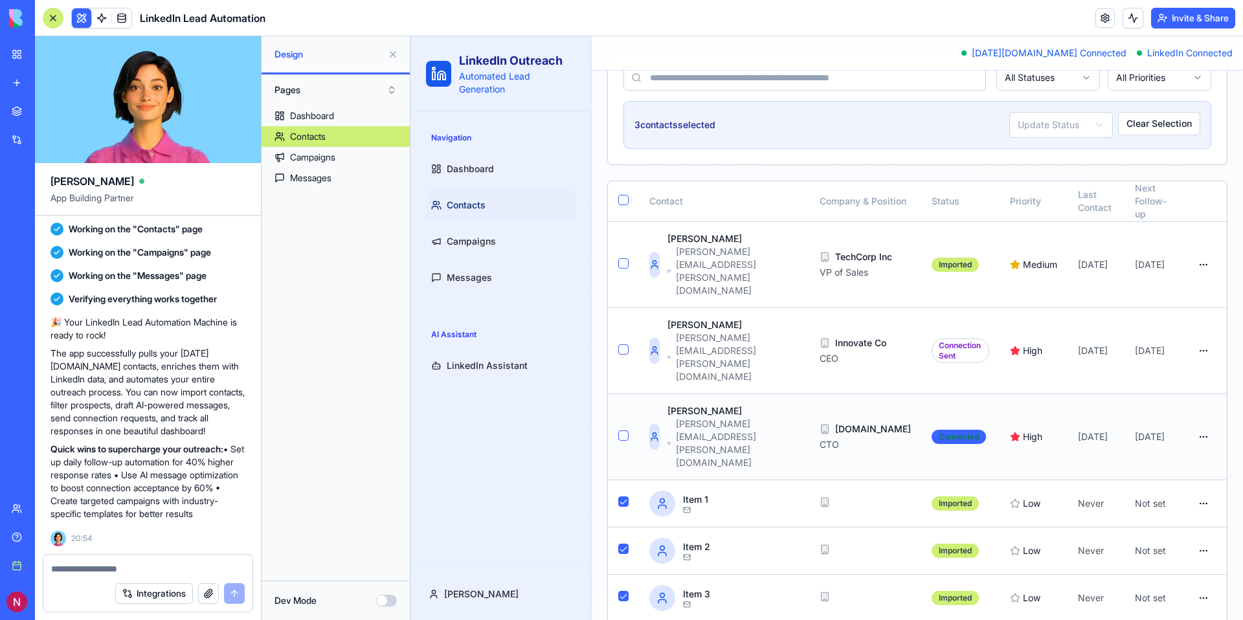
scroll to position [186, 0]
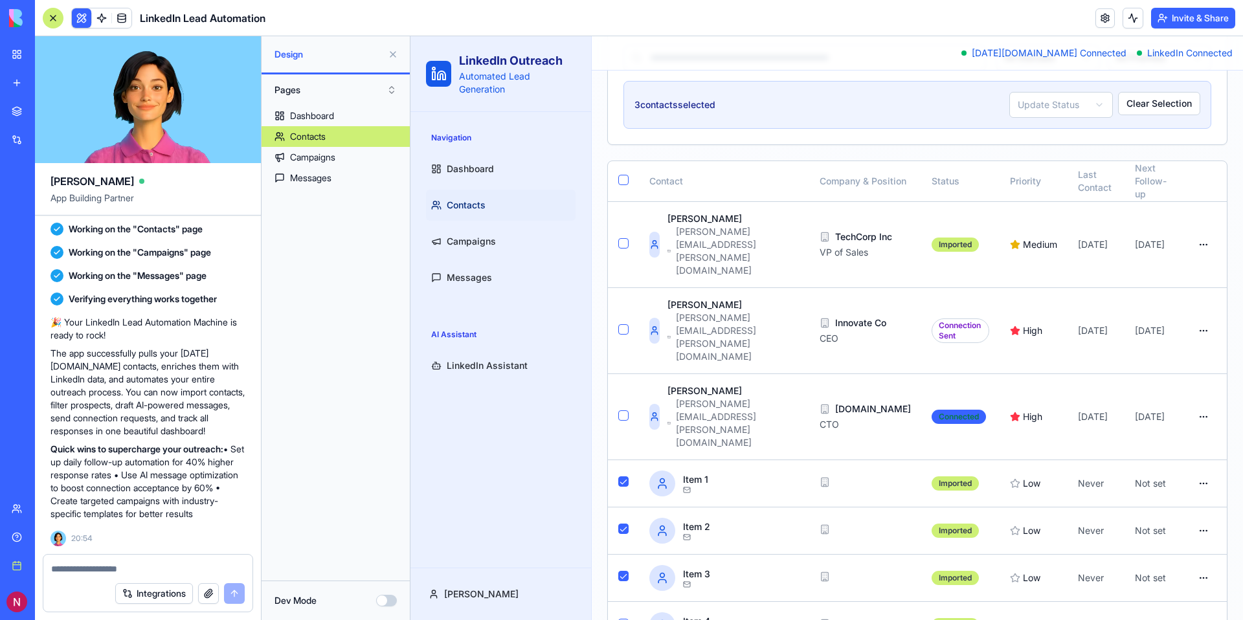
click at [1074, 113] on html "LinkedIn Outreach Automated Lead Generation Navigation Dashboard Contacts Campa…" at bounding box center [826, 281] width 832 height 861
click at [1153, 117] on html "LinkedIn Outreach Automated Lead Generation Navigation Dashboard Contacts Campa…" at bounding box center [826, 281] width 832 height 861
click at [1153, 103] on button "Clear Selection" at bounding box center [1159, 103] width 82 height 23
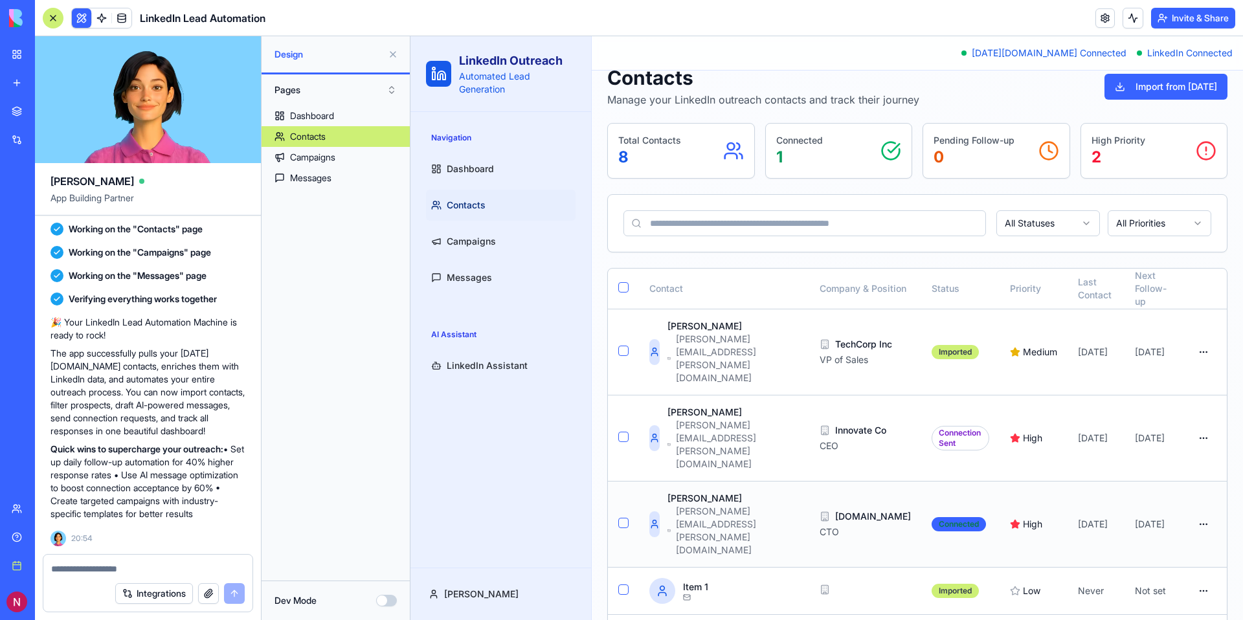
scroll to position [0, 0]
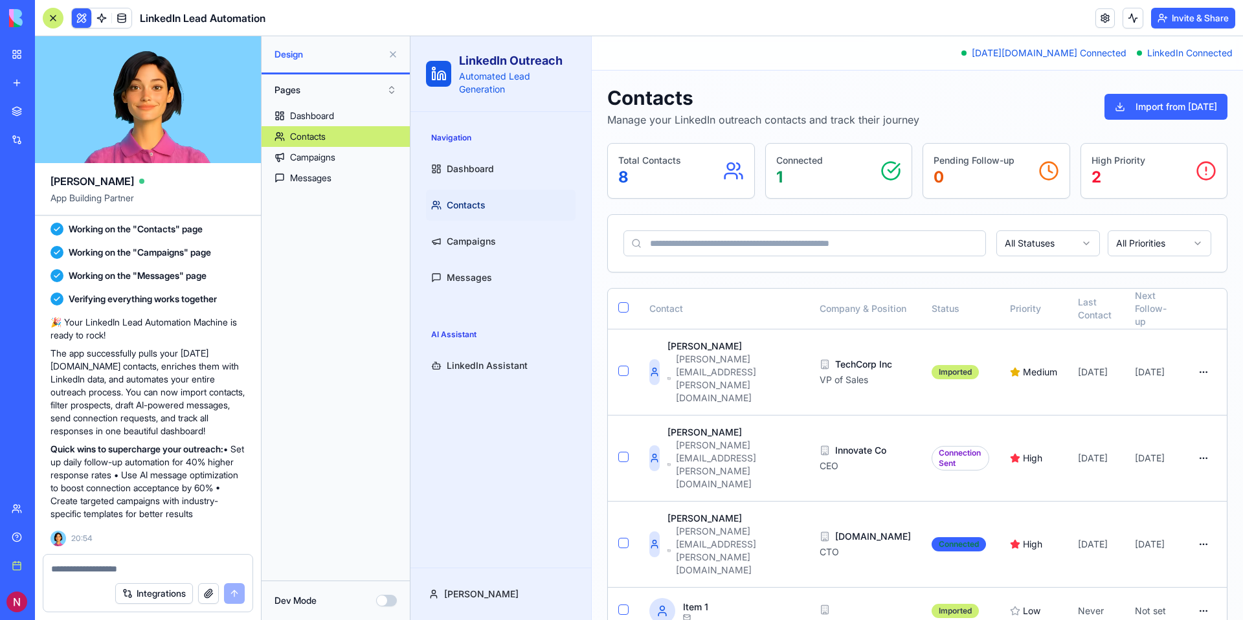
click at [768, 245] on input at bounding box center [804, 243] width 362 height 26
click at [90, 561] on div at bounding box center [147, 565] width 209 height 21
click at [93, 573] on textarea at bounding box center [148, 568] width 194 height 13
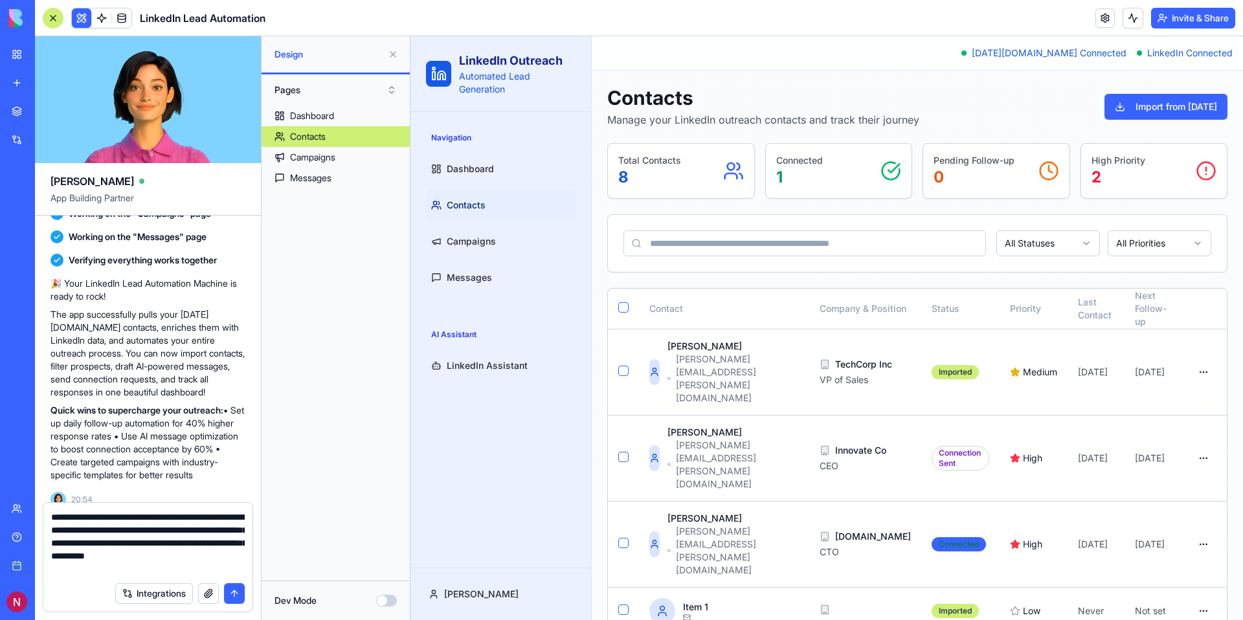
click at [160, 570] on textarea "**********" at bounding box center [148, 543] width 194 height 65
paste textarea "**********"
type textarea "**********"
click at [229, 589] on button "submit" at bounding box center [234, 593] width 21 height 21
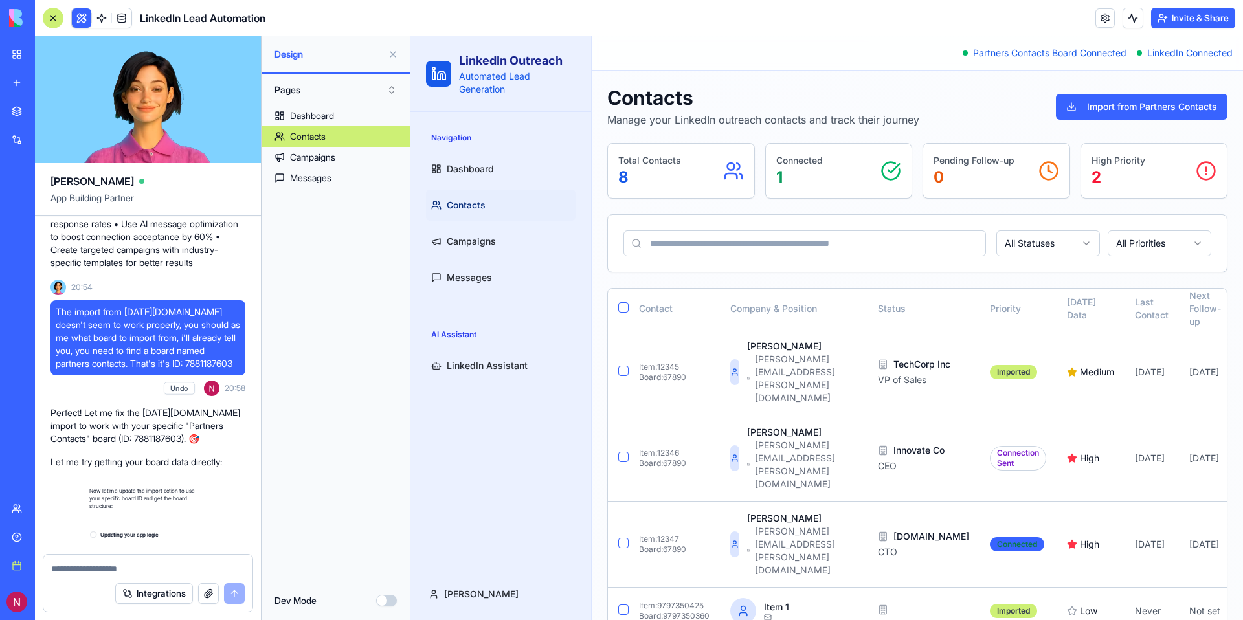
scroll to position [2059, 0]
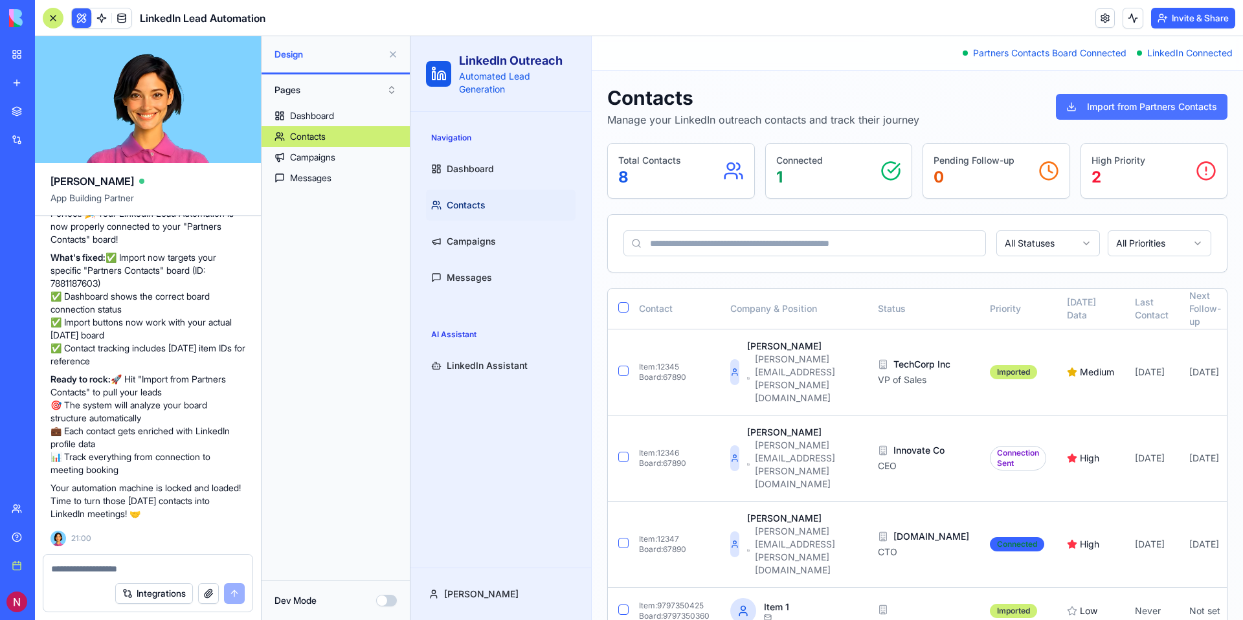
click at [1109, 94] on button "Import from Partners Contacts" at bounding box center [1142, 107] width 172 height 26
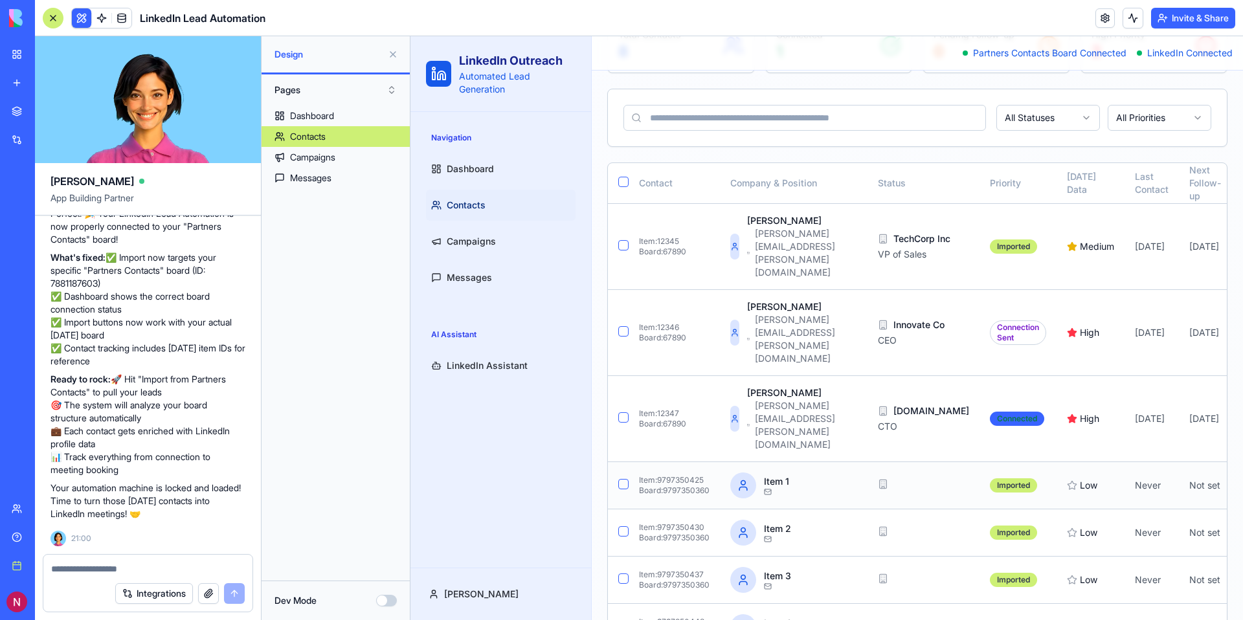
scroll to position [0, 0]
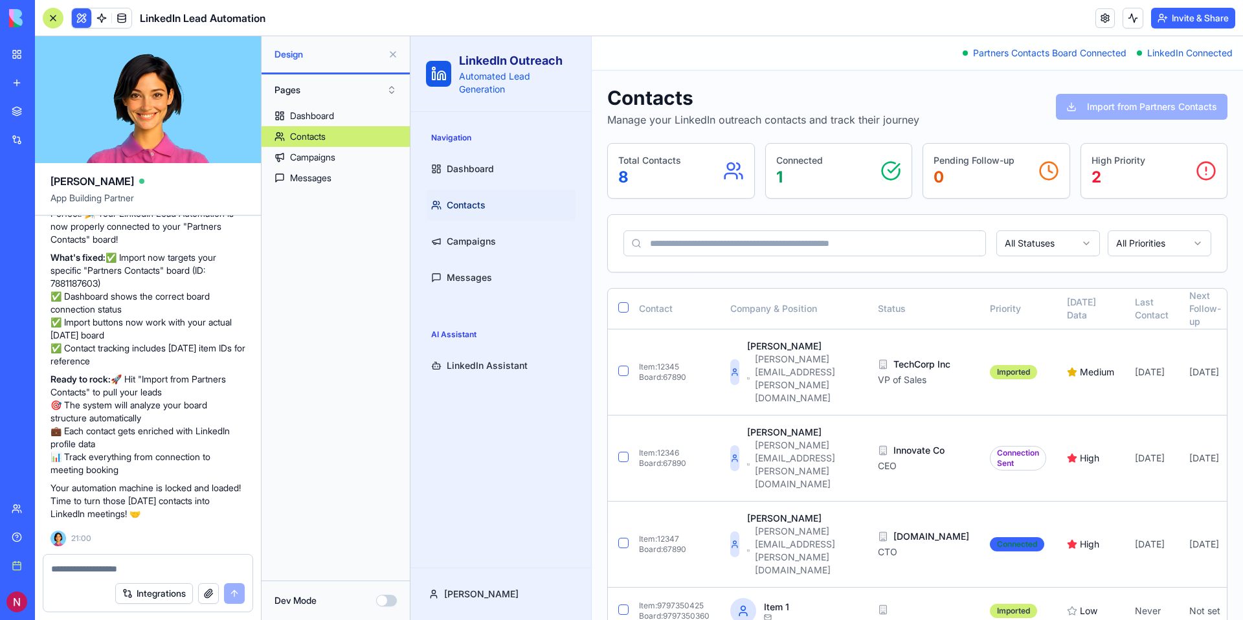
click at [1105, 116] on div "Contacts Manage your LinkedIn outreach contacts and track their journey Import …" at bounding box center [917, 106] width 620 height 41
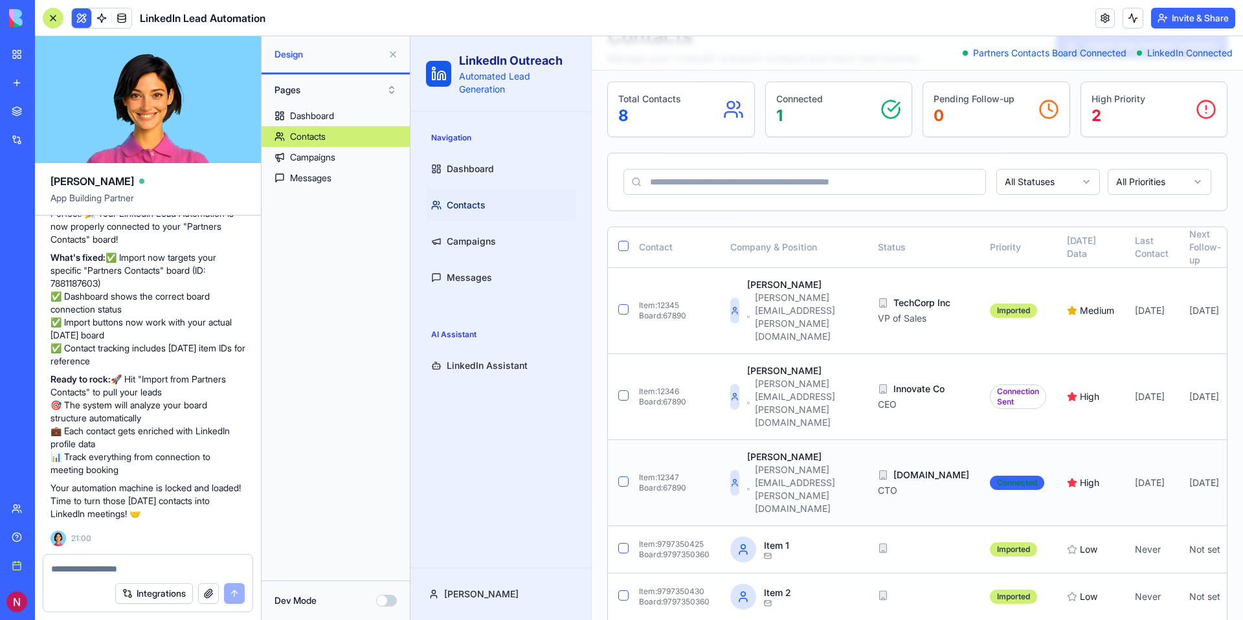
scroll to position [17, 0]
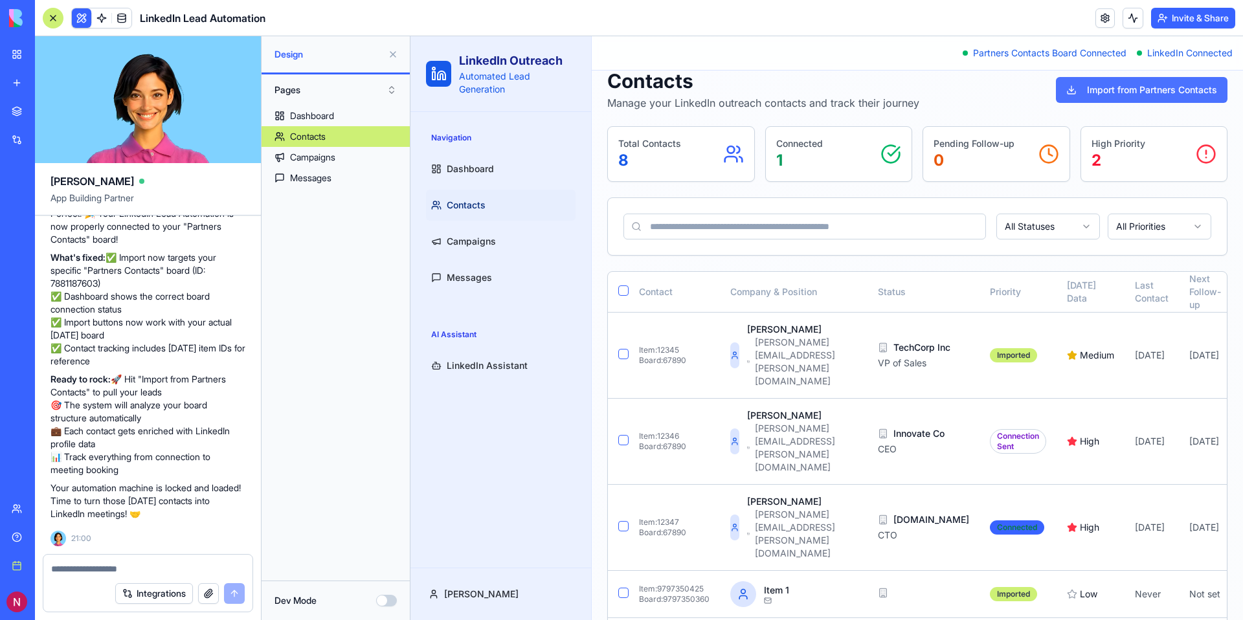
click at [1153, 89] on button "Import from Partners Contacts" at bounding box center [1142, 90] width 172 height 26
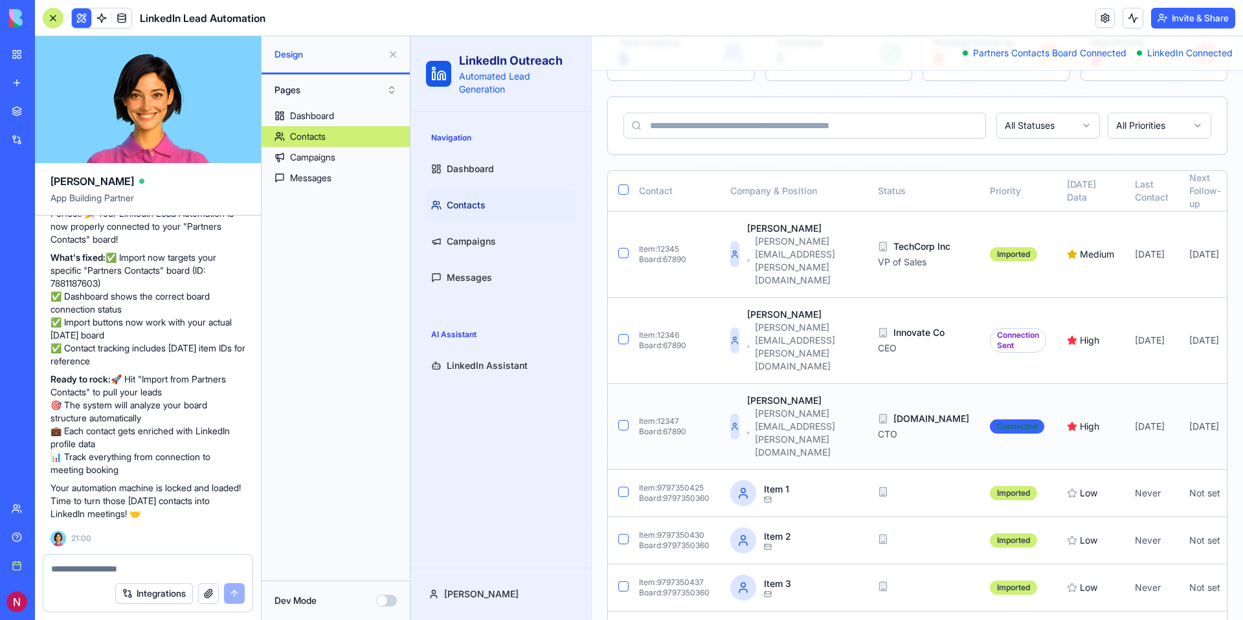
scroll to position [0, 0]
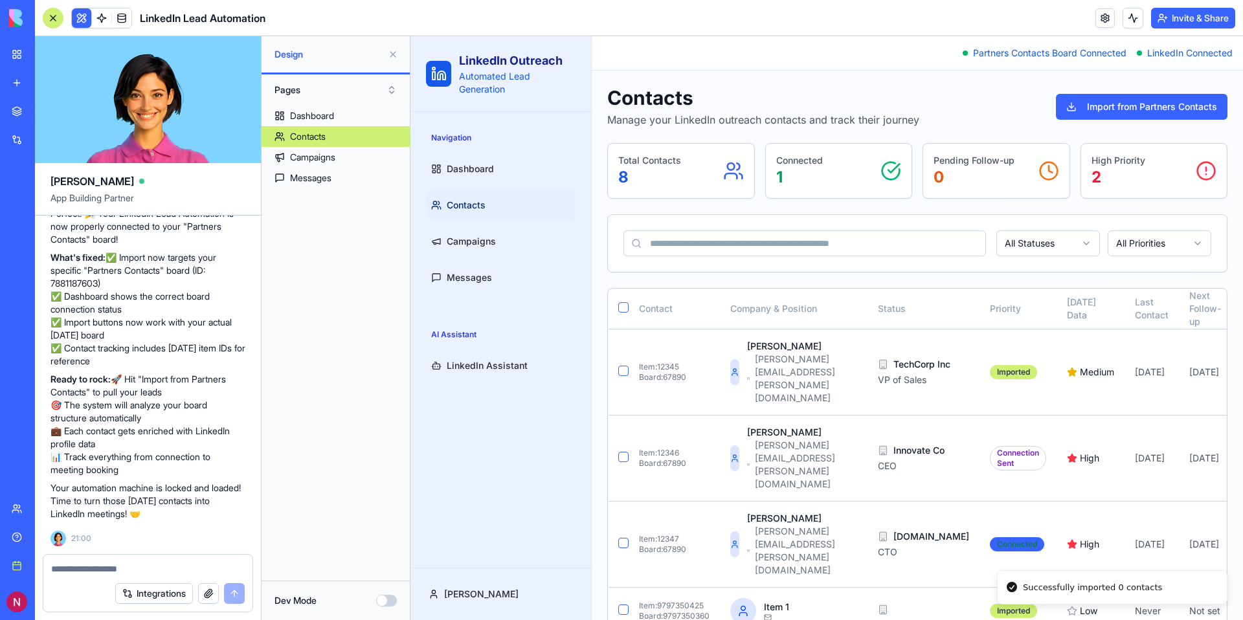
click at [701, 160] on div "Total Contacts 8" at bounding box center [681, 171] width 126 height 34
click at [837, 177] on div "Connected 1" at bounding box center [839, 171] width 126 height 34
